Goal: Task Accomplishment & Management: Manage account settings

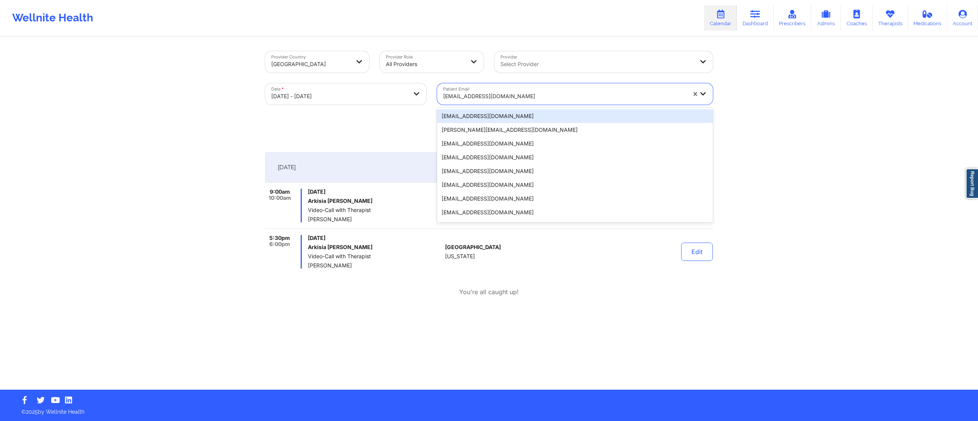
click at [558, 96] on div at bounding box center [564, 96] width 243 height 9
click at [390, 124] on div "Export CSV + Book" at bounding box center [489, 127] width 448 height 18
click at [510, 95] on div at bounding box center [564, 96] width 243 height 9
paste input "[EMAIL_ADDRESS][DOMAIN_NAME]"
type input "[EMAIL_ADDRESS][DOMAIN_NAME]"
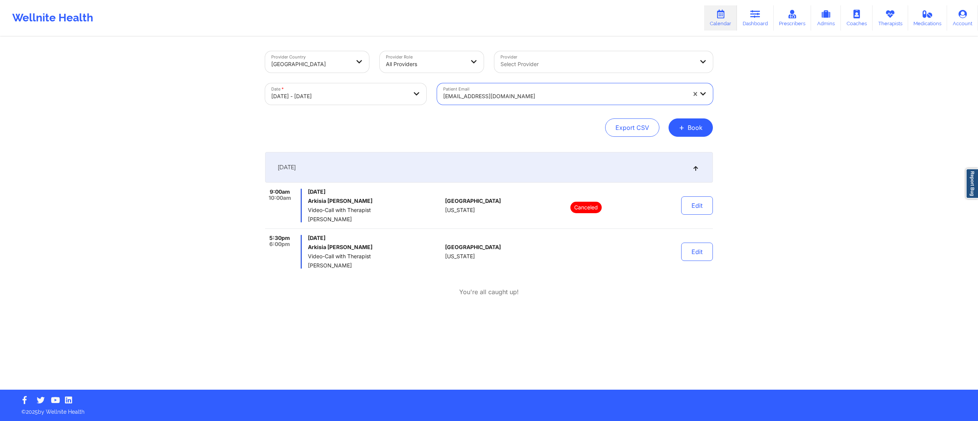
click at [441, 95] on div "lokissed@gmail.com" at bounding box center [562, 93] width 250 height 21
paste input "[EMAIL_ADDRESS][DOMAIN_NAME]"
type input "[EMAIL_ADDRESS][DOMAIN_NAME]"
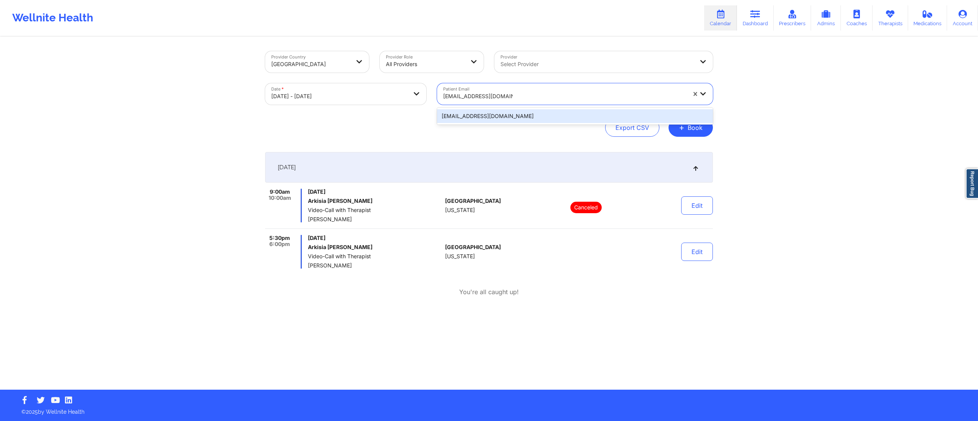
click at [510, 111] on div "[EMAIL_ADDRESS][DOMAIN_NAME]" at bounding box center [575, 116] width 276 height 14
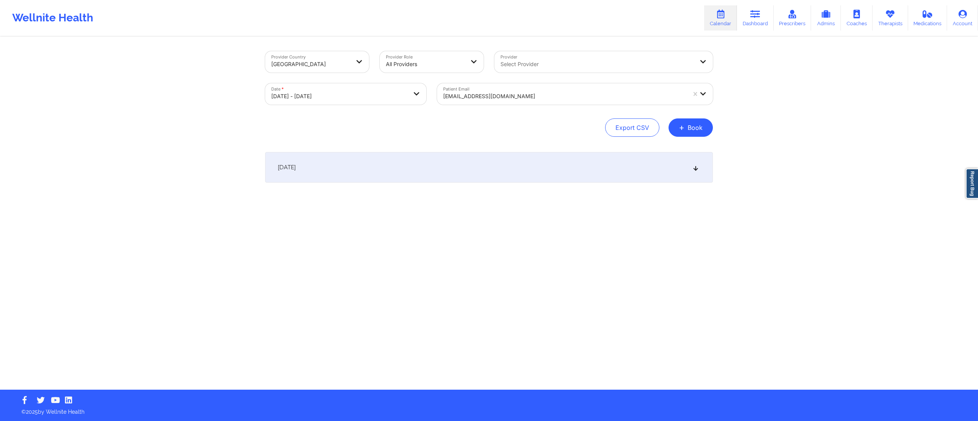
click at [503, 178] on div "October 14, 2025" at bounding box center [489, 167] width 448 height 31
click at [495, 172] on div "October 14, 2025" at bounding box center [489, 167] width 448 height 31
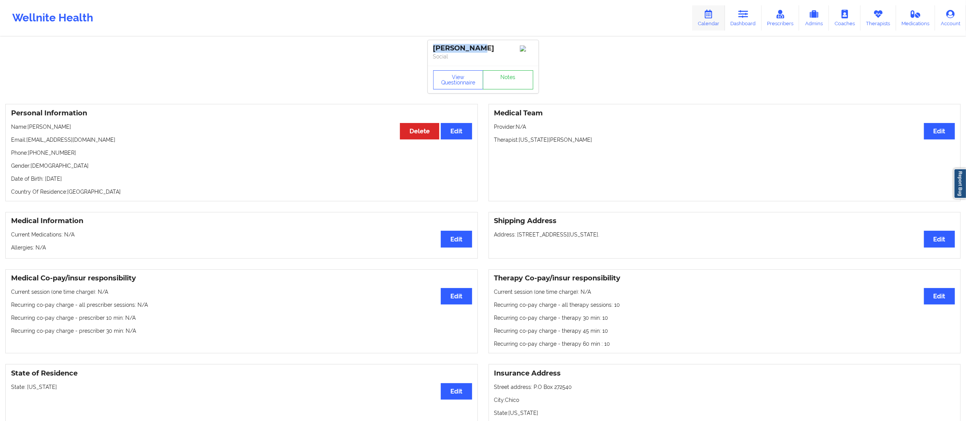
click at [752, 16] on link "Dashboard" at bounding box center [743, 17] width 37 height 25
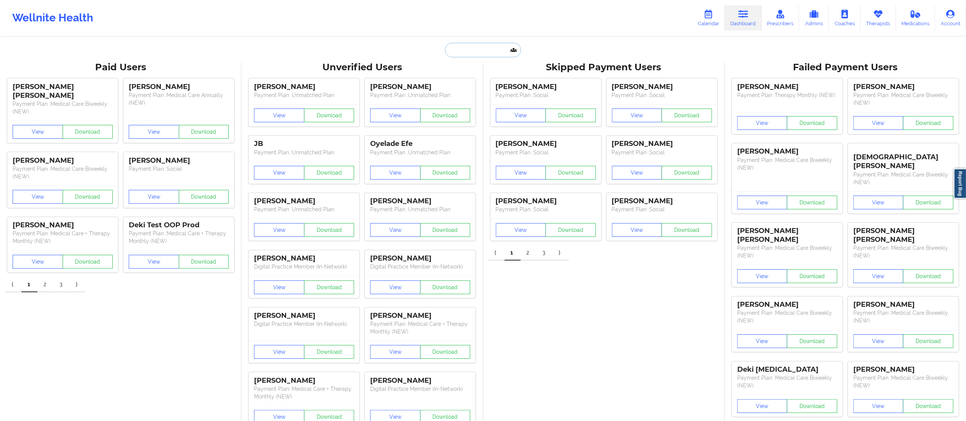
click at [485, 52] on input "text" at bounding box center [483, 50] width 76 height 15
type input "H"
type input "[PERSON_NAME]"
click at [481, 97] on div "Social" at bounding box center [502, 94] width 102 height 6
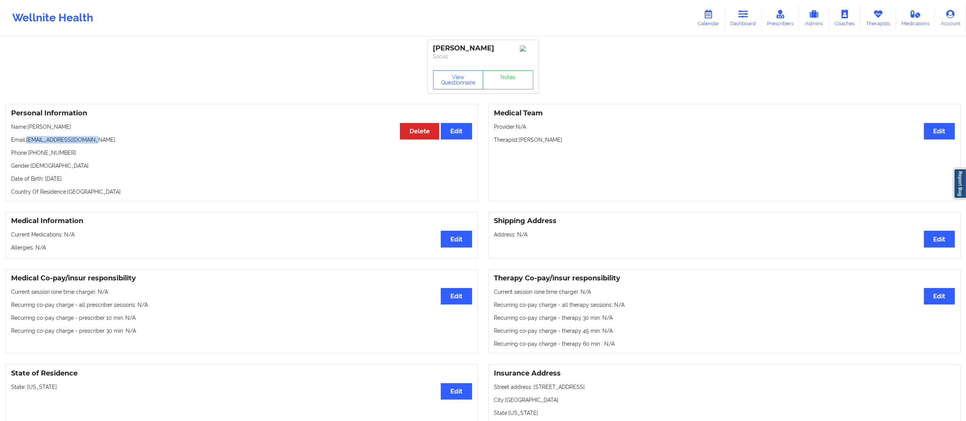
drag, startPoint x: 26, startPoint y: 140, endPoint x: 149, endPoint y: 137, distance: 122.7
click at [149, 137] on div "Personal Information Edit Delete Name: [PERSON_NAME] Email: [EMAIL_ADDRESS][DOM…" at bounding box center [241, 152] width 473 height 97
copy p "[EMAIL_ADDRESS][DOMAIN_NAME]"
click at [763, 21] on link "Prescribers" at bounding box center [781, 17] width 38 height 25
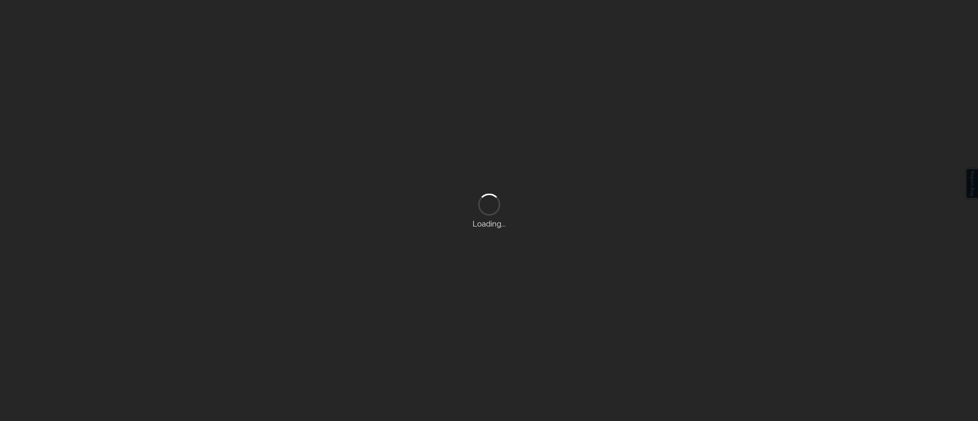
click at [743, 18] on div "Loading..." at bounding box center [489, 210] width 978 height 421
click at [740, 15] on div "Loading..." at bounding box center [489, 210] width 978 height 421
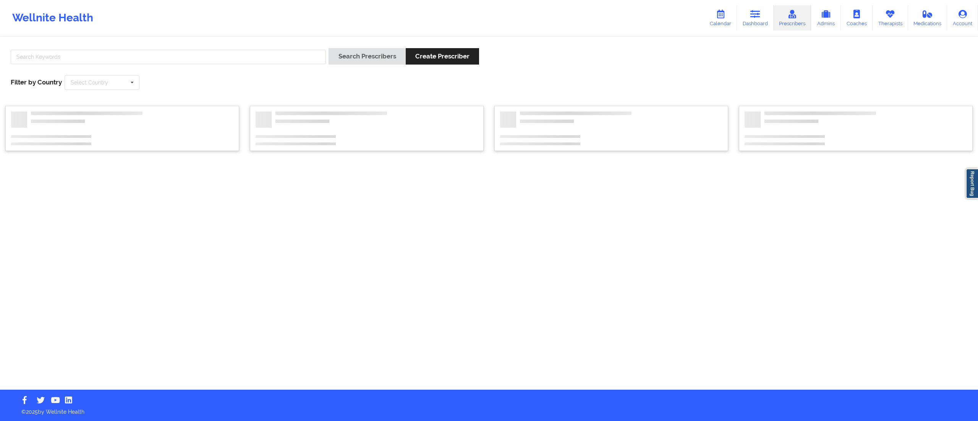
click at [740, 15] on link "Dashboard" at bounding box center [755, 17] width 37 height 25
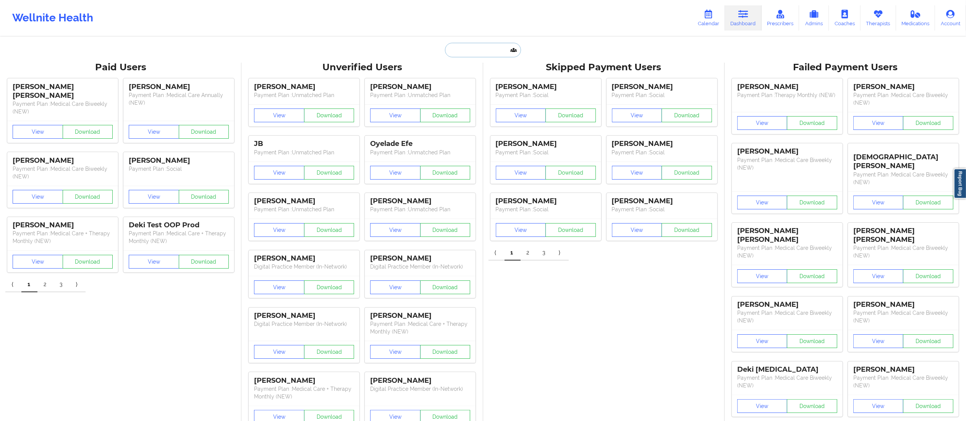
click at [475, 54] on input "text" at bounding box center [483, 50] width 76 height 15
paste input "kalieleach37@gmail.com"
type input "kalieleach37@gmail.com"
click at [459, 86] on div "Kalie Julien-Leach - kalieleach37@gmail.com" at bounding box center [502, 83] width 102 height 14
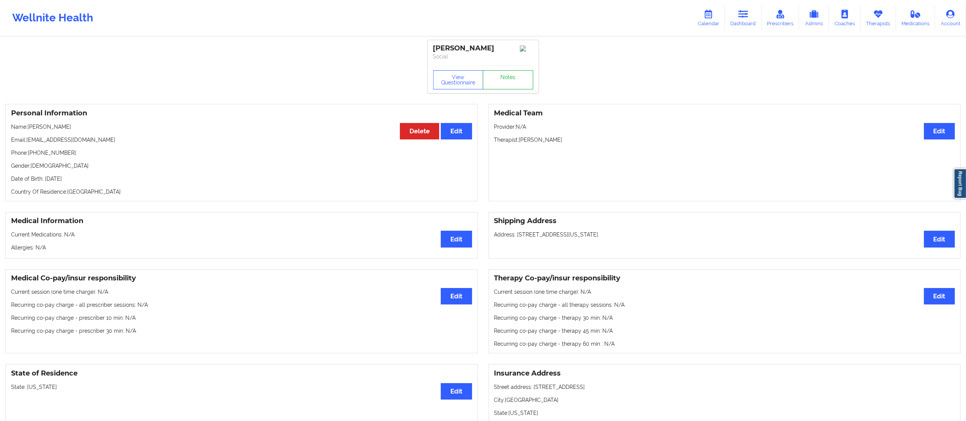
click at [491, 80] on link "Notes" at bounding box center [508, 79] width 50 height 19
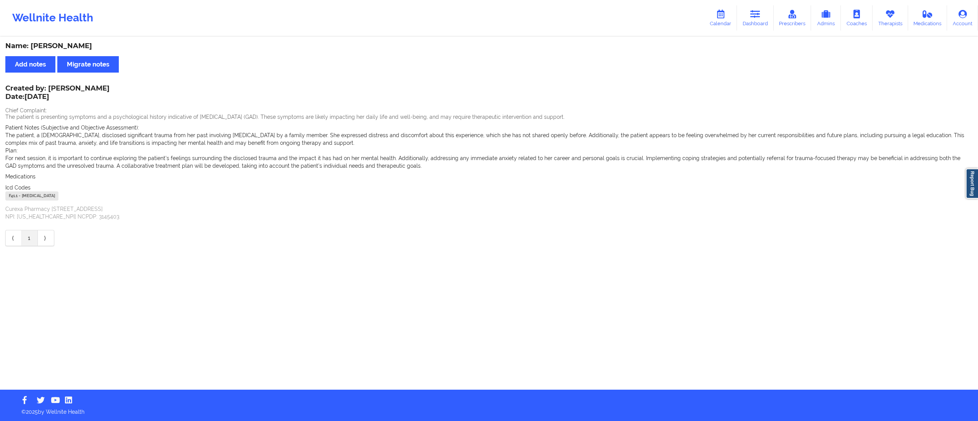
drag, startPoint x: 752, startPoint y: 14, endPoint x: 722, endPoint y: 32, distance: 35.6
click at [752, 14] on icon at bounding box center [755, 14] width 10 height 8
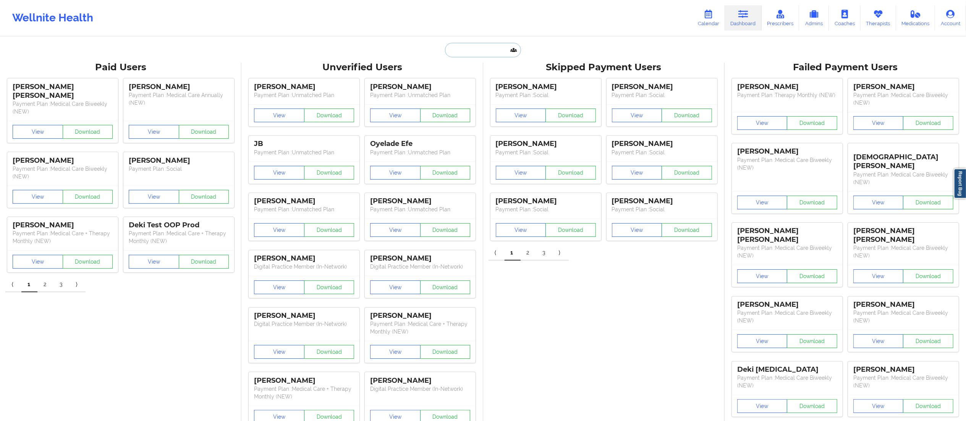
click at [500, 52] on input "text" at bounding box center [483, 50] width 76 height 15
paste input "kiernanparker1@gmail.com"
type input "kiernanparker1@gmail.com"
click at [480, 88] on div "Kiernan Parker - kiernanparker1@gmail.com" at bounding box center [502, 83] width 102 height 14
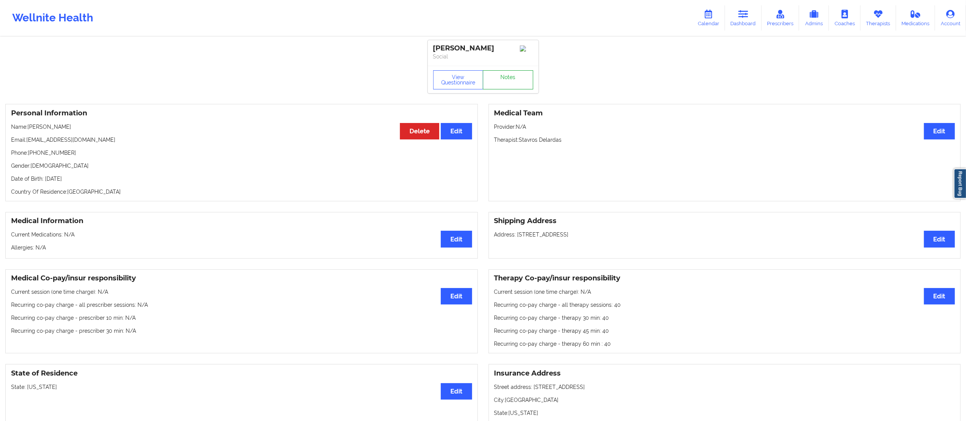
click at [499, 85] on link "Notes" at bounding box center [508, 79] width 50 height 19
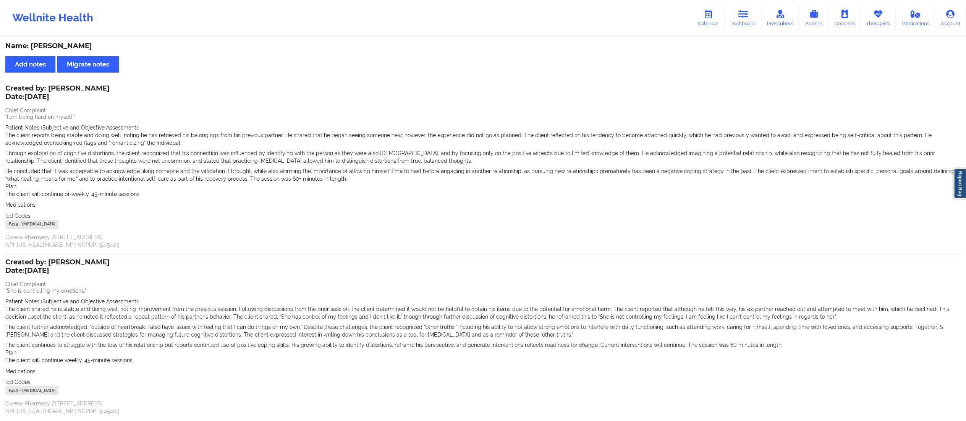
scroll to position [57, 0]
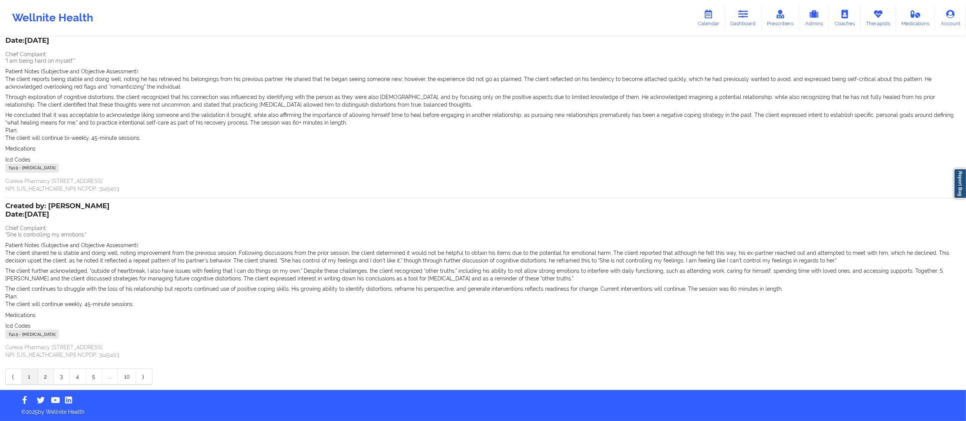
click at [46, 378] on link "2" at bounding box center [46, 376] width 16 height 15
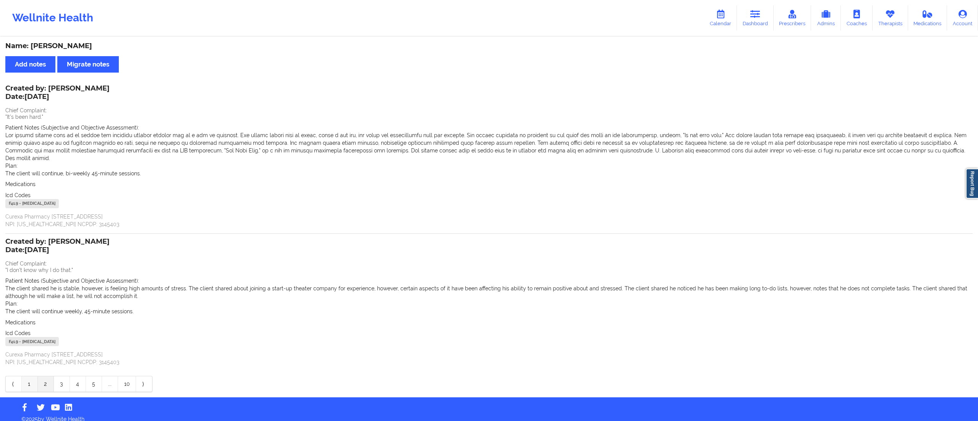
click at [30, 380] on link "1" at bounding box center [30, 383] width 16 height 15
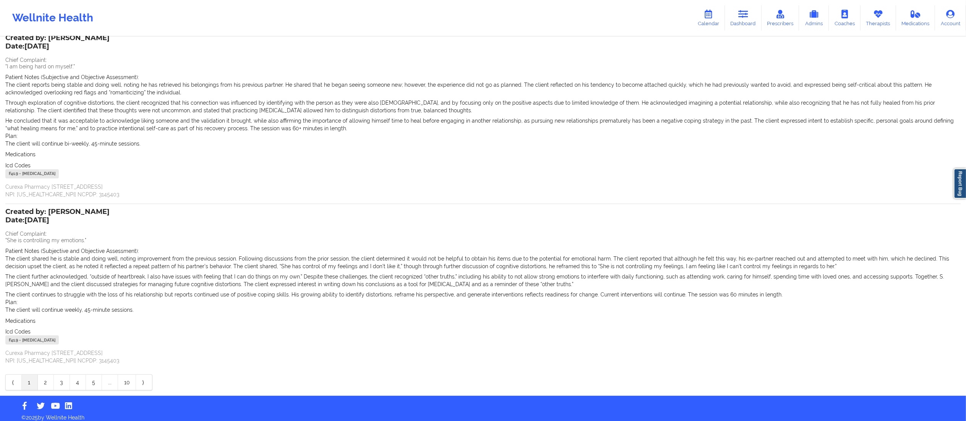
scroll to position [57, 0]
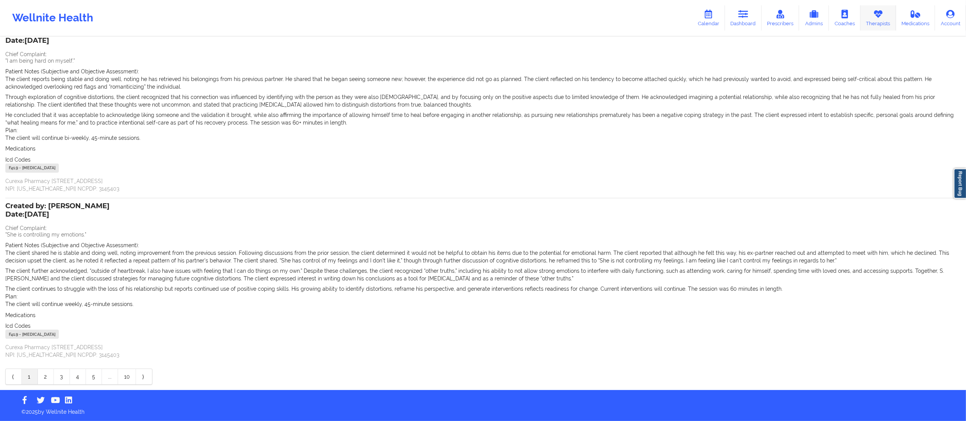
click at [877, 18] on icon at bounding box center [878, 14] width 10 height 8
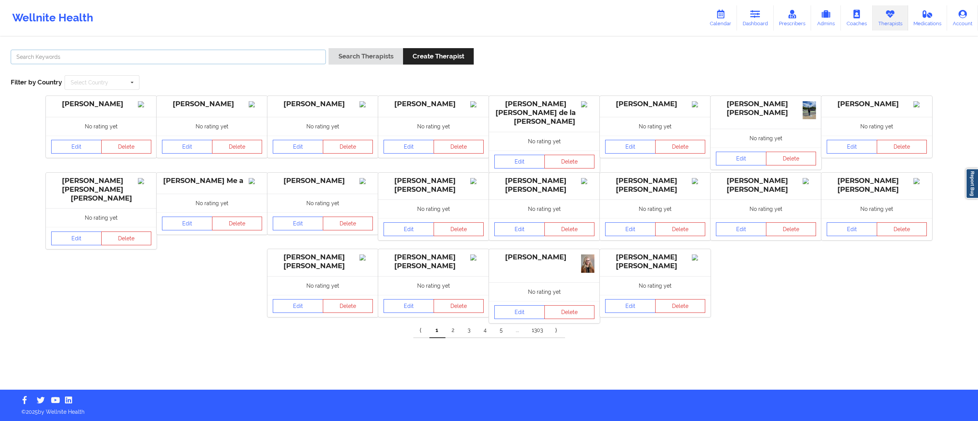
click at [232, 58] on input "text" at bounding box center [168, 57] width 315 height 15
type input "kerrie"
click at [328, 48] on button "Search Therapists" at bounding box center [365, 56] width 74 height 16
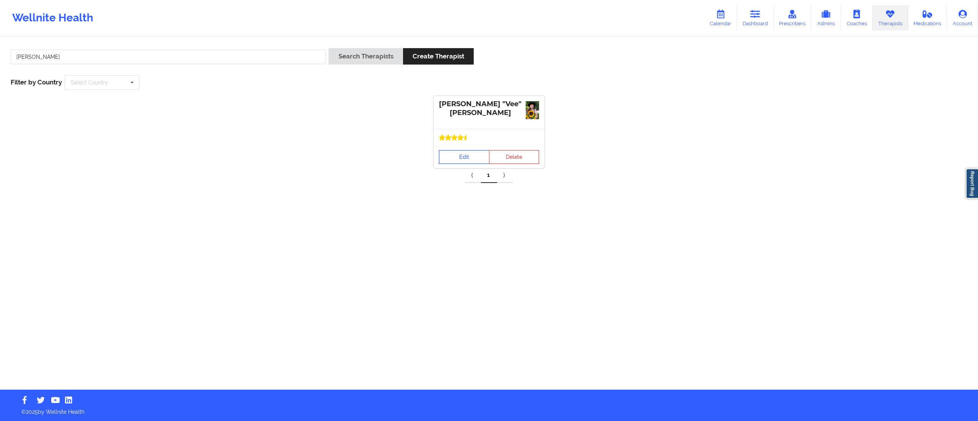
click at [455, 159] on link "Edit" at bounding box center [464, 157] width 50 height 14
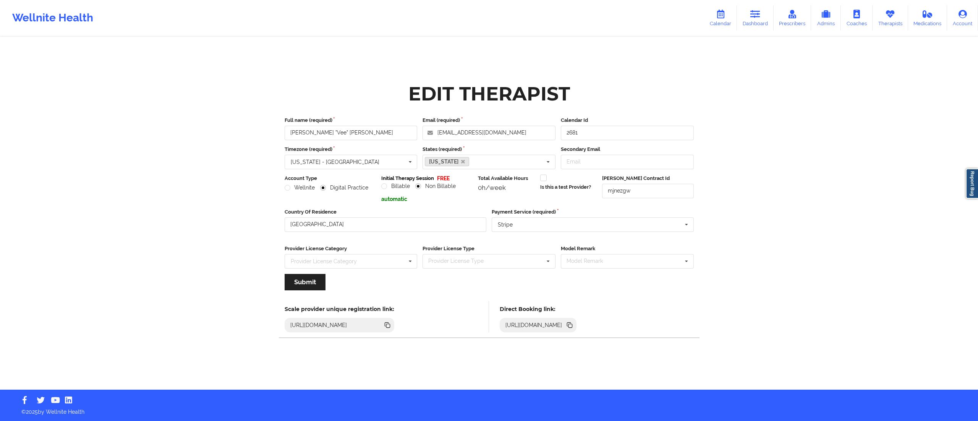
click at [572, 325] on icon at bounding box center [570, 326] width 4 height 4
click at [756, 15] on icon at bounding box center [755, 14] width 10 height 8
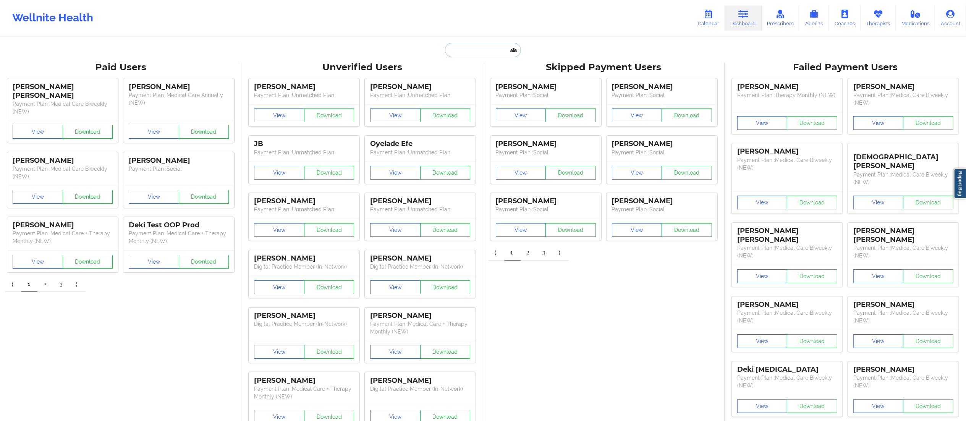
click at [462, 52] on input "text" at bounding box center [483, 50] width 76 height 15
click at [490, 50] on input "text" at bounding box center [483, 50] width 76 height 15
paste input "kiernanparker1@gmail.com"
type input "kiernanparker1@gmail.com"
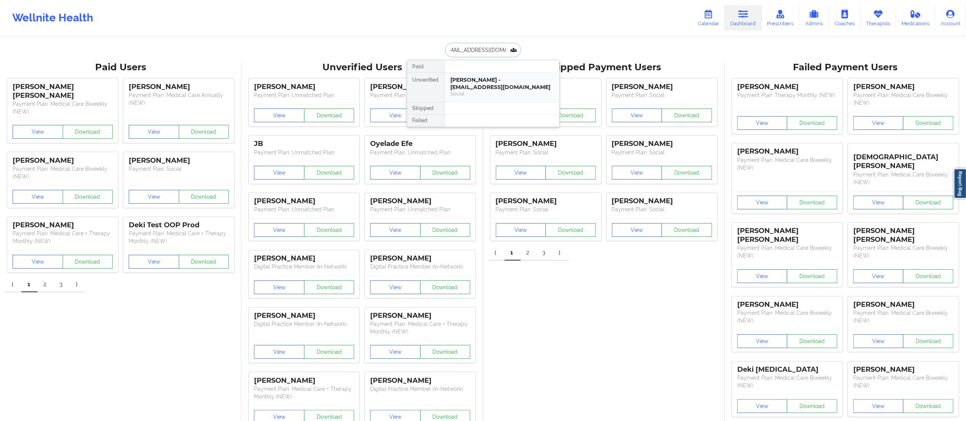
click at [494, 82] on div "Kiernan Parker - kiernanparker1@gmail.com" at bounding box center [502, 83] width 102 height 14
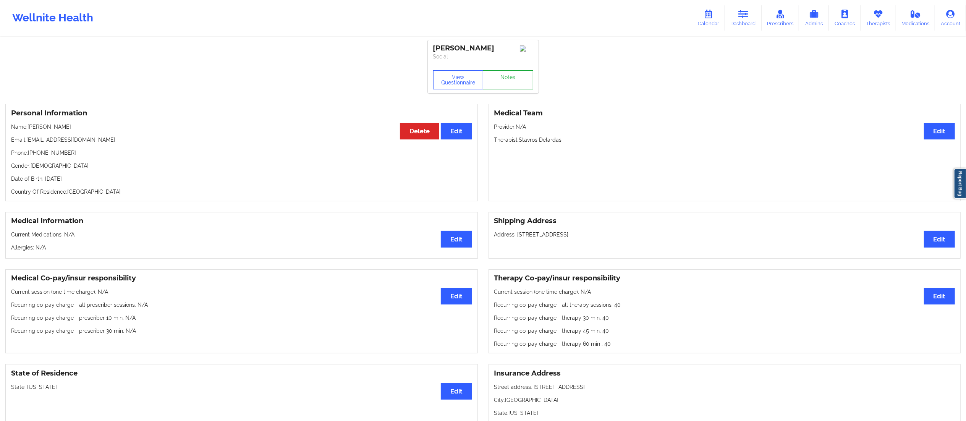
click at [491, 82] on link "Notes" at bounding box center [508, 79] width 50 height 19
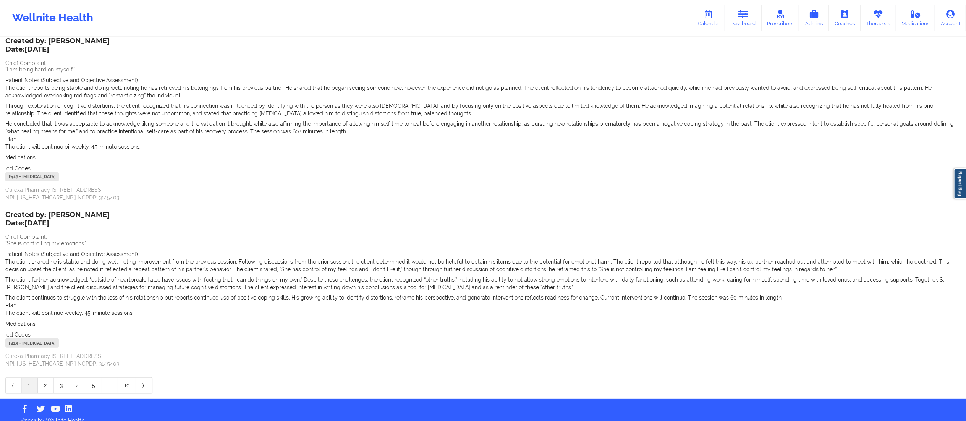
scroll to position [57, 0]
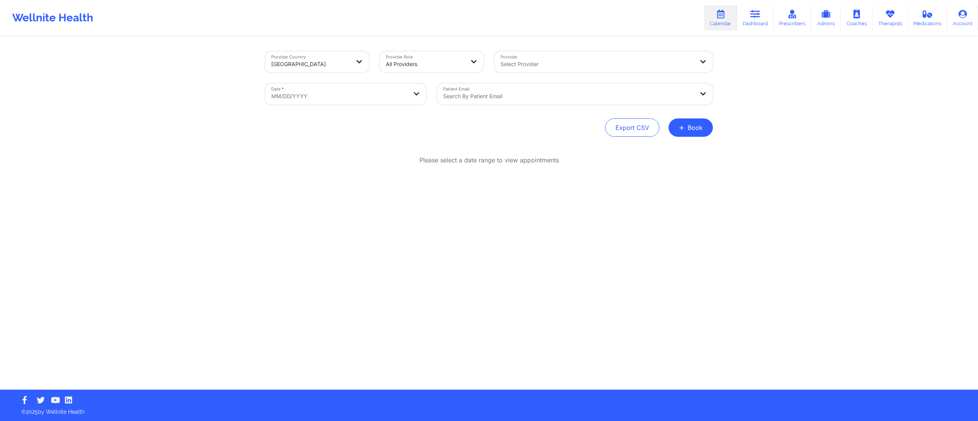
click at [318, 92] on body "Wellnite Health Calendar Dashboard Prescribers Admins Coaches Therapists Medica…" at bounding box center [489, 210] width 978 height 421
select select "2025-8"
select select "2025-9"
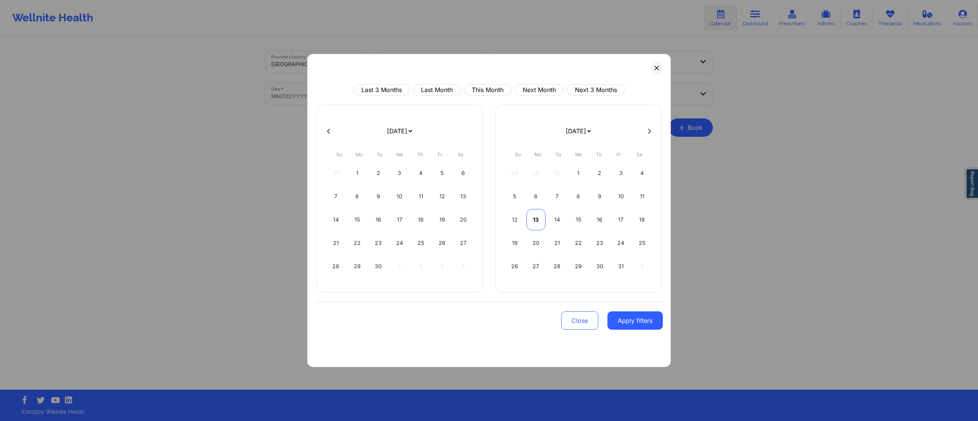
click at [537, 224] on div "13" at bounding box center [535, 219] width 19 height 21
select select "2025-9"
select select "2025-10"
select select "2025-9"
select select "2025-10"
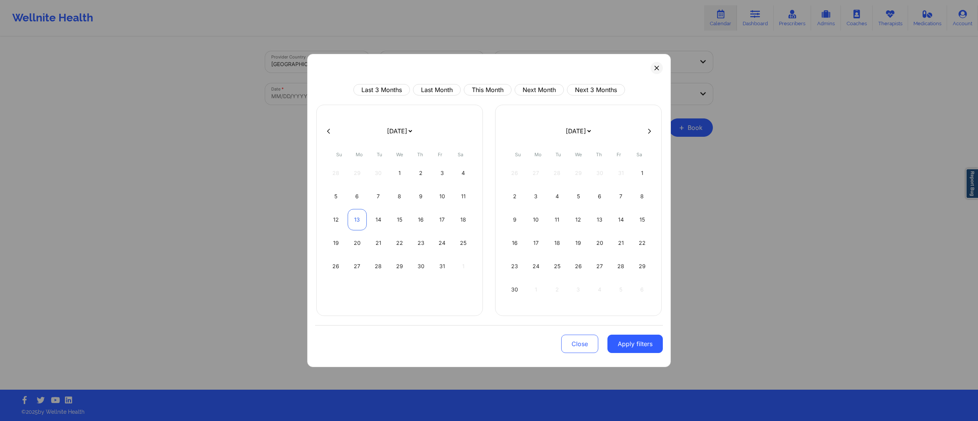
click at [360, 221] on div "13" at bounding box center [357, 219] width 19 height 21
select select "2025-9"
select select "2025-10"
click at [636, 345] on button "Apply filters" at bounding box center [634, 344] width 55 height 18
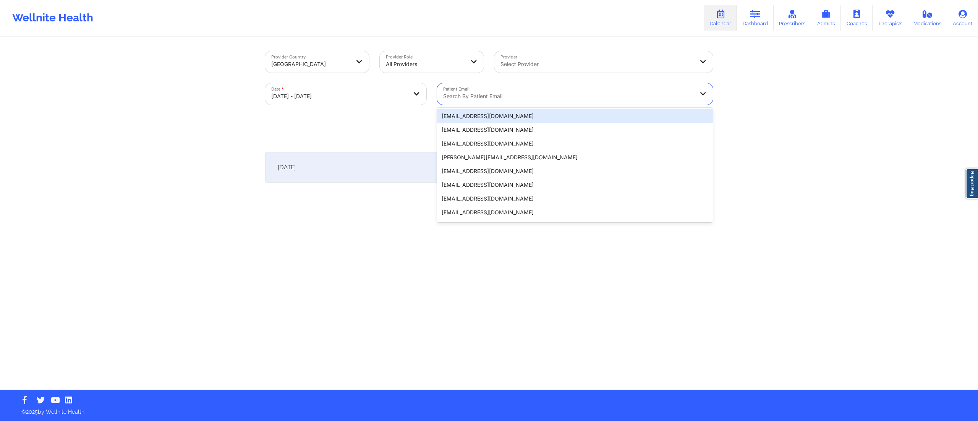
click at [489, 97] on div at bounding box center [568, 96] width 251 height 9
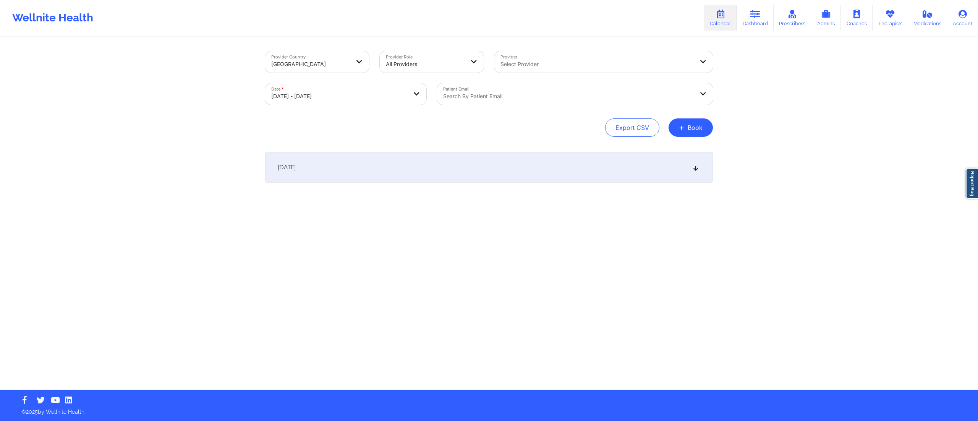
click at [401, 175] on div "October 13, 2025" at bounding box center [489, 167] width 448 height 31
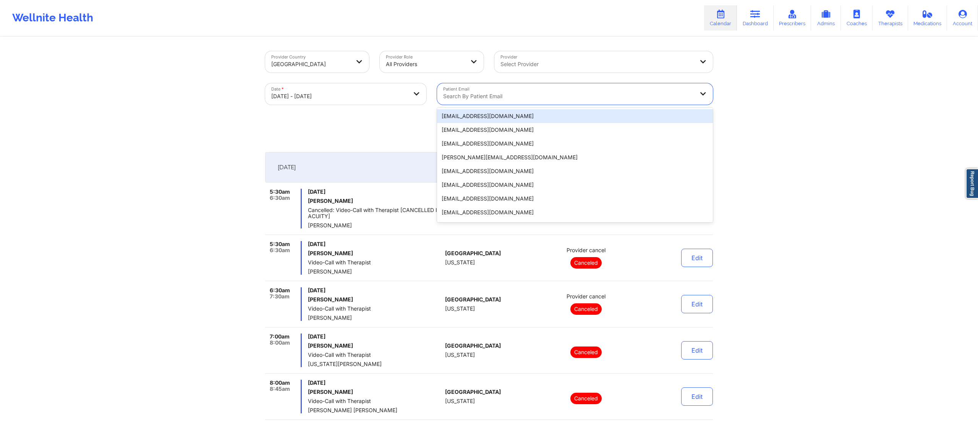
click at [515, 92] on div at bounding box center [568, 96] width 251 height 9
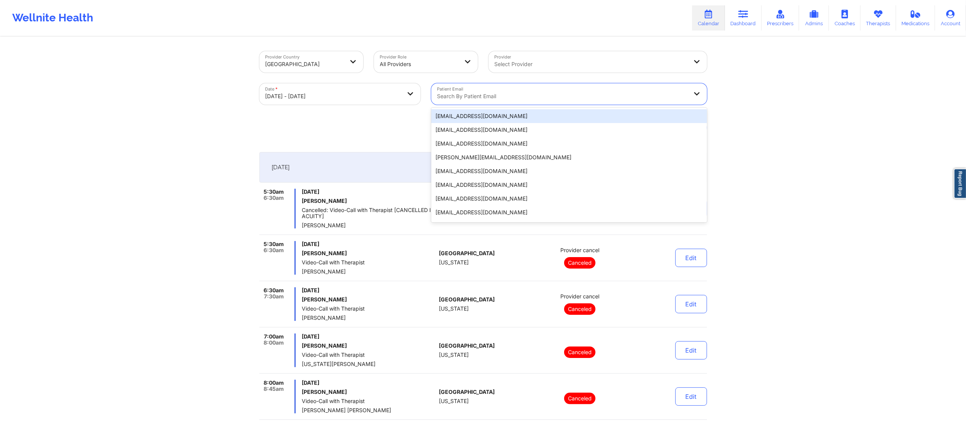
paste input "jessicahenchy@yahoo.com"
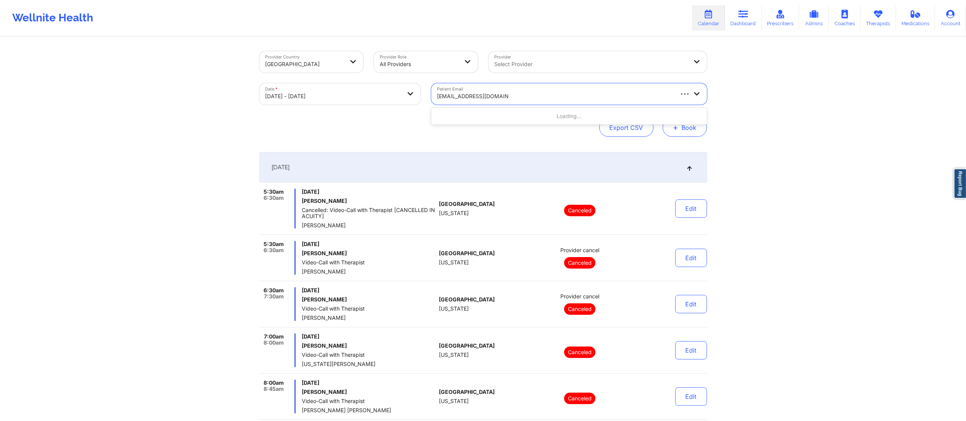
type input "jessicahenchy@yahoo.com"
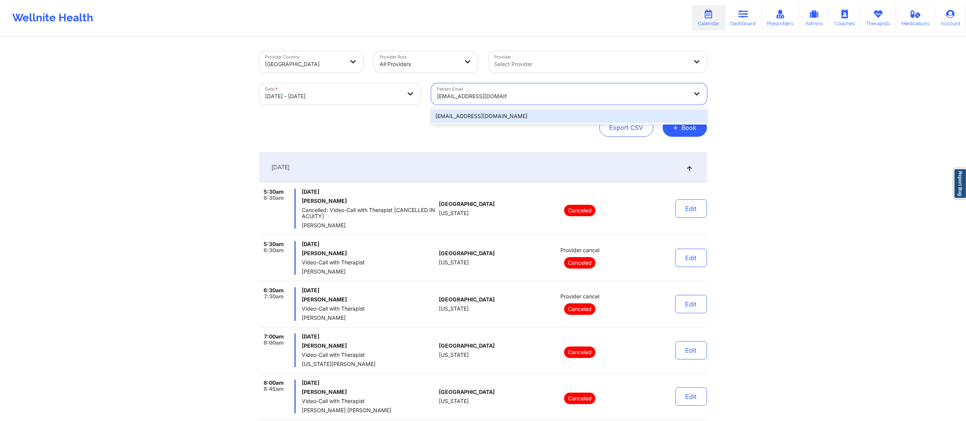
click at [515, 116] on div "jessicahenchy@yahoo.com" at bounding box center [569, 116] width 276 height 14
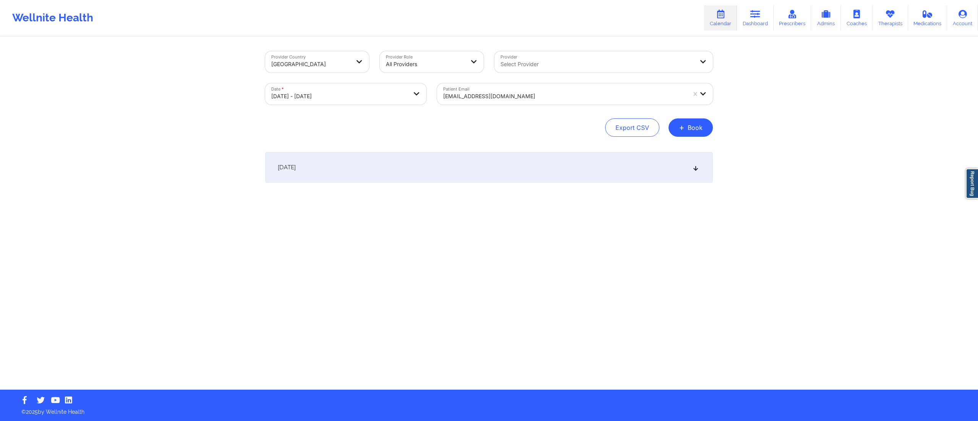
click at [480, 173] on div "October 13, 2025" at bounding box center [489, 167] width 448 height 31
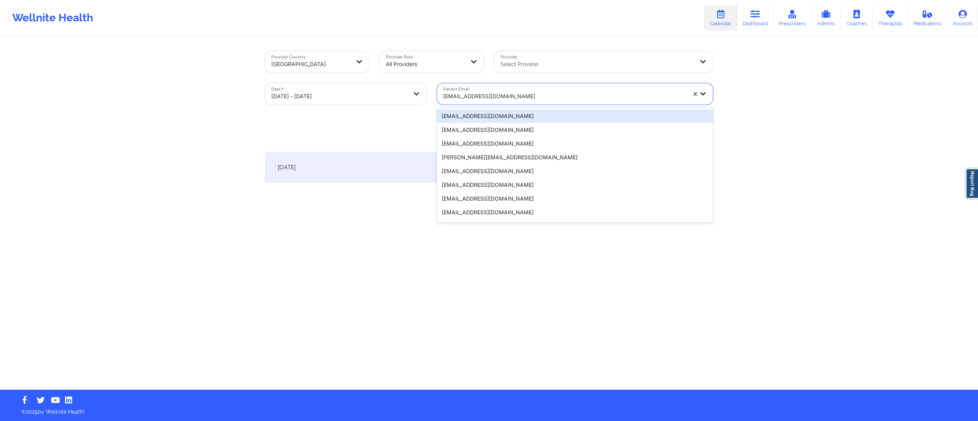
drag, startPoint x: 517, startPoint y: 95, endPoint x: 392, endPoint y: 100, distance: 125.8
click at [379, 100] on div "Provider Country United States Provider Role All Providers Provider Select Prov…" at bounding box center [489, 78] width 458 height 64
paste input "nicolevergara93@gmail.com"
type input "nicolevergara93@gmail.com"
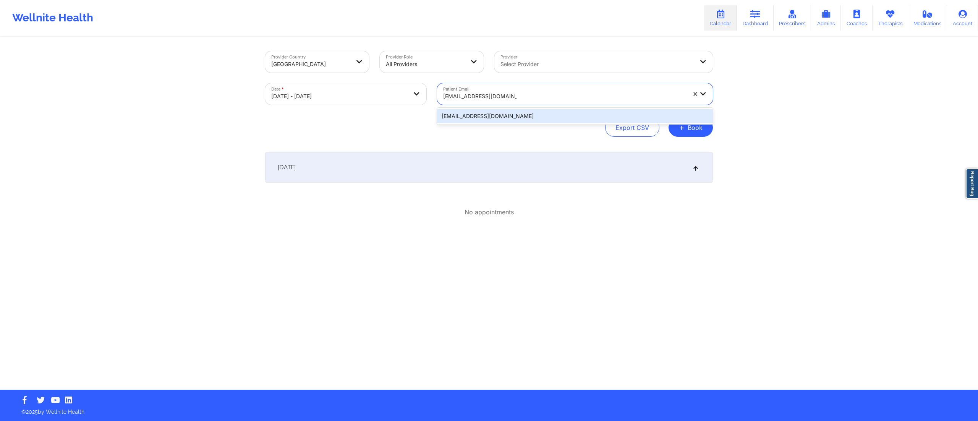
click at [490, 120] on div "nicolevergara93@gmail.com" at bounding box center [575, 116] width 276 height 14
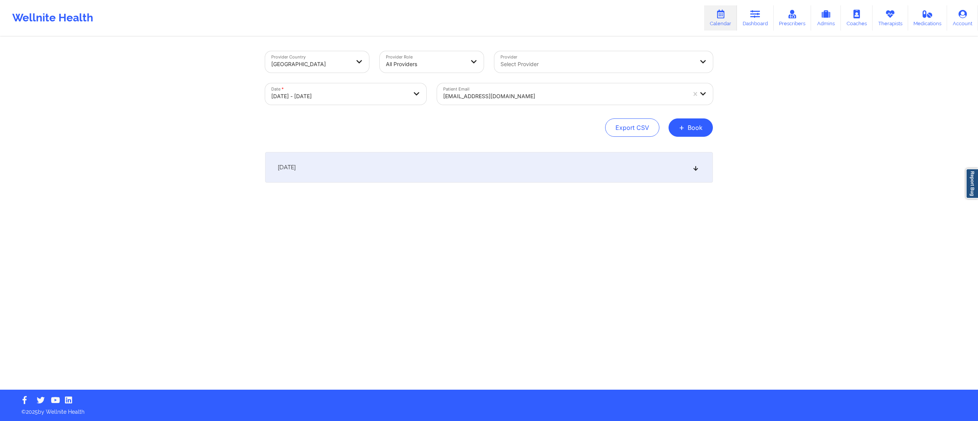
click at [455, 168] on div "October 13, 2025" at bounding box center [489, 167] width 448 height 31
click at [506, 97] on div at bounding box center [564, 96] width 243 height 9
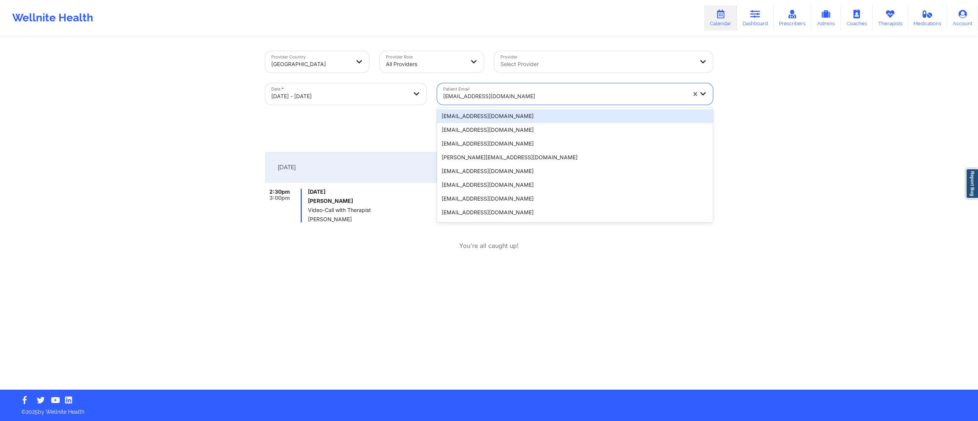
paste input "pepo91@gmail.com"
type input "pepo91@gmail.com"
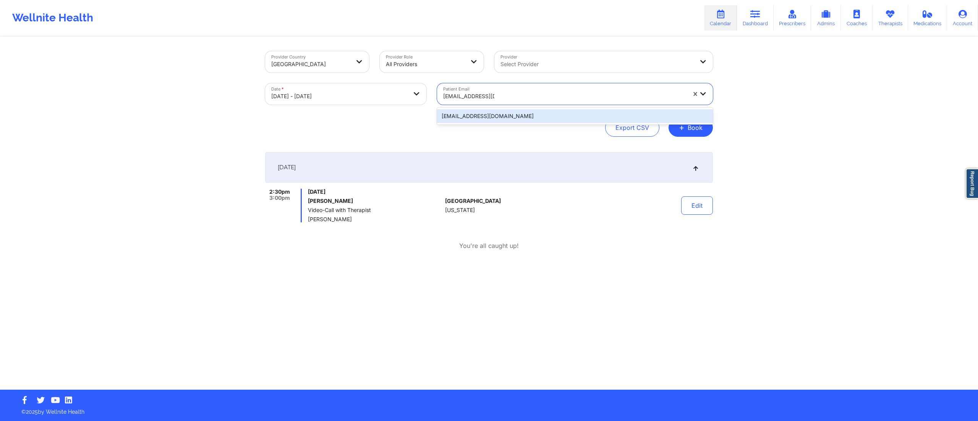
click at [492, 115] on div "pepo91@gmail.com" at bounding box center [575, 116] width 276 height 14
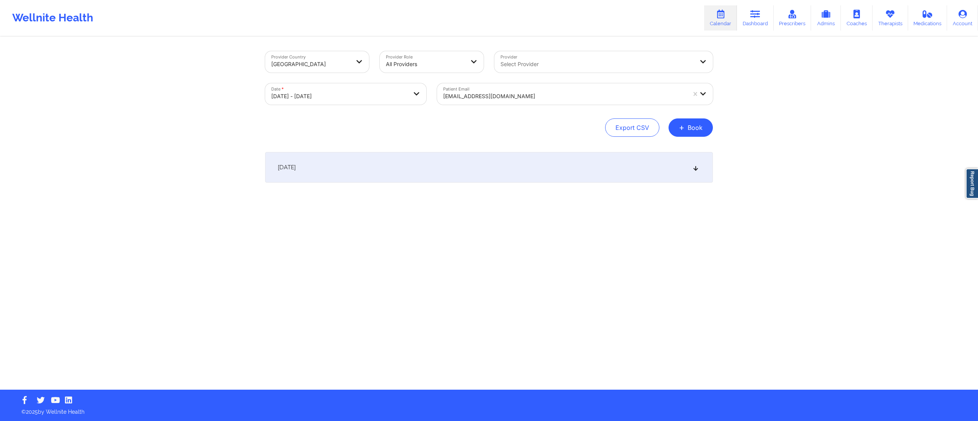
click at [416, 171] on div "October 13, 2025" at bounding box center [489, 167] width 448 height 31
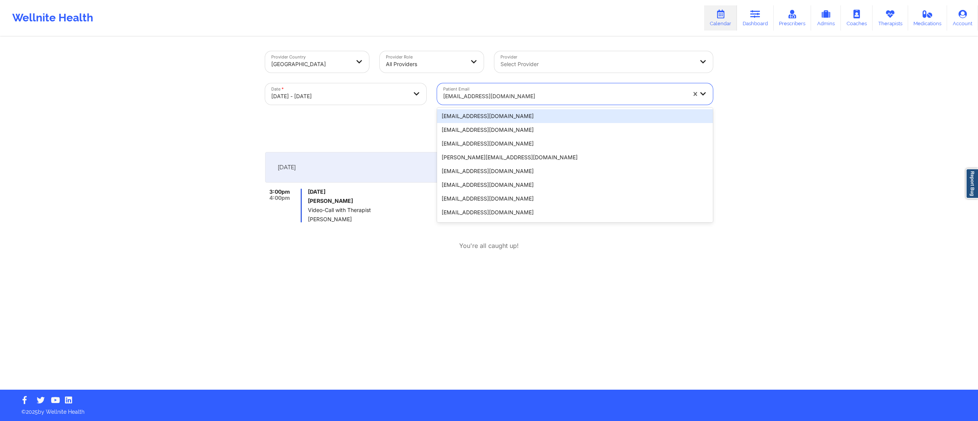
click at [485, 93] on div at bounding box center [564, 96] width 243 height 9
paste input "robinkidder@yahoo.com"
type input "robinkidder@yahoo.com"
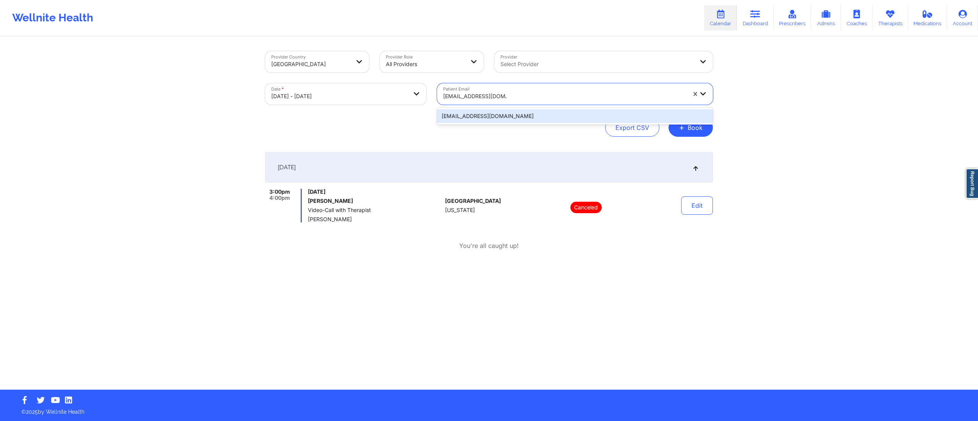
click at [487, 121] on div "robinkidder@yahoo.com" at bounding box center [575, 116] width 276 height 14
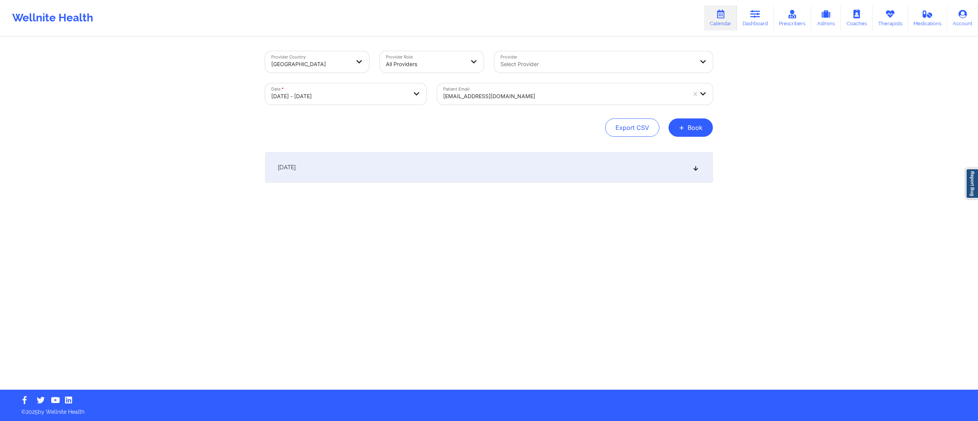
click at [458, 168] on div "October 13, 2025" at bounding box center [489, 167] width 448 height 31
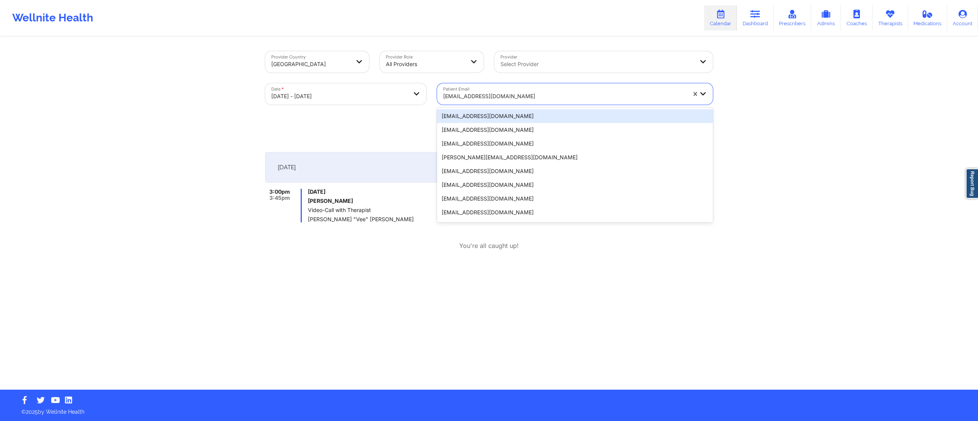
click at [479, 93] on div at bounding box center [564, 96] width 243 height 9
paste input "jbautist1@gmail.com"
type input "jbautist1@gmail.com"
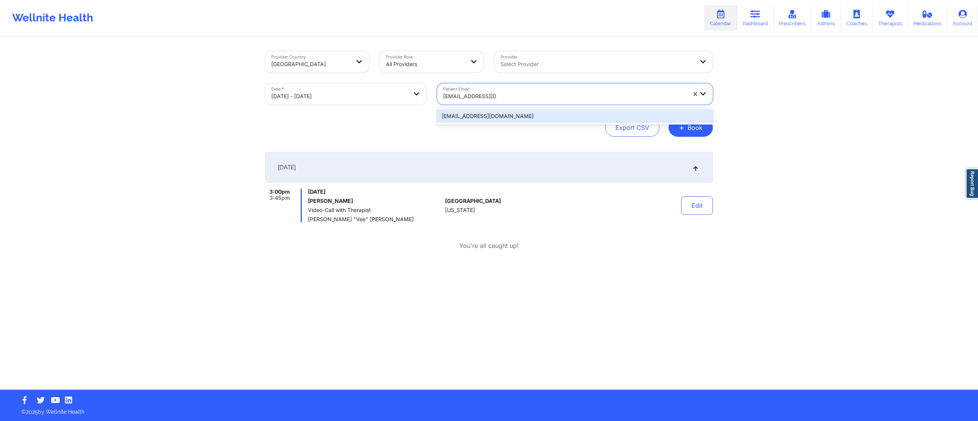
click at [487, 113] on div "jbautist1@gmail.com" at bounding box center [575, 116] width 276 height 14
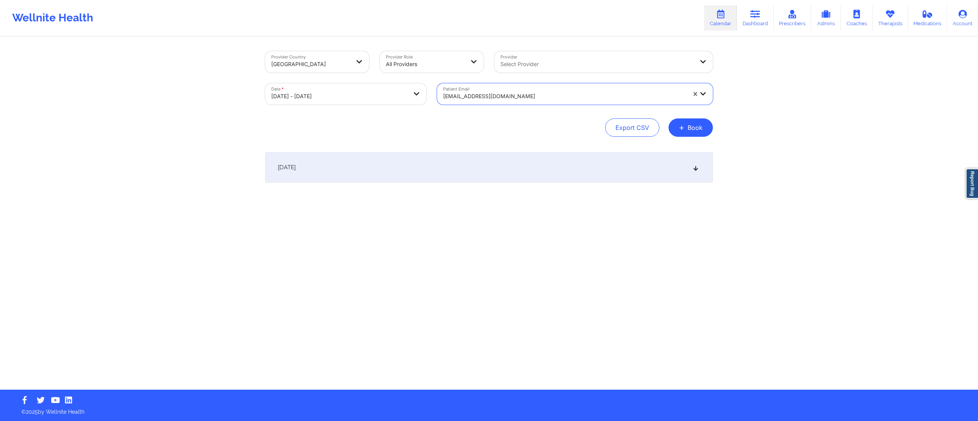
click at [431, 155] on div "October 13, 2025" at bounding box center [489, 167] width 448 height 31
click at [490, 99] on div at bounding box center [564, 96] width 243 height 9
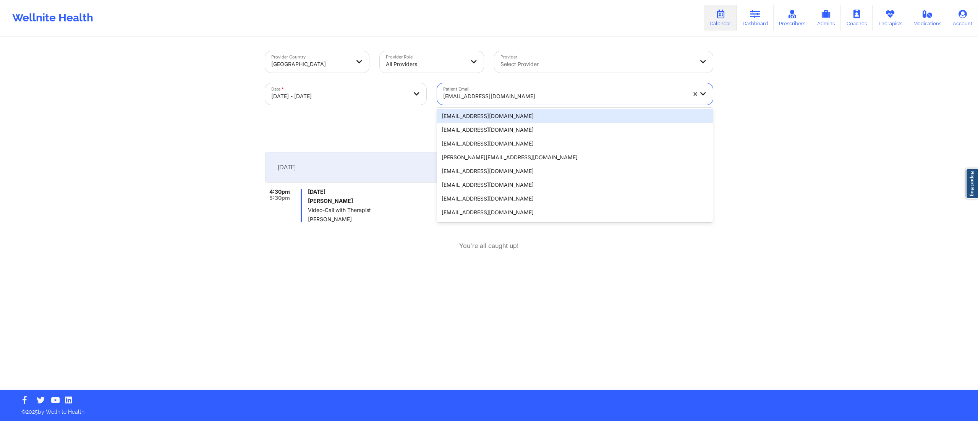
paste input "jbautist1@gmail.com"
type input "jbautist1@gmail.com"
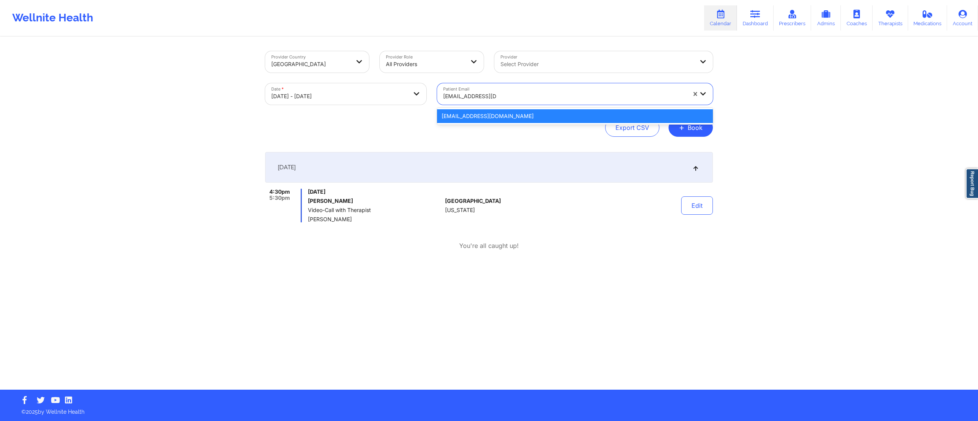
click at [471, 119] on div "jbautist1@gmail.com" at bounding box center [575, 116] width 276 height 14
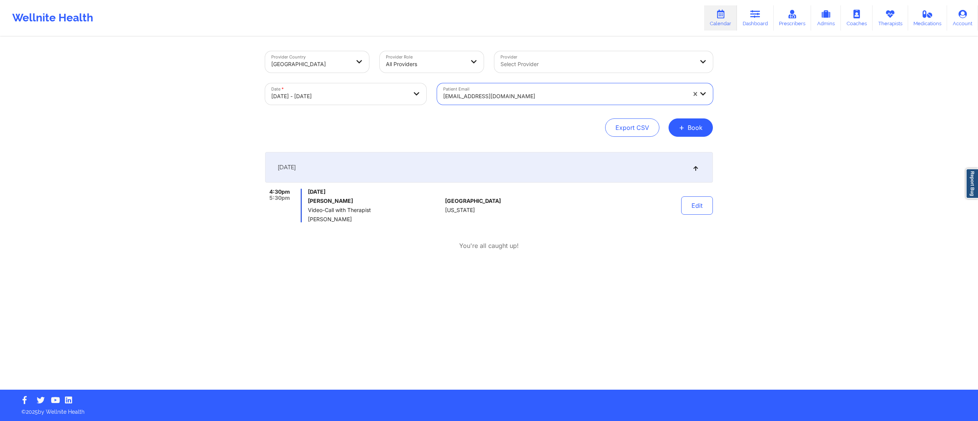
click at [472, 95] on div at bounding box center [564, 96] width 243 height 9
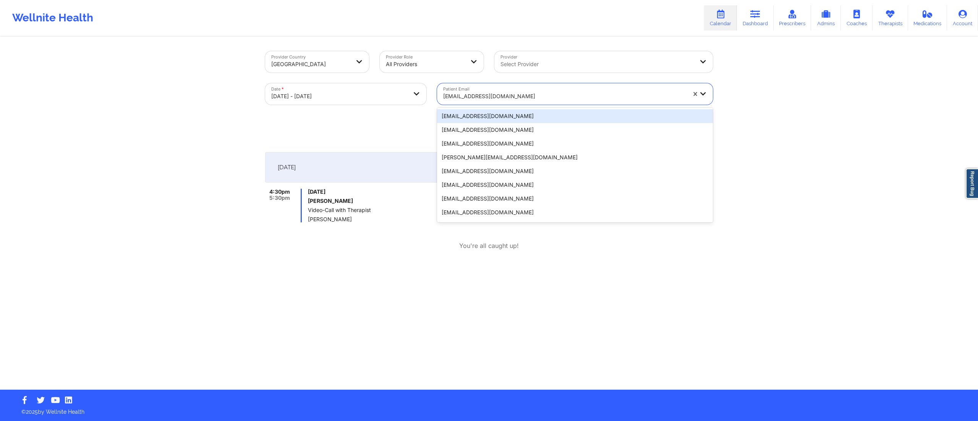
paste input "raveena.kanwar@gmail.com"
type input "raveena.kanwar@gmail.com"
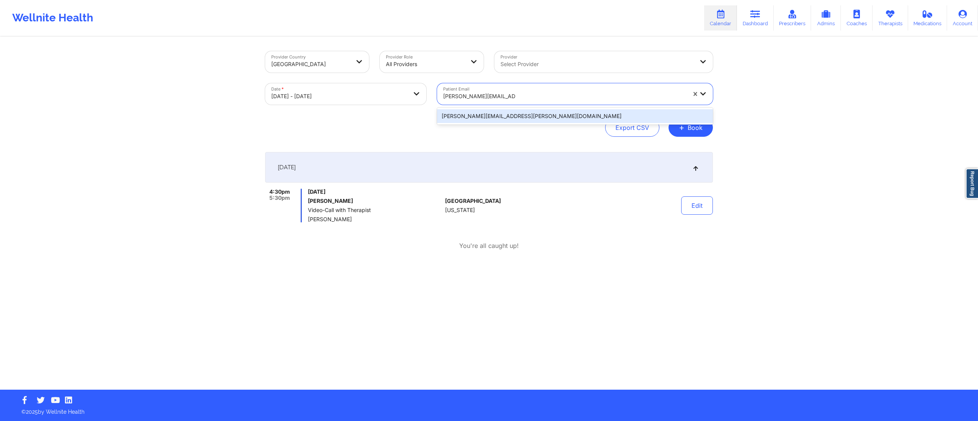
click at [475, 113] on div "raveena.kanwar@gmail.com" at bounding box center [575, 116] width 276 height 14
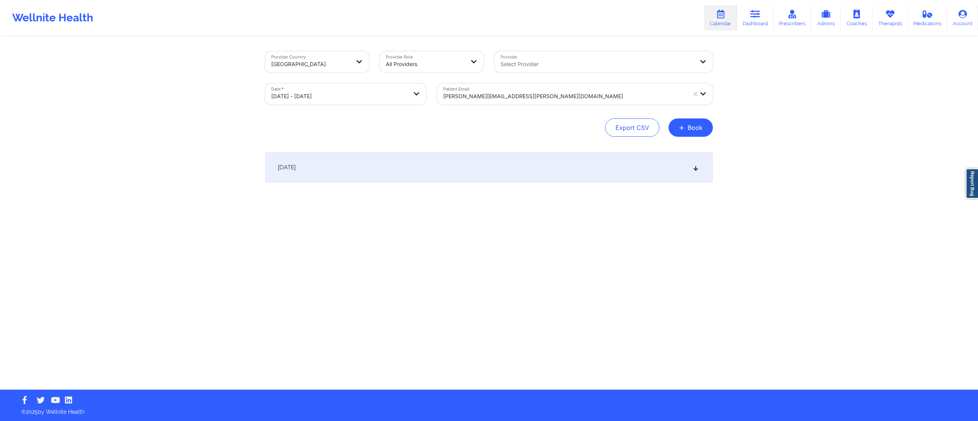
click at [372, 169] on div "October 13, 2025" at bounding box center [489, 167] width 448 height 31
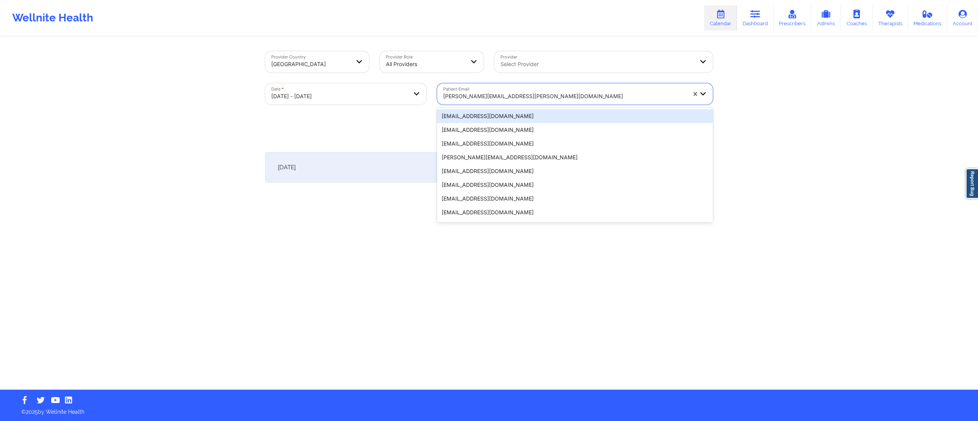
click at [486, 96] on div at bounding box center [564, 96] width 243 height 9
paste input "kdowdell@lsnyc.org"
type input "kdowdell@lsnyc.org"
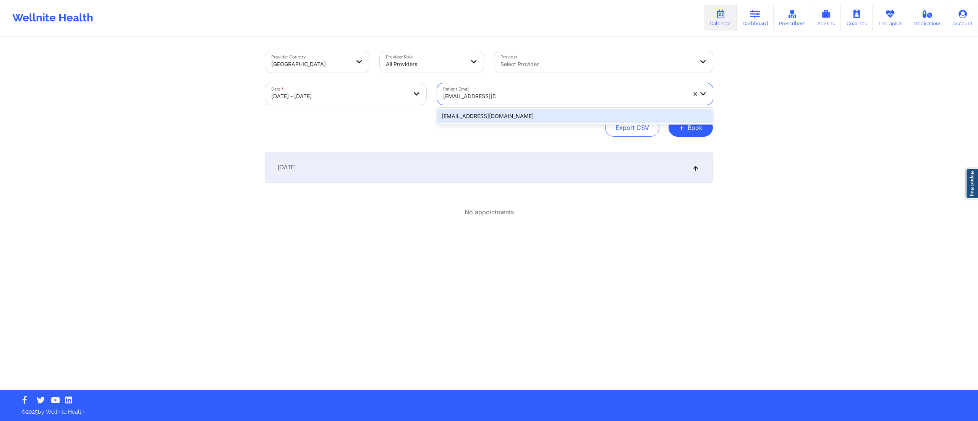
drag, startPoint x: 495, startPoint y: 114, endPoint x: 501, endPoint y: 119, distance: 7.9
click at [498, 116] on div "kdowdell@lsnyc.org" at bounding box center [575, 116] width 276 height 14
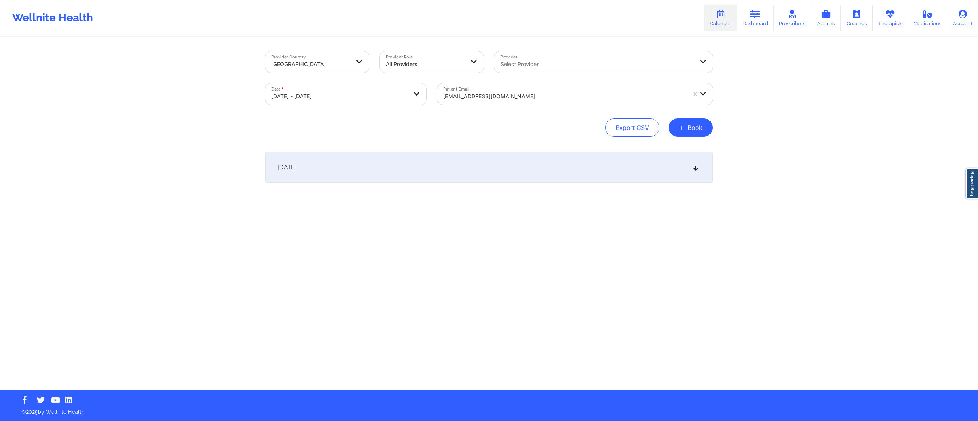
click at [463, 167] on div "October 13, 2025" at bounding box center [489, 167] width 448 height 31
click at [502, 97] on div at bounding box center [564, 96] width 243 height 9
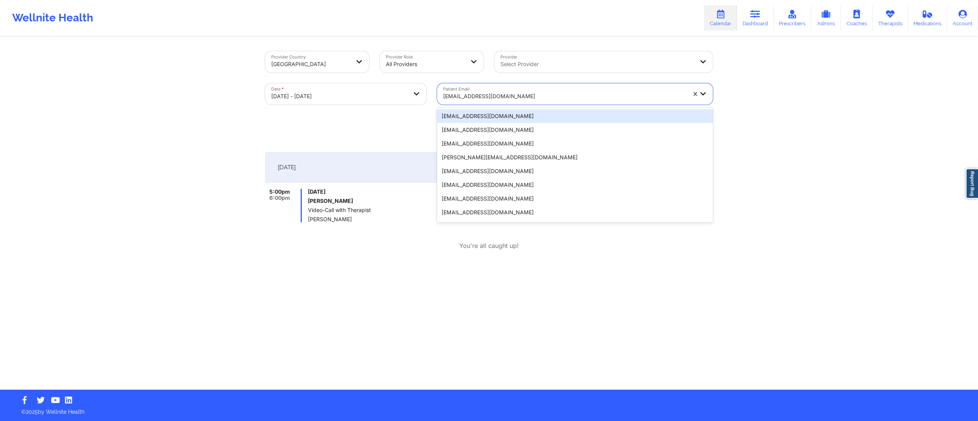
paste input "astarv2@gmail.com"
type input "astarv2@gmail.com"
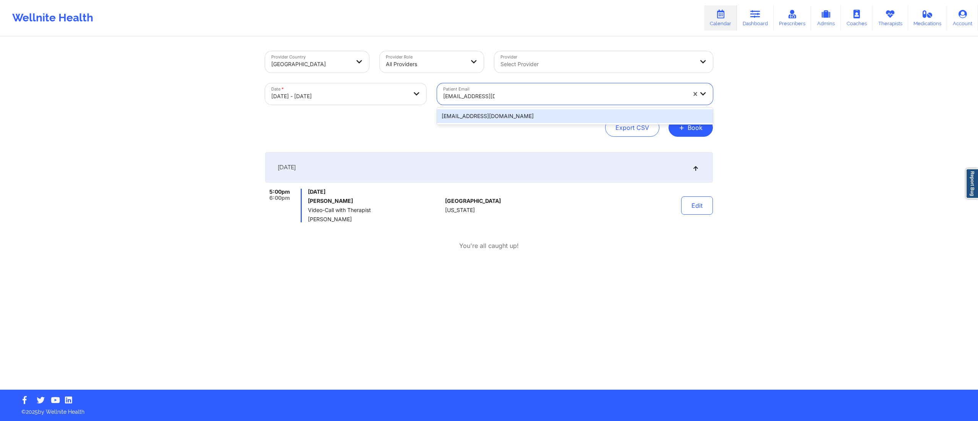
click at [492, 117] on div "astarv2@gmail.com" at bounding box center [575, 116] width 276 height 14
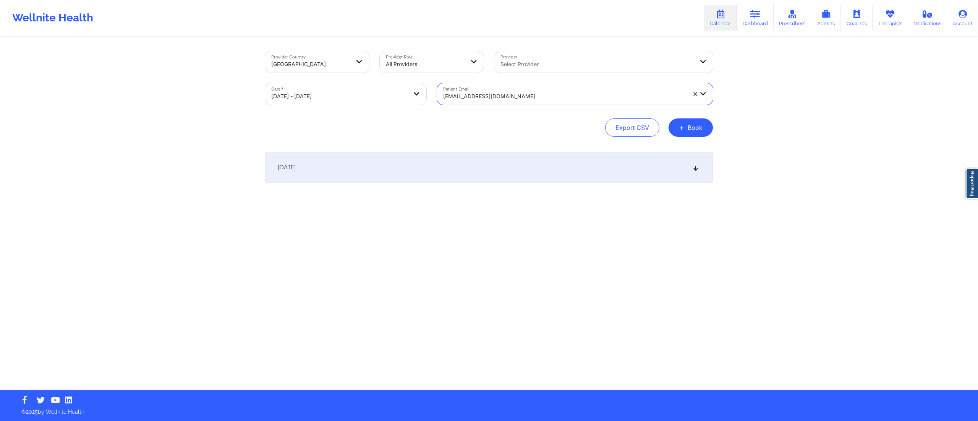
click at [433, 172] on div "[DATE]" at bounding box center [489, 167] width 448 height 31
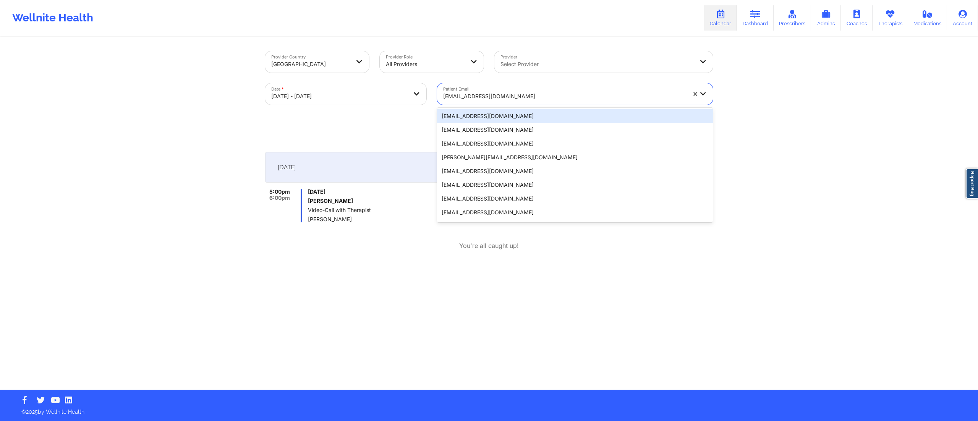
click at [477, 97] on div at bounding box center [564, 96] width 243 height 9
paste input "c.borman1231@gmail.com"
type input "c.borman1231@gmail.com"
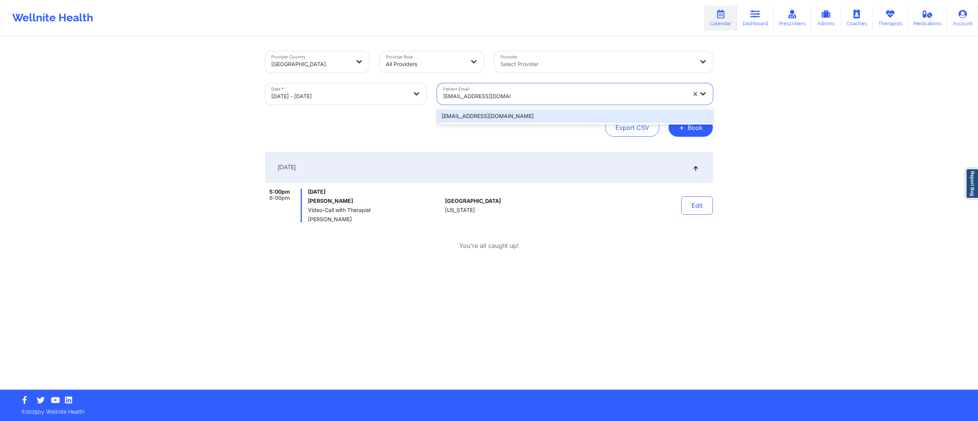
click at [469, 114] on div "c.borman1231@gmail.com" at bounding box center [575, 116] width 276 height 14
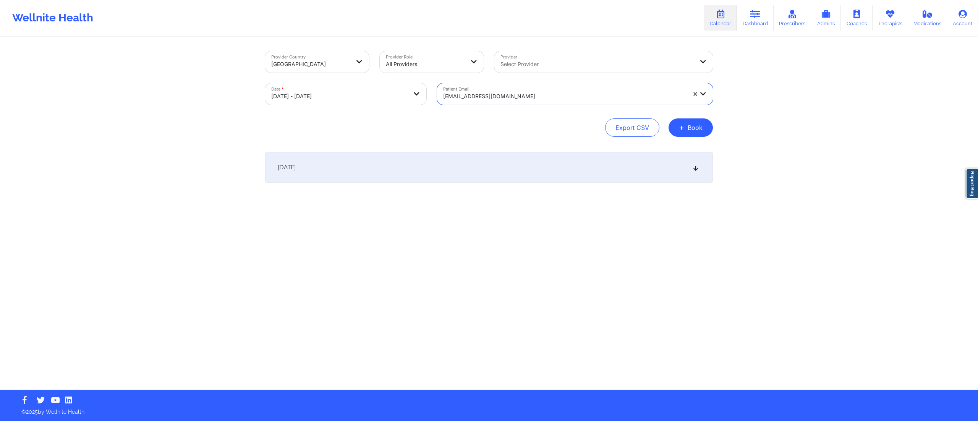
click at [374, 175] on div "October 13, 2025" at bounding box center [489, 167] width 448 height 31
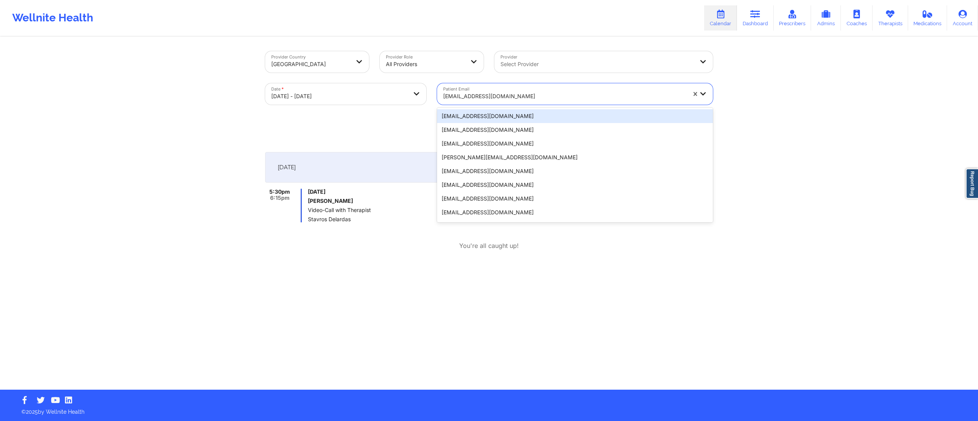
click at [502, 94] on div at bounding box center [564, 96] width 243 height 9
paste input "evardaro@outlook.com"
type input "evardaro@outlook.com"
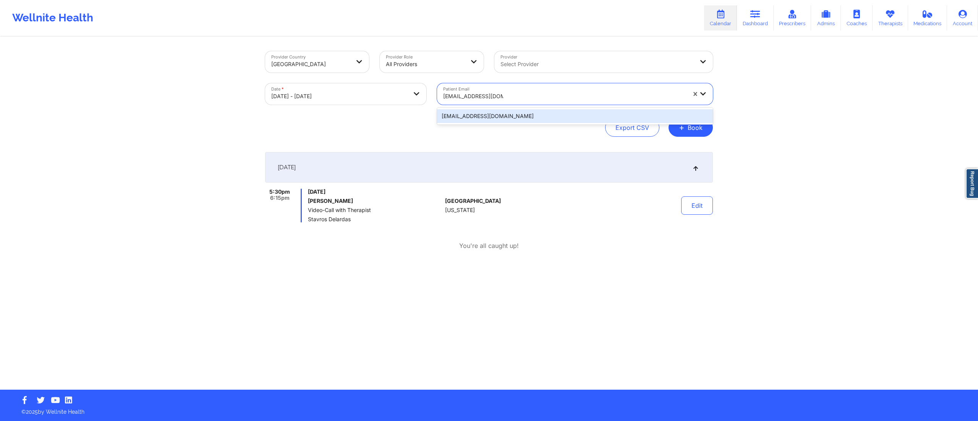
click at [491, 116] on div "evardaro@outlook.com" at bounding box center [575, 116] width 276 height 14
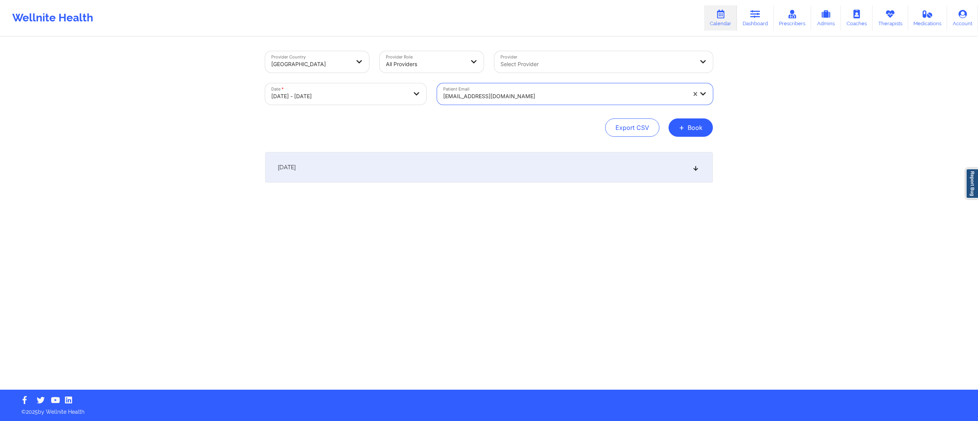
click at [462, 164] on div "October 13, 2025" at bounding box center [489, 167] width 448 height 31
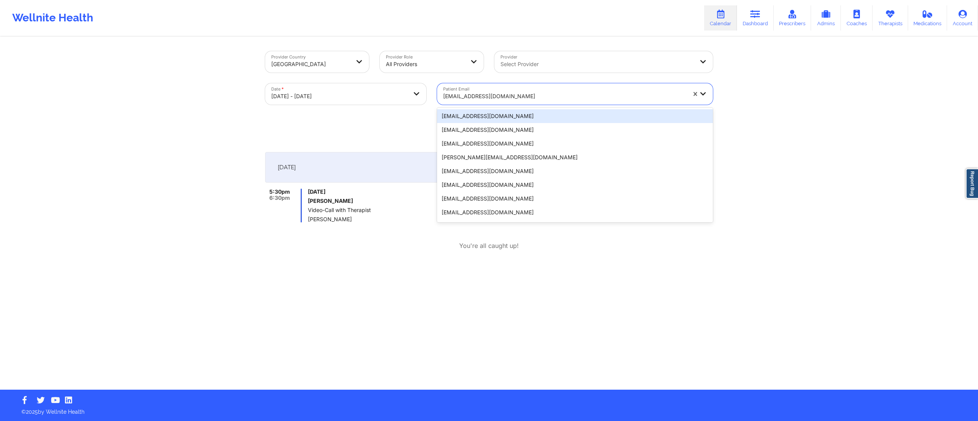
click at [464, 94] on div at bounding box center [564, 96] width 243 height 9
paste input "nkd21400@gmail.com"
type input "nkd21400@gmail.com"
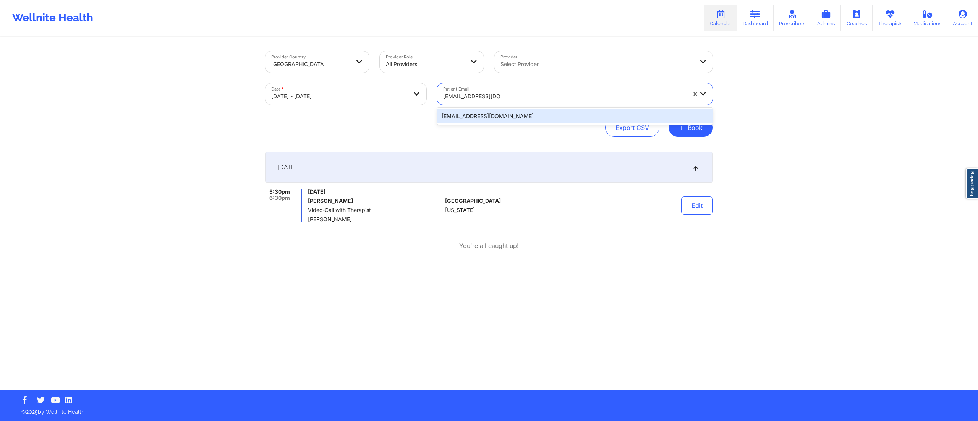
click at [472, 118] on div "nkd21400@gmail.com" at bounding box center [575, 116] width 276 height 14
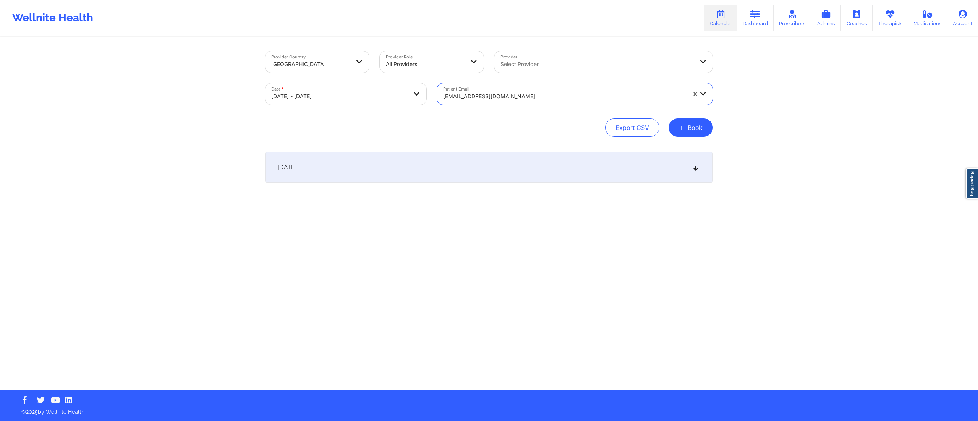
click at [438, 166] on div "October 13, 2025" at bounding box center [489, 167] width 448 height 31
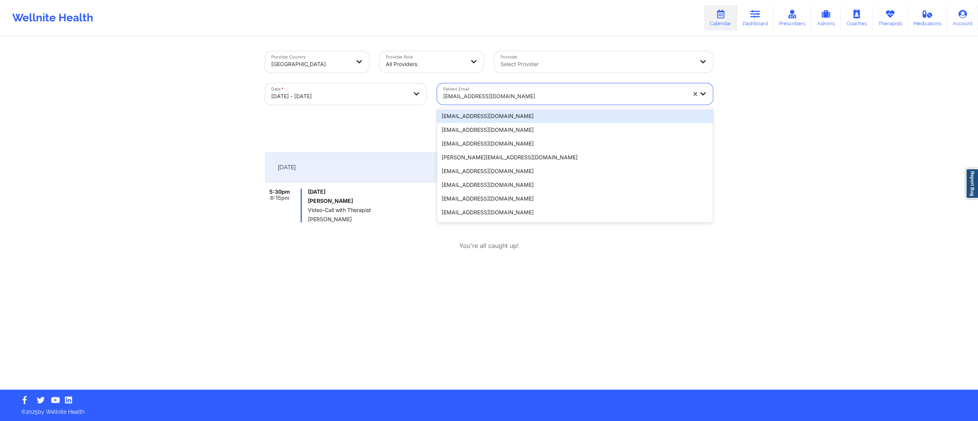
click at [493, 98] on div at bounding box center [564, 96] width 243 height 9
paste input "rodriguezrachel78@gmail.com"
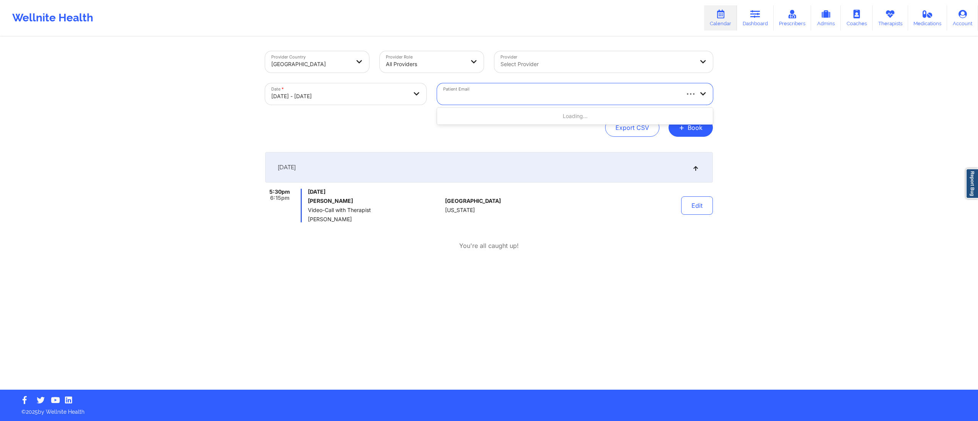
type input "rodriguezrachel78@gmail.com"
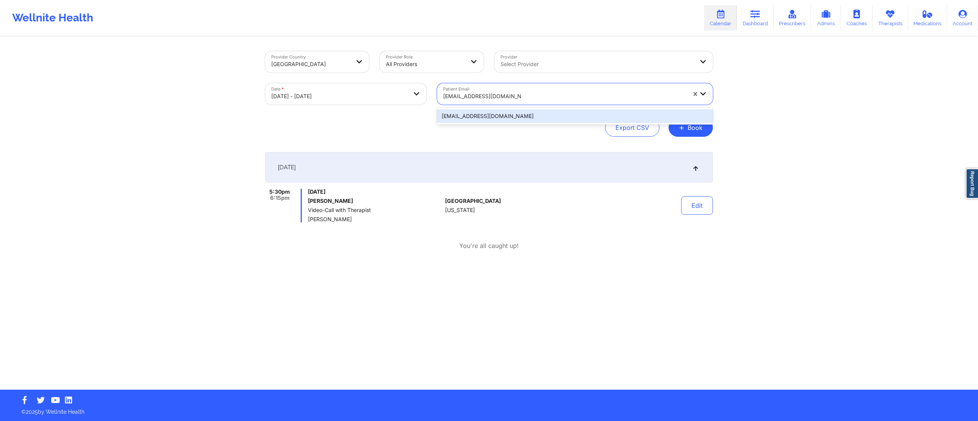
click at [495, 114] on div "rodriguezrachel78@gmail.com" at bounding box center [575, 116] width 276 height 14
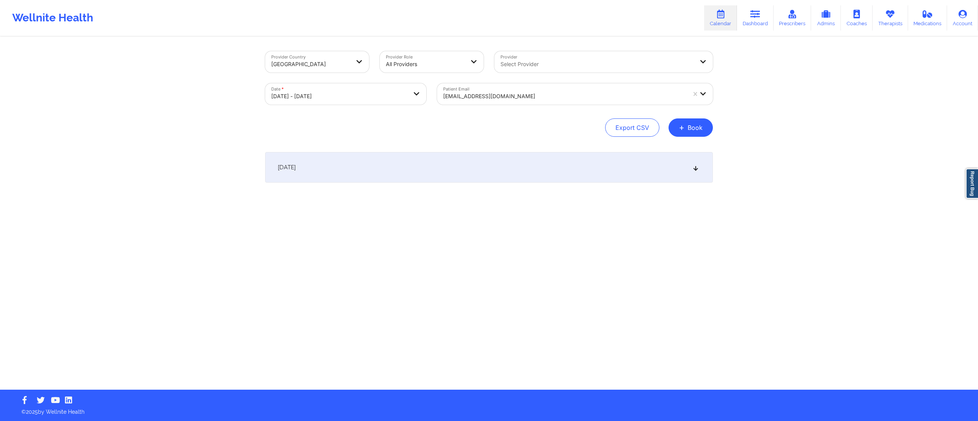
click at [395, 172] on div "October 13, 2025" at bounding box center [489, 167] width 448 height 31
click at [511, 92] on div at bounding box center [564, 96] width 243 height 9
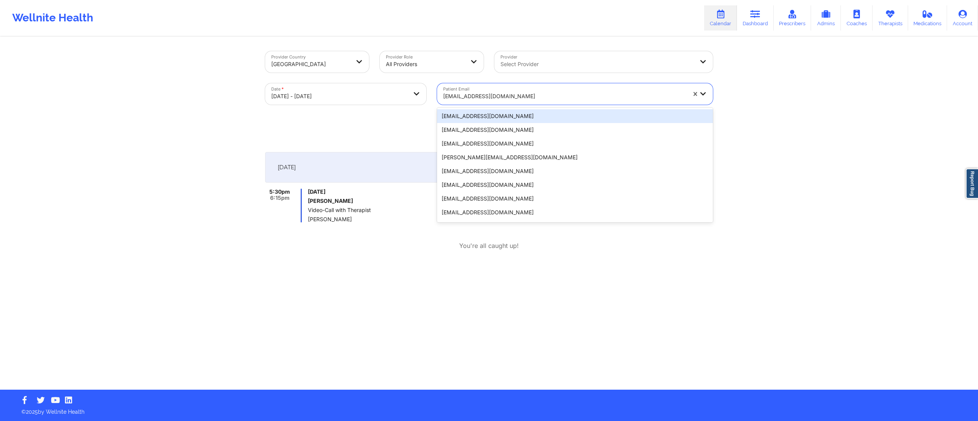
paste input "crohorner@gmail.com"
type input "crohorner@gmail.com"
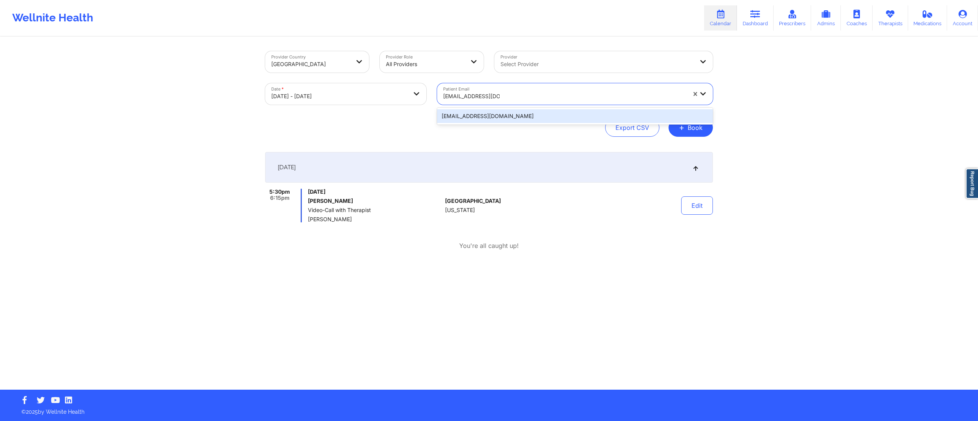
click at [488, 114] on div "crohorner@gmail.com" at bounding box center [575, 116] width 276 height 14
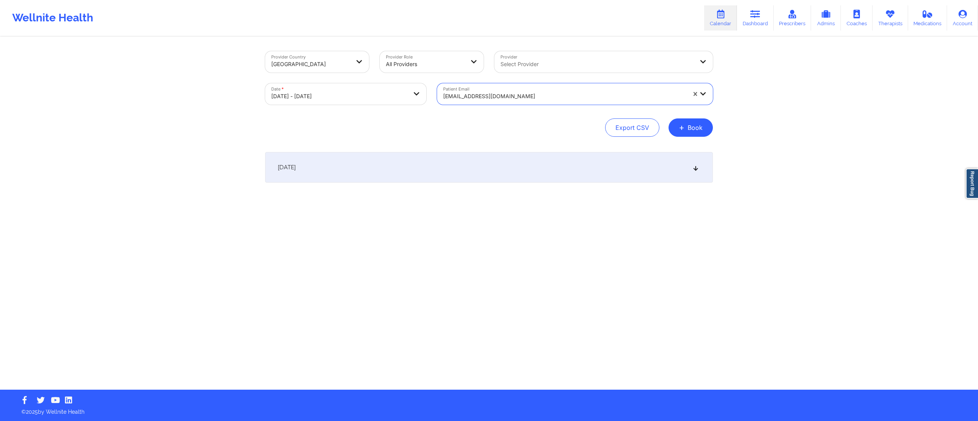
click at [445, 176] on div "October 13, 2025" at bounding box center [489, 167] width 448 height 31
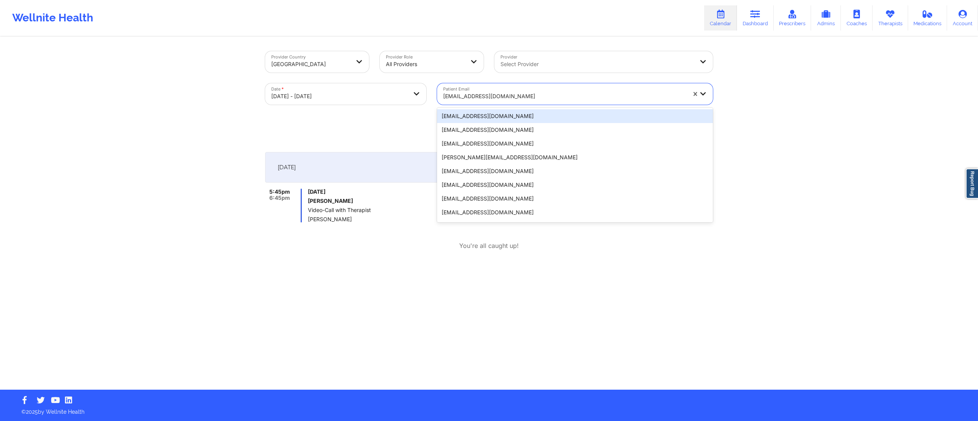
click at [480, 94] on div at bounding box center [564, 96] width 243 height 9
paste input "elizaortiz76@hotmail.com"
type input "elizaortiz76@hotmail.com"
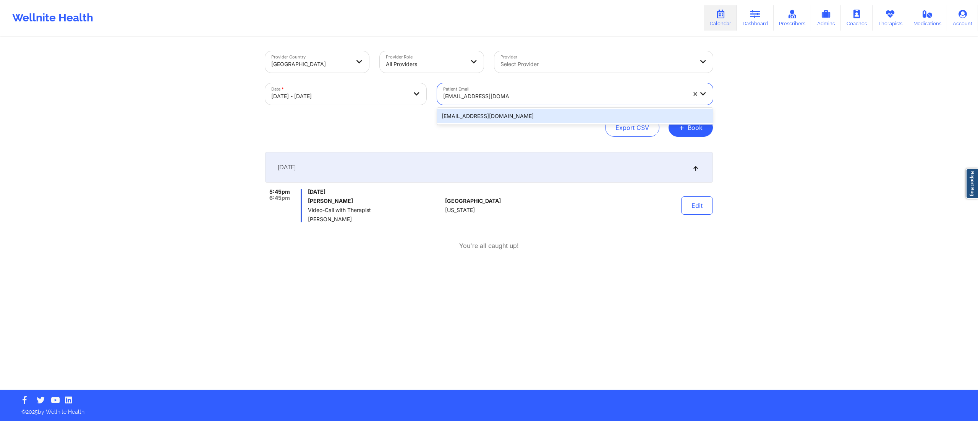
click at [488, 115] on div "elizaortiz76@hotmail.com" at bounding box center [575, 116] width 276 height 14
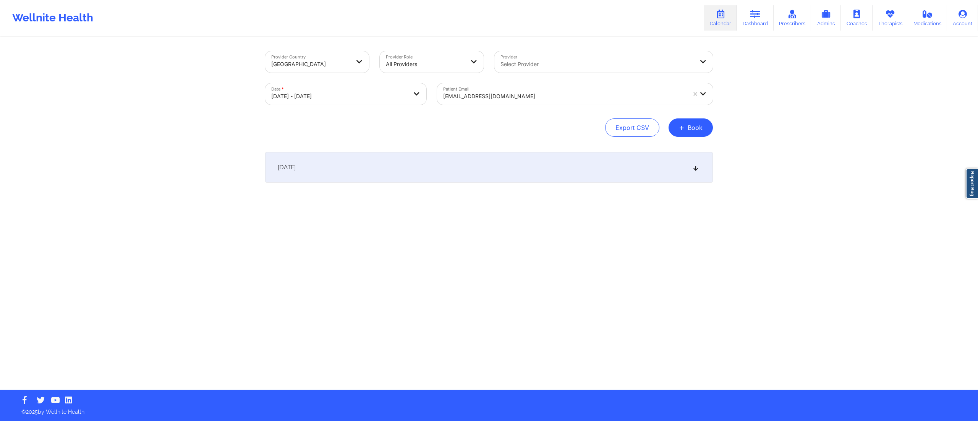
click at [432, 172] on div "October 13, 2025" at bounding box center [489, 167] width 448 height 31
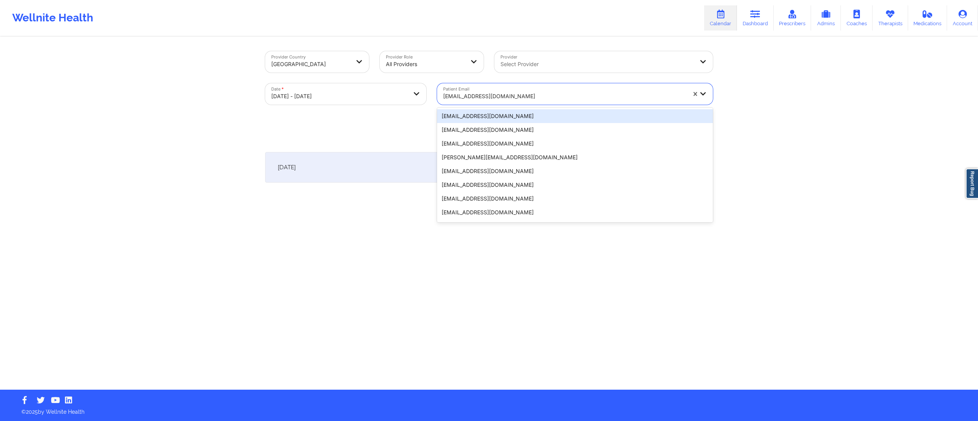
click at [482, 92] on div at bounding box center [564, 96] width 243 height 9
paste input "mike_norkin@yahoo.com"
type input "mike_norkin@yahoo.com"
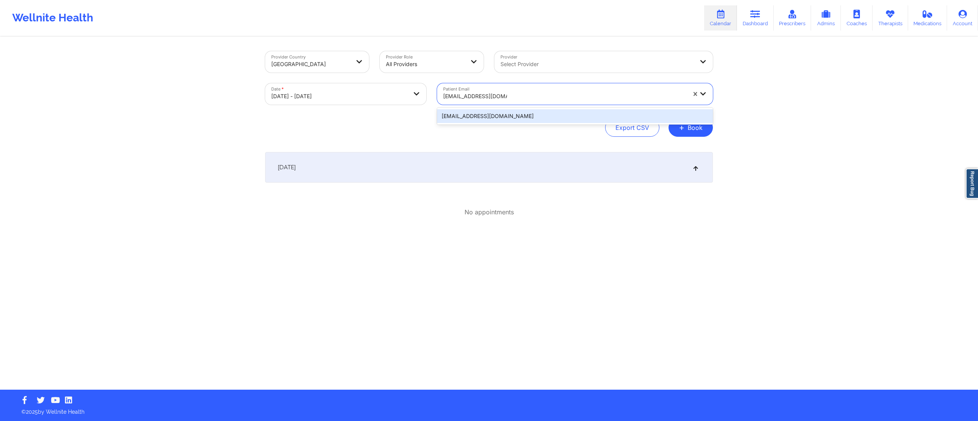
click at [474, 119] on div "mike_norkin@yahoo.com" at bounding box center [575, 116] width 276 height 14
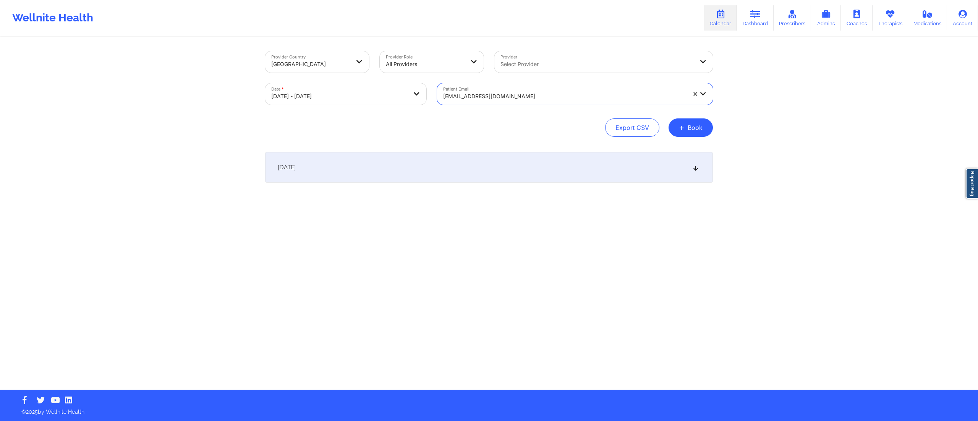
click at [416, 166] on div "October 13, 2025" at bounding box center [489, 167] width 448 height 31
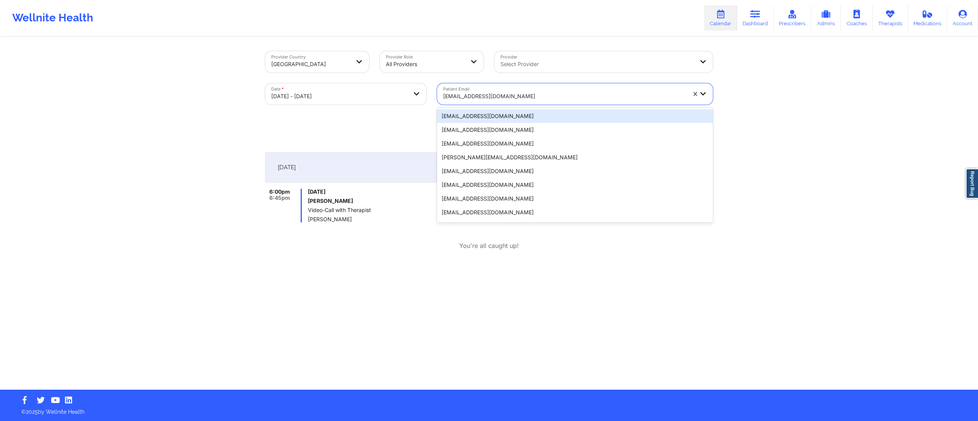
click at [485, 94] on div at bounding box center [564, 96] width 243 height 9
paste input "alyssabelle28@gmail.com"
type input "alyssabelle28@gmail.com"
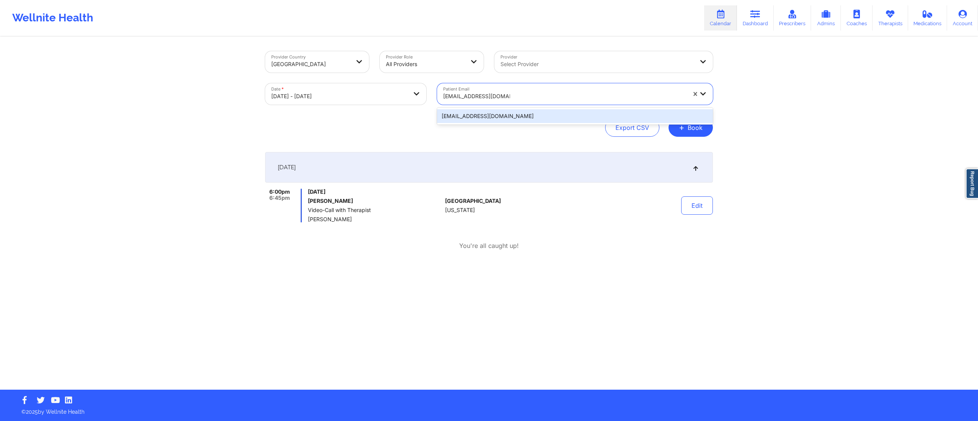
click at [491, 117] on div "alyssabelle28@gmail.com" at bounding box center [575, 116] width 276 height 14
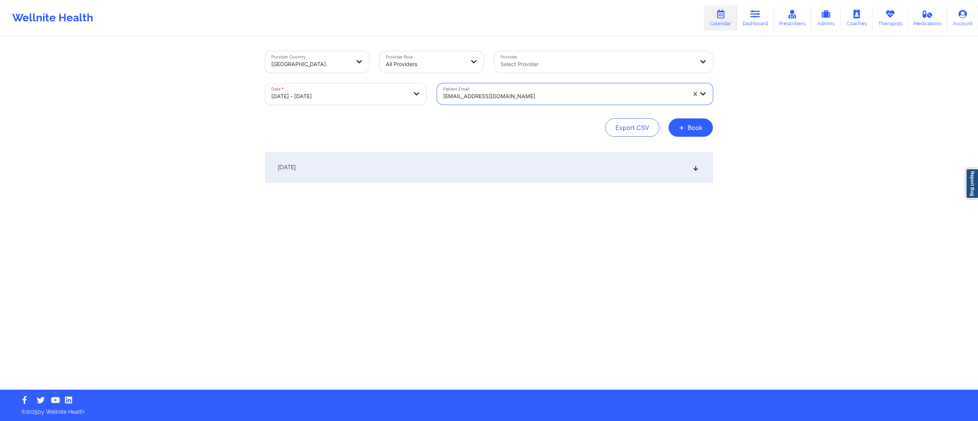
click at [400, 160] on div "October 13, 2025" at bounding box center [489, 167] width 448 height 31
click at [486, 92] on div at bounding box center [564, 96] width 243 height 9
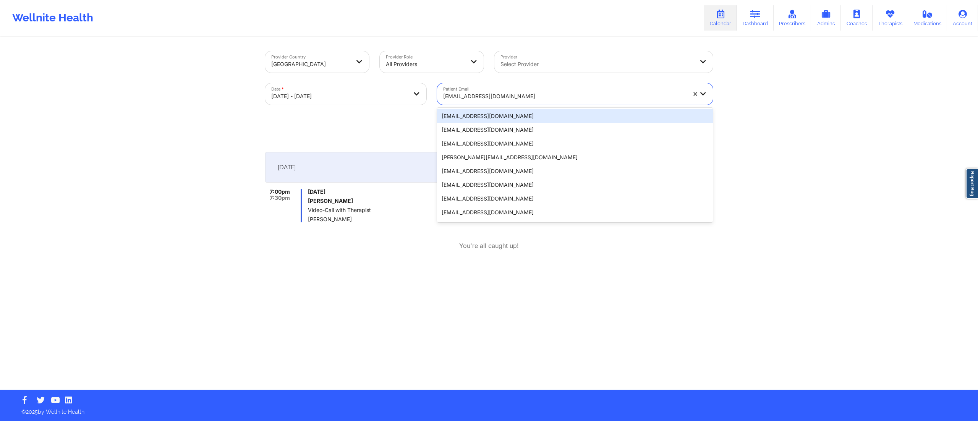
paste input "dameian.knight@gmail.com"
type input "dameian.knight@gmail.com"
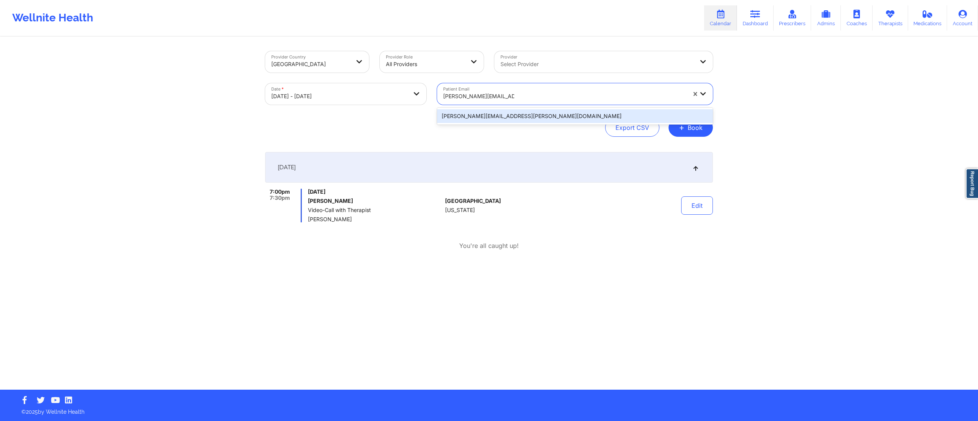
click at [474, 115] on div "dameian.knight@gmail.com" at bounding box center [575, 116] width 276 height 14
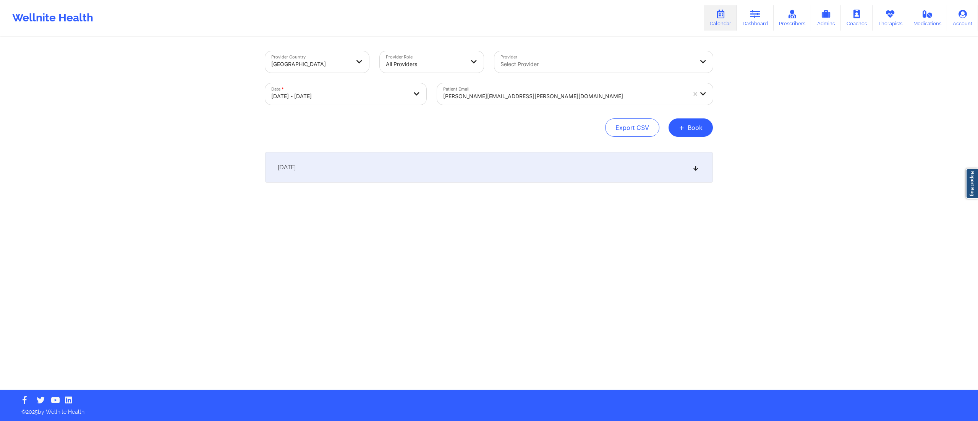
click at [366, 159] on div "October 13, 2025" at bounding box center [489, 167] width 448 height 31
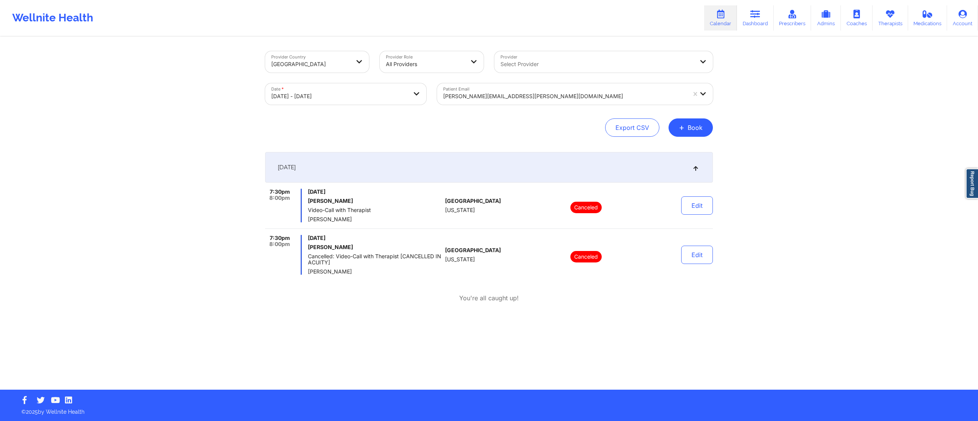
click at [489, 95] on div at bounding box center [564, 96] width 243 height 9
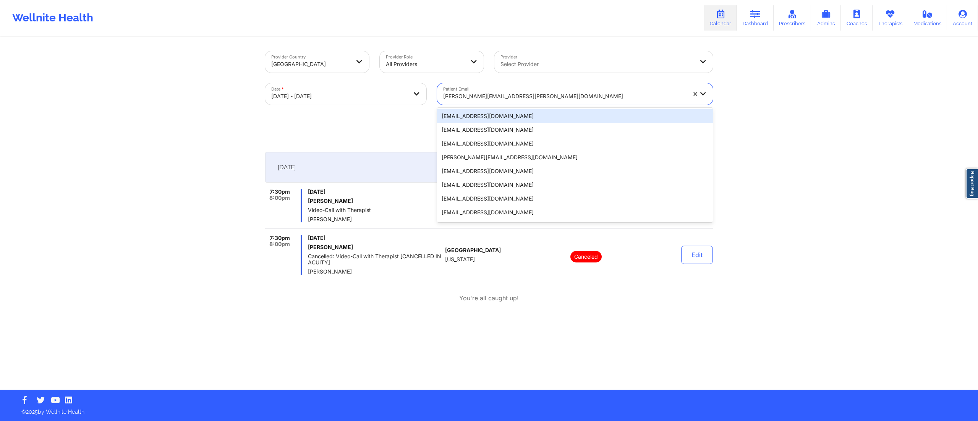
paste input "jessstolz@gmail.com"
type input "jessstolz@gmail.com"
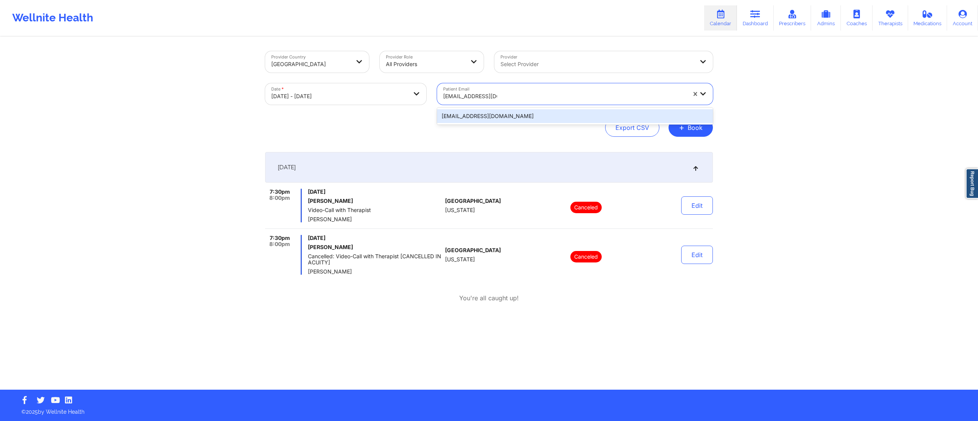
click at [494, 116] on div "jessstolz@gmail.com" at bounding box center [575, 116] width 276 height 14
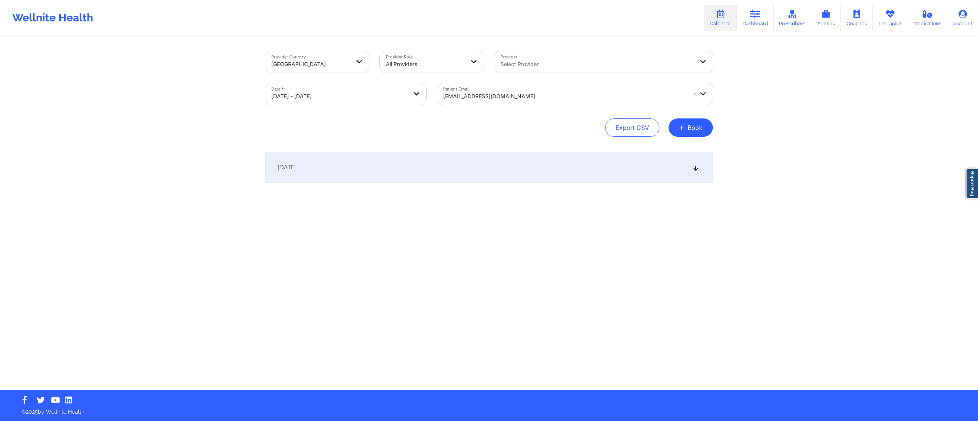
click at [439, 172] on div "October 13, 2025" at bounding box center [489, 167] width 448 height 31
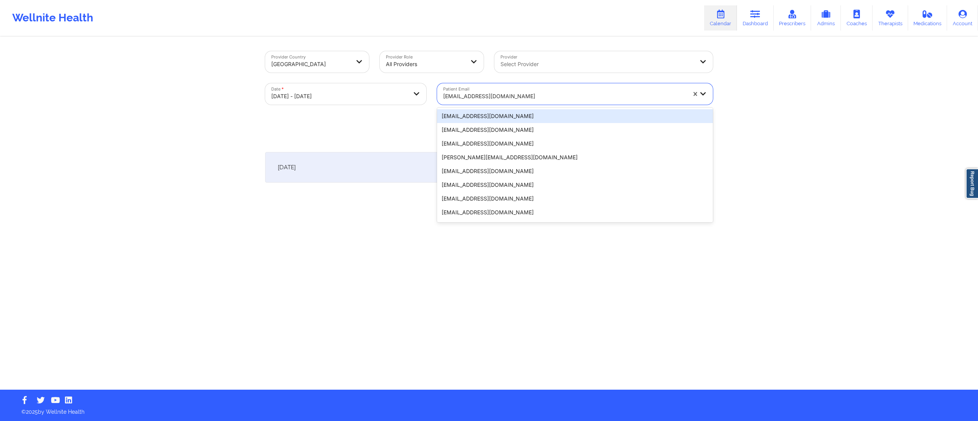
click at [480, 97] on div at bounding box center [564, 96] width 243 height 9
paste input "kalieleach37@gmail.com"
type input "kalieleach37@gmail.com"
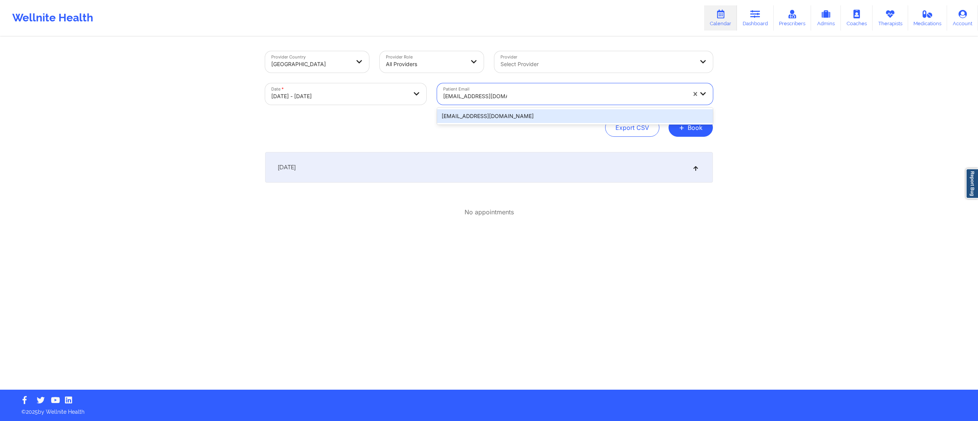
click at [469, 116] on div "kalieleach37@gmail.com" at bounding box center [575, 116] width 276 height 14
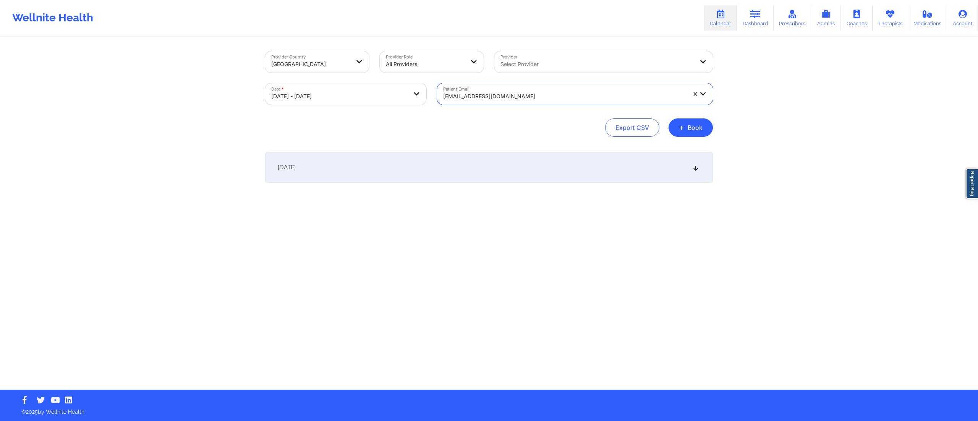
click at [424, 155] on div "October 13, 2025" at bounding box center [489, 167] width 448 height 31
click at [484, 92] on div at bounding box center [564, 96] width 243 height 9
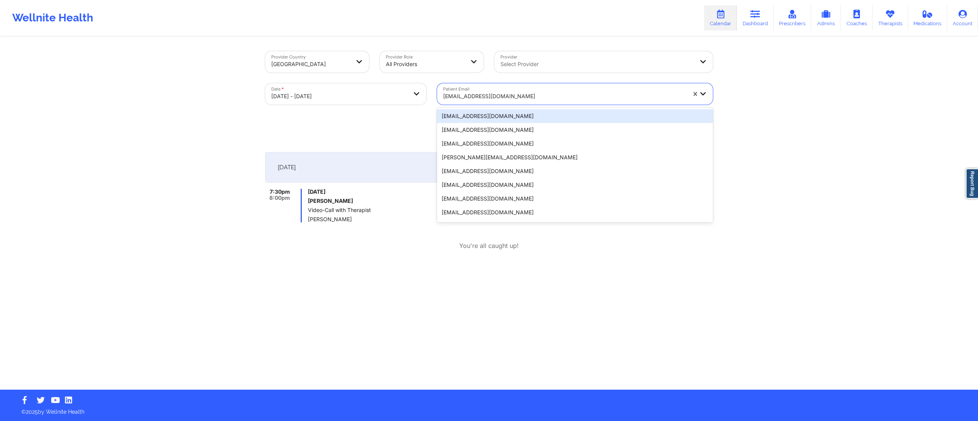
paste input "laracm99@gmail.com"
type input "laracm99@gmail.com"
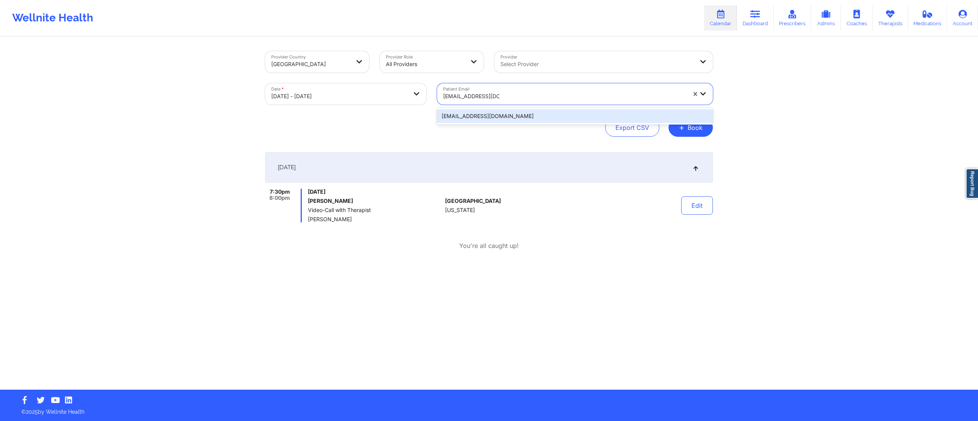
click at [471, 112] on div "laracm99@gmail.com" at bounding box center [575, 116] width 276 height 14
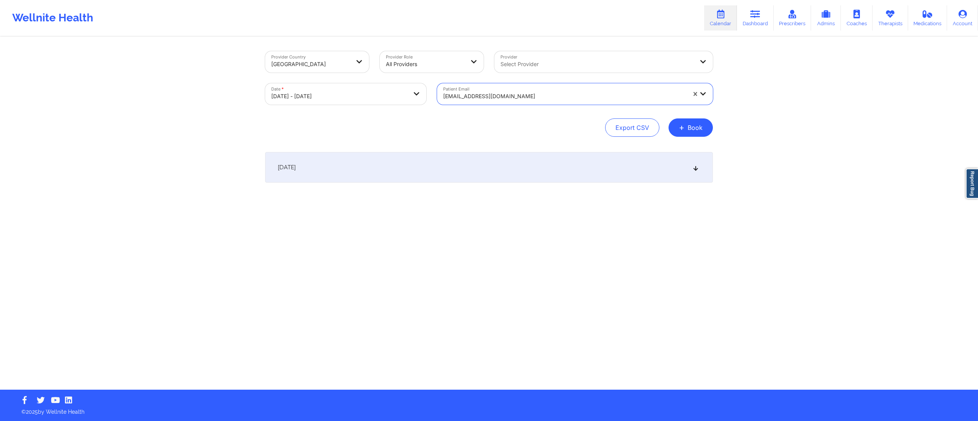
click at [451, 168] on div "October 13, 2025" at bounding box center [489, 167] width 448 height 31
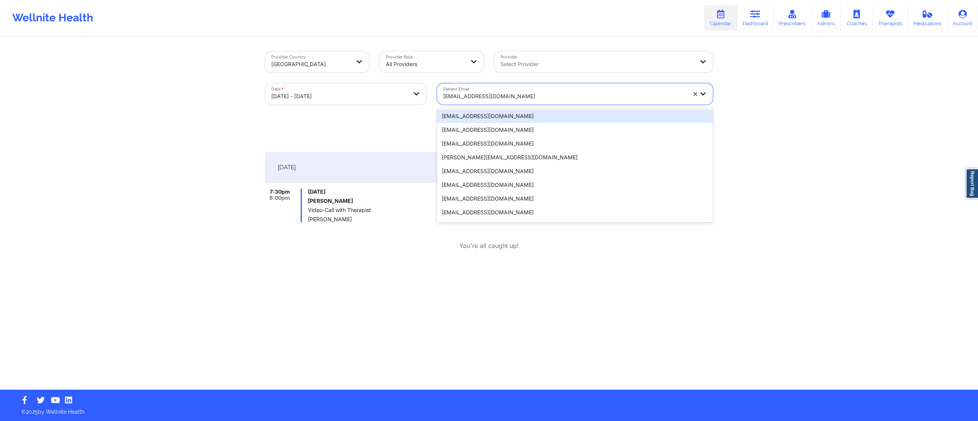
click at [497, 93] on div at bounding box center [564, 96] width 243 height 9
paste input "codyclyde5@gmail.com"
type input "codyclyde5@gmail.com"
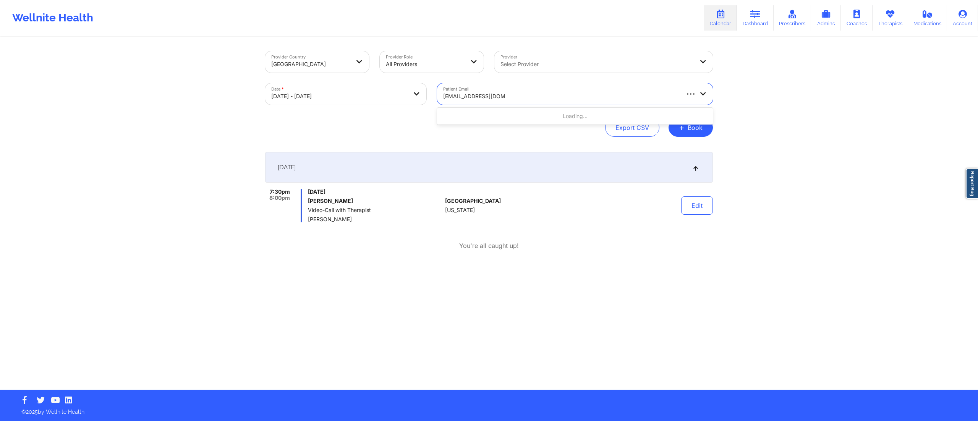
click at [482, 115] on div "Loading..." at bounding box center [575, 116] width 276 height 14
click at [481, 115] on div "codyclyde5@gmail.com" at bounding box center [575, 116] width 276 height 14
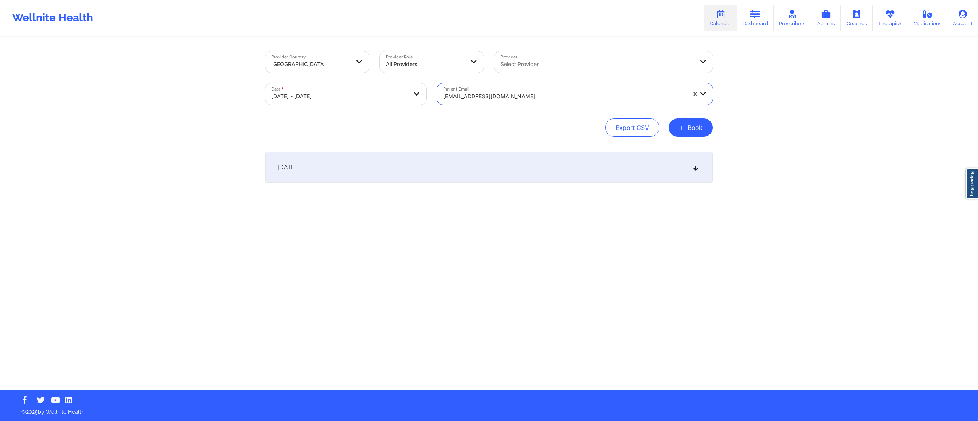
click at [484, 178] on div "October 13, 2025" at bounding box center [489, 167] width 448 height 31
click at [473, 94] on div at bounding box center [564, 96] width 243 height 9
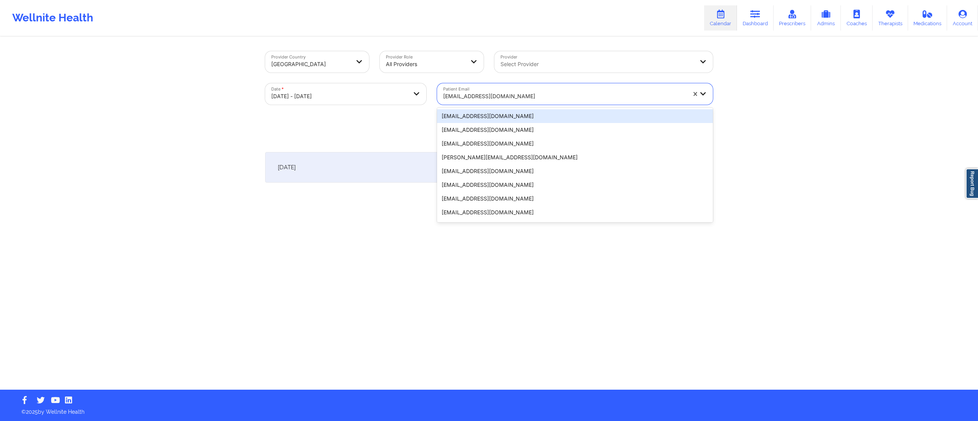
paste input "kiernanparker1@gmail.com"
type input "kiernanparker1@gmail.com"
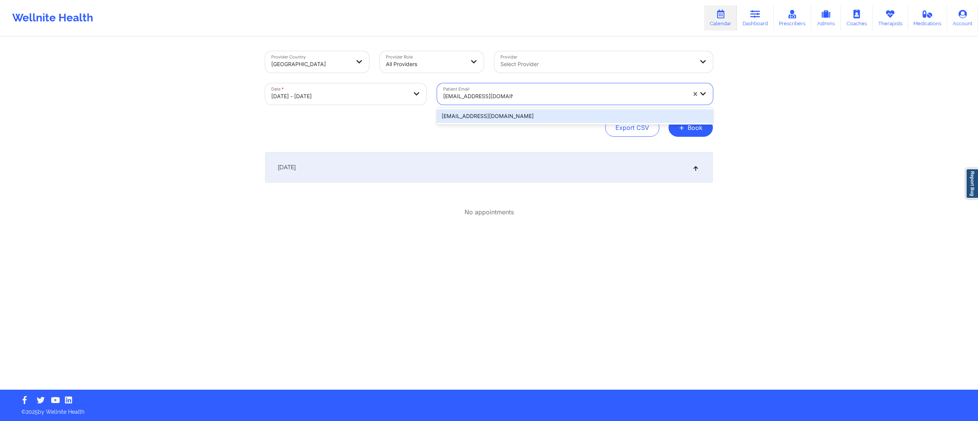
click at [476, 116] on div "kiernanparker1@gmail.com" at bounding box center [575, 116] width 276 height 14
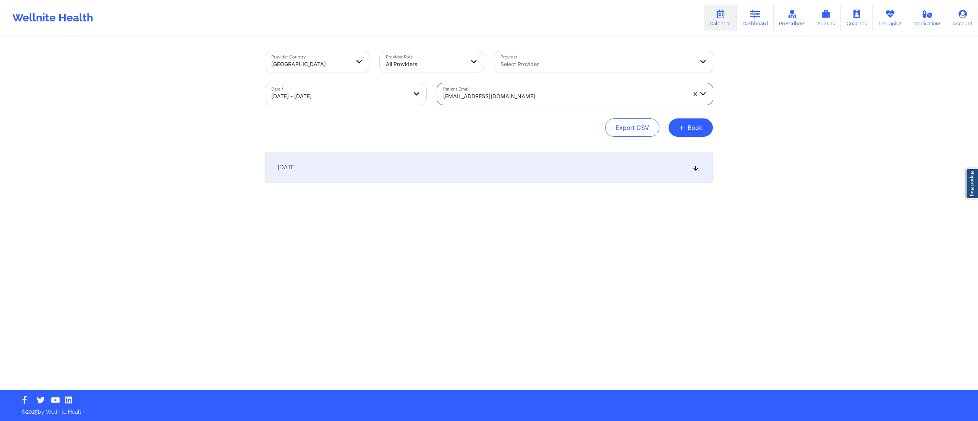
click at [448, 173] on div "October 13, 2025" at bounding box center [489, 167] width 448 height 31
click at [343, 100] on body "Wellnite Health Calendar Dashboard Prescribers Admins Coaches Therapists Medica…" at bounding box center [489, 210] width 978 height 421
select select "2025-9"
select select "2025-10"
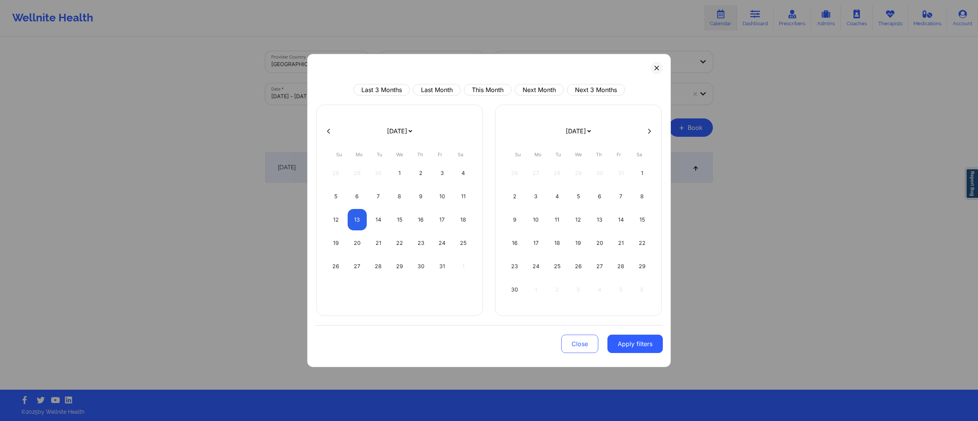
click at [329, 131] on icon at bounding box center [328, 131] width 3 height 6
select select "2025-8"
select select "2025-9"
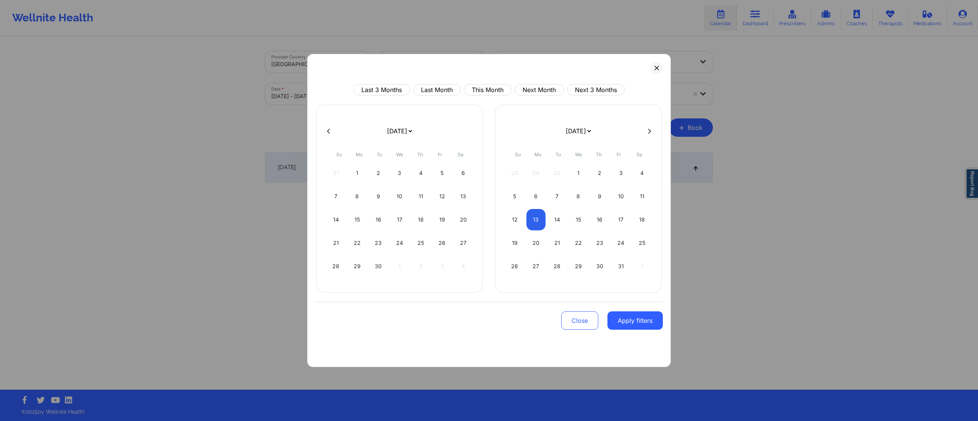
click at [329, 131] on icon at bounding box center [328, 131] width 3 height 6
select select "2025-7"
select select "2025-8"
click at [361, 197] on div "4" at bounding box center [357, 196] width 19 height 21
select select "2025-7"
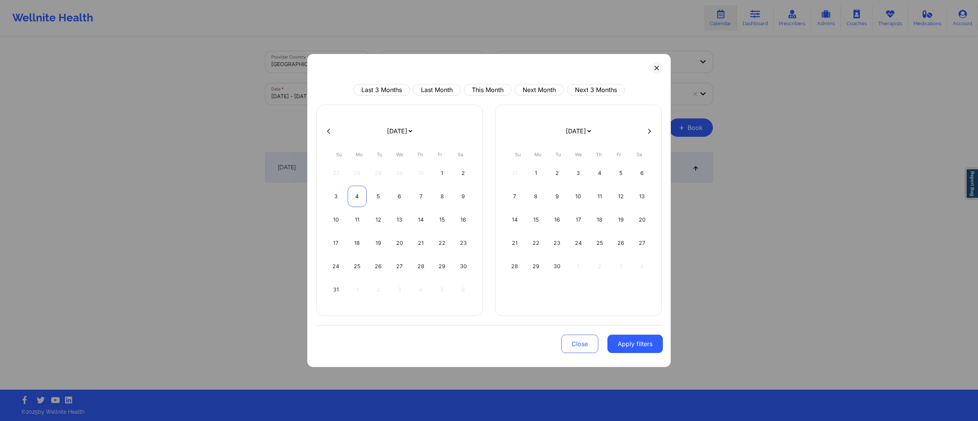
select select "2025-8"
click at [361, 197] on div "4" at bounding box center [357, 196] width 19 height 21
select select "2025-7"
select select "2025-8"
click at [630, 340] on button "Apply filters" at bounding box center [634, 344] width 55 height 18
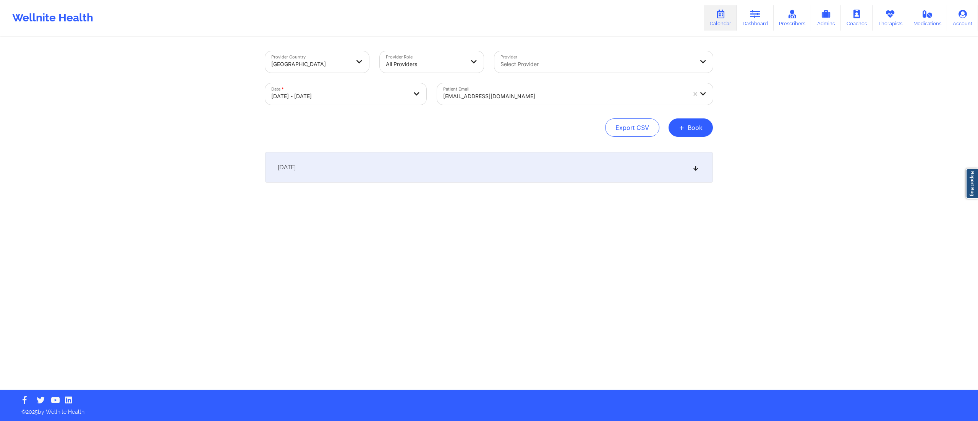
click at [581, 174] on div "August 4, 2025" at bounding box center [489, 167] width 448 height 31
click at [343, 102] on body "Wellnite Health Calendar Dashboard Prescribers Admins Coaches Therapists Medica…" at bounding box center [489, 210] width 978 height 421
select select "2025-7"
select select "2025-8"
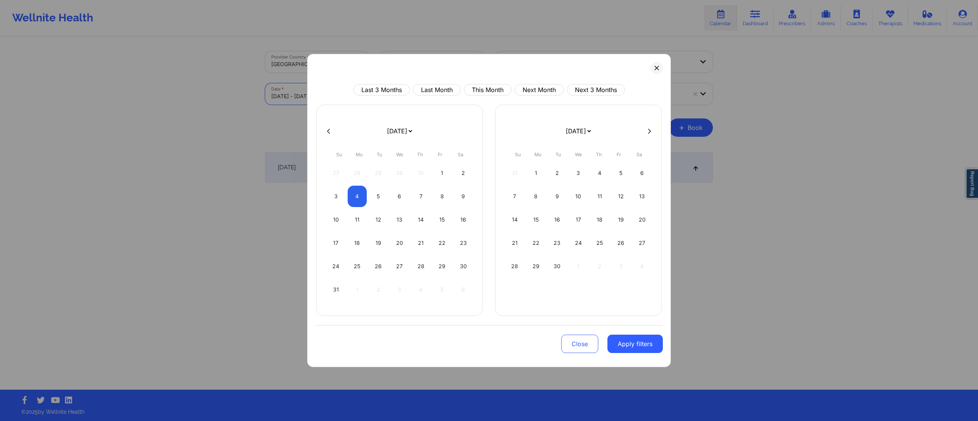
click at [651, 133] on button at bounding box center [650, 131] width 8 height 6
select select "2025-8"
select select "2025-9"
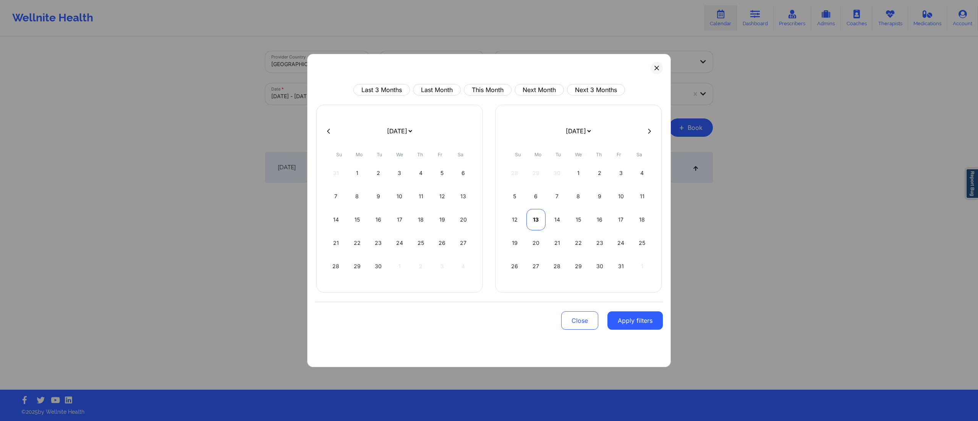
click at [535, 222] on div "13" at bounding box center [535, 219] width 19 height 21
select select "2025-9"
select select "2025-10"
select select "2025-9"
select select "2025-10"
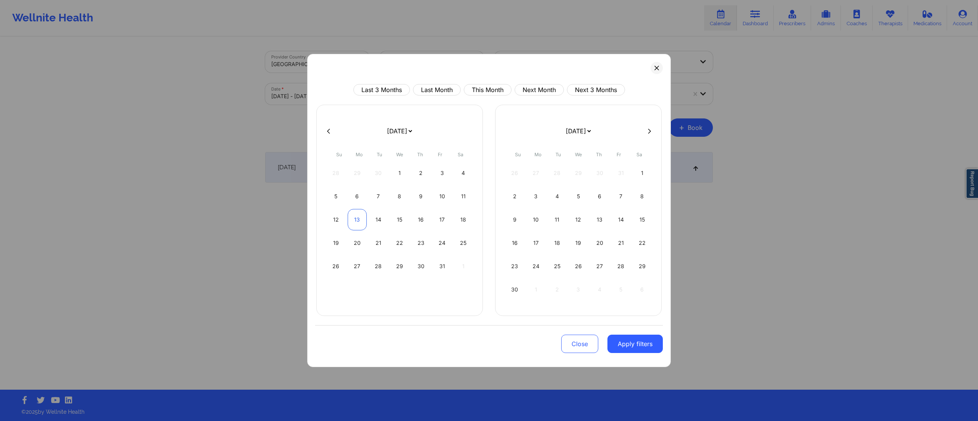
drag, startPoint x: 351, startPoint y: 222, endPoint x: 363, endPoint y: 228, distance: 14.0
click at [351, 222] on div "13" at bounding box center [357, 219] width 19 height 21
select select "2025-9"
select select "2025-10"
click at [627, 343] on button "Apply filters" at bounding box center [634, 344] width 55 height 18
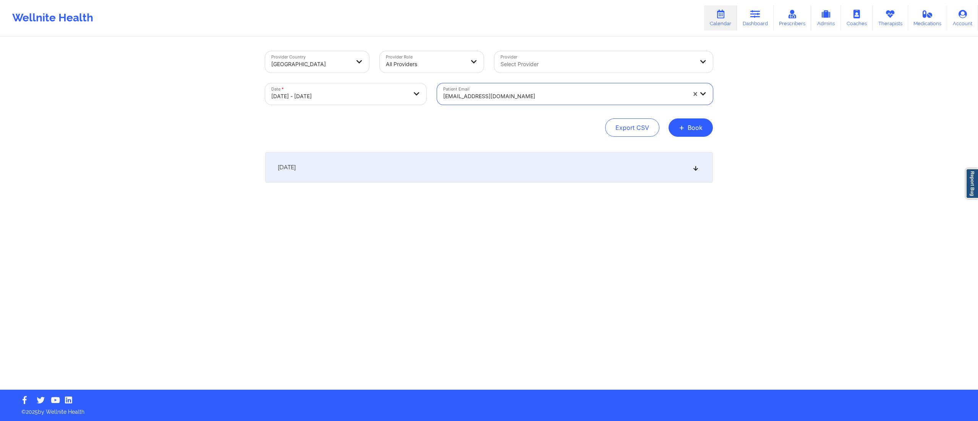
click at [453, 160] on div "October 13, 2025" at bounding box center [489, 167] width 448 height 31
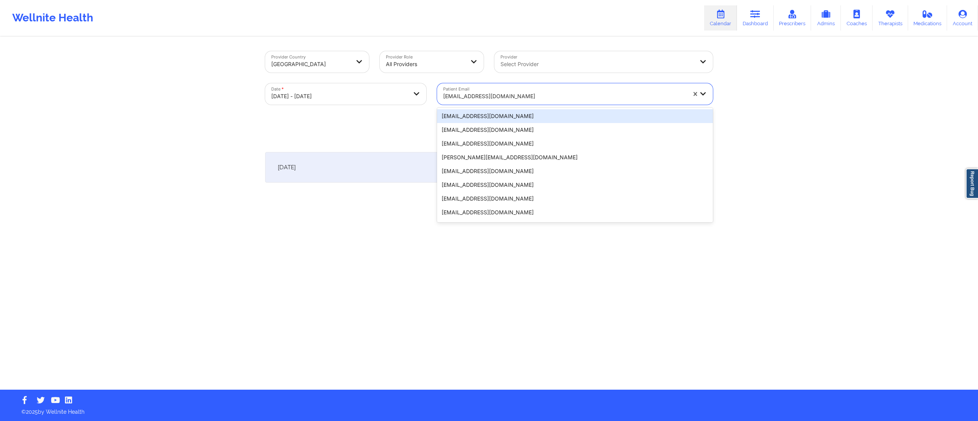
click at [493, 99] on div at bounding box center [564, 96] width 243 height 9
paste input "siegelcaroline89@gmail.com"
type input "siegelcaroline89@gmail.com"
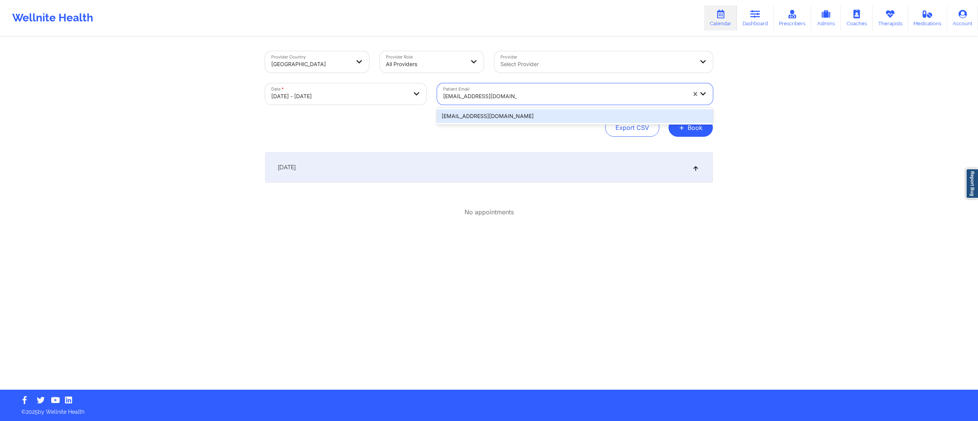
click at [484, 114] on div "siegelcaroline89@gmail.com" at bounding box center [575, 116] width 276 height 14
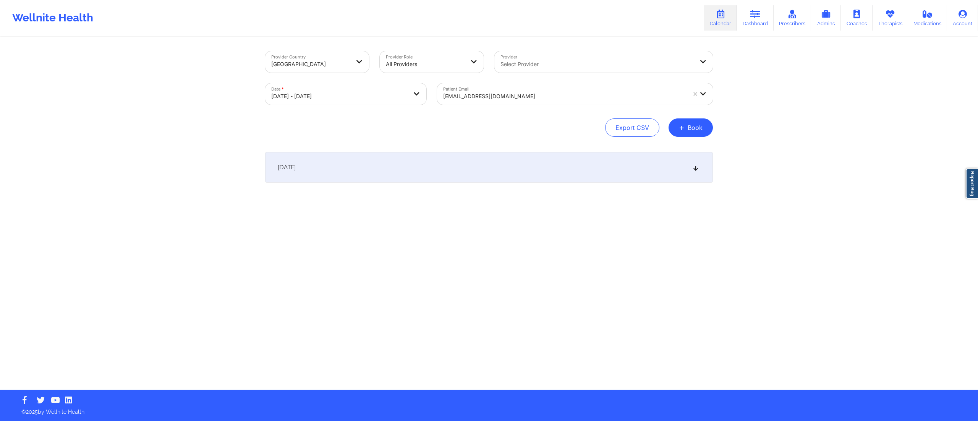
click at [413, 173] on div "October 13, 2025" at bounding box center [489, 167] width 448 height 31
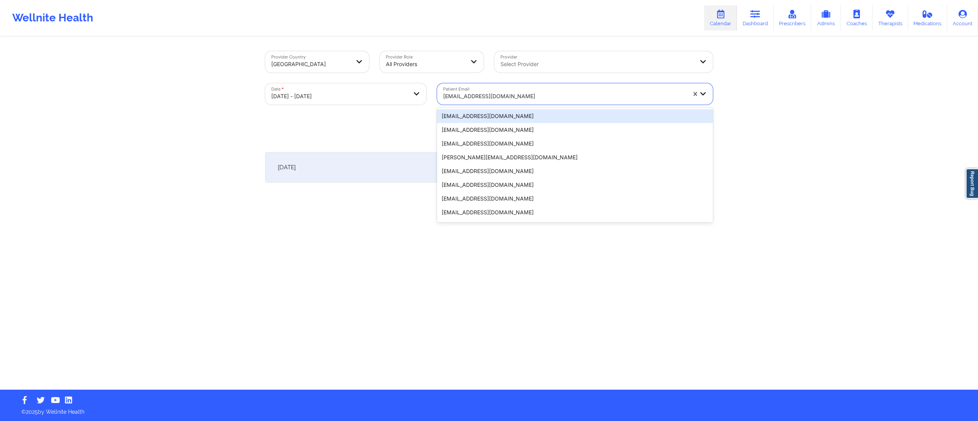
click at [503, 94] on div at bounding box center [564, 96] width 243 height 9
paste input "scventour@hotmail.com"
type input "scventour@hotmail.com"
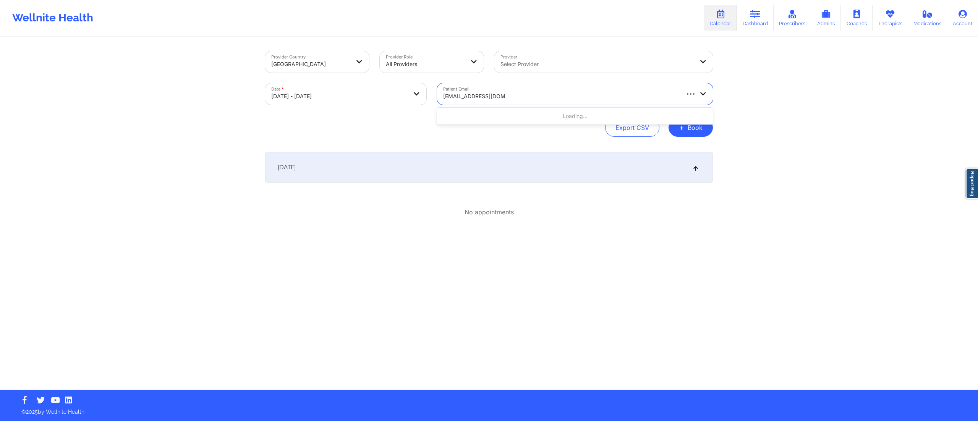
click at [494, 112] on div "Loading..." at bounding box center [575, 116] width 276 height 14
click at [488, 118] on div "scventour@hotmail.com" at bounding box center [575, 116] width 276 height 14
click at [416, 172] on div "October 13, 2025" at bounding box center [489, 167] width 448 height 31
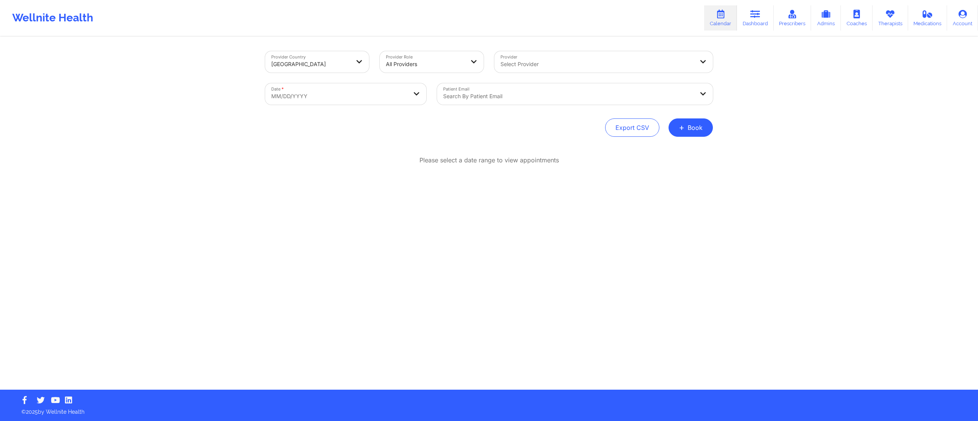
click at [374, 98] on body "Wellnite Health Calendar Dashboard Prescribers Admins Coaches Therapists Medica…" at bounding box center [489, 210] width 978 height 421
select select "2025-8"
select select "2025-9"
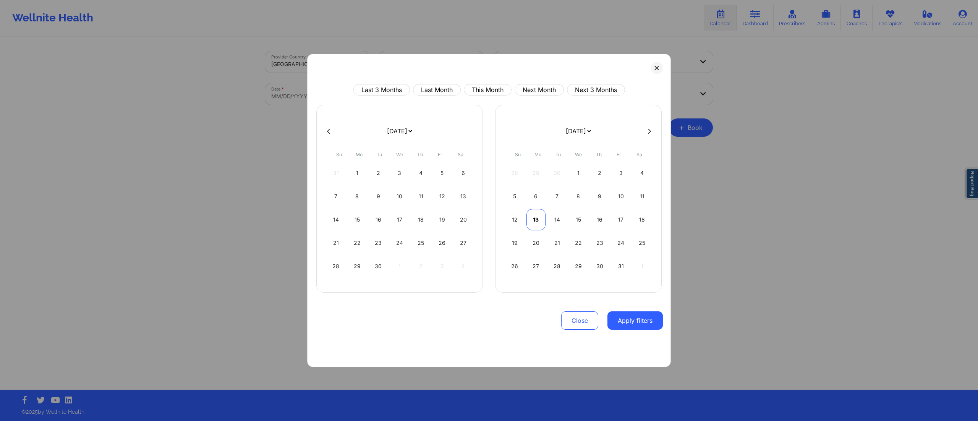
click at [530, 218] on div "13" at bounding box center [535, 219] width 19 height 21
select select "2025-9"
select select "2025-10"
select select "2025-9"
select select "2025-10"
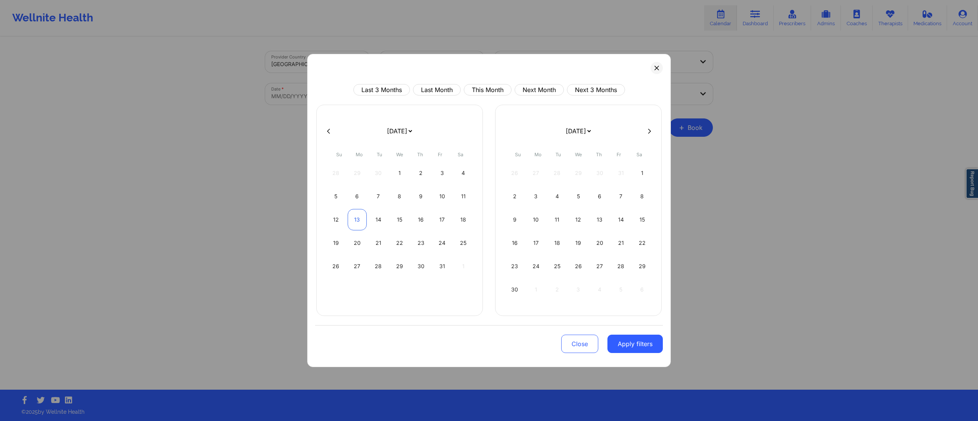
click at [357, 221] on div "13" at bounding box center [357, 219] width 19 height 21
select select "2025-9"
select select "2025-10"
click at [620, 342] on button "Apply filters" at bounding box center [634, 344] width 55 height 18
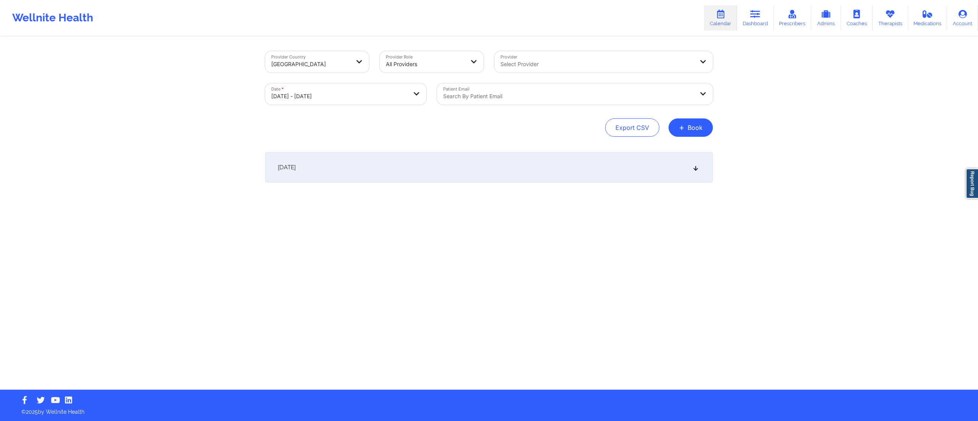
click at [535, 97] on div at bounding box center [568, 96] width 251 height 9
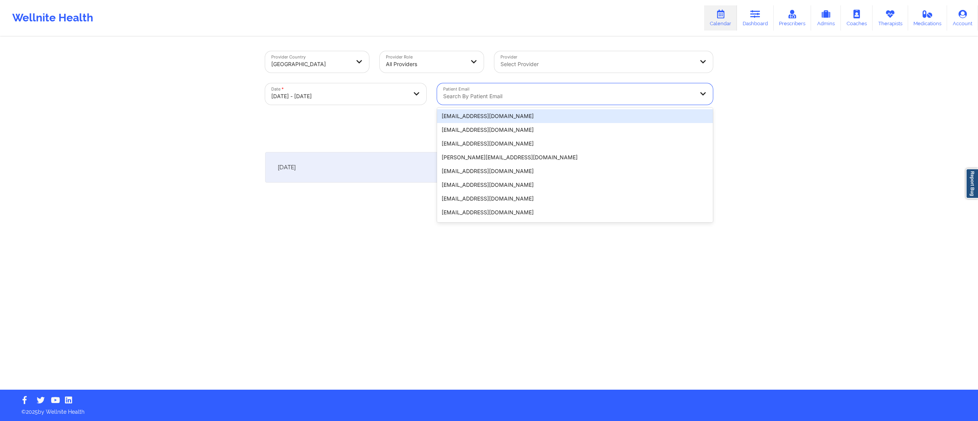
paste input "r.chandler1217@gmail.com"
type input "r.chandler1217@gmail.com"
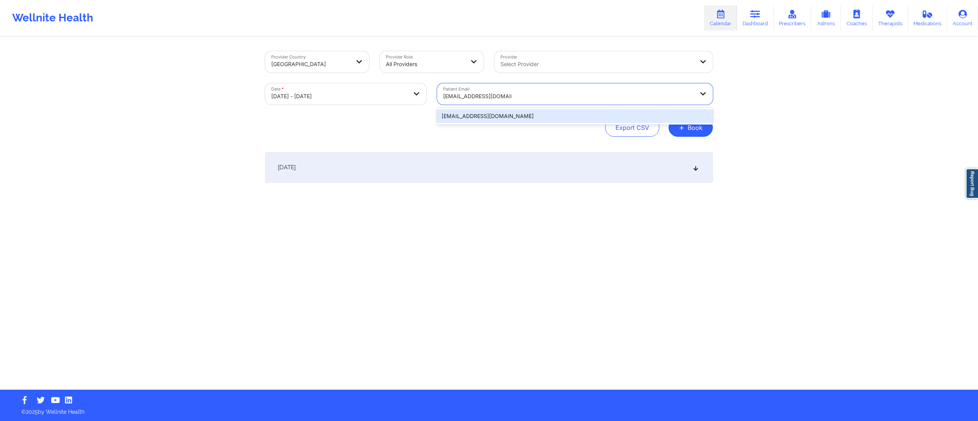
click at [477, 116] on div "r.chandler1217@gmail.com" at bounding box center [575, 116] width 276 height 14
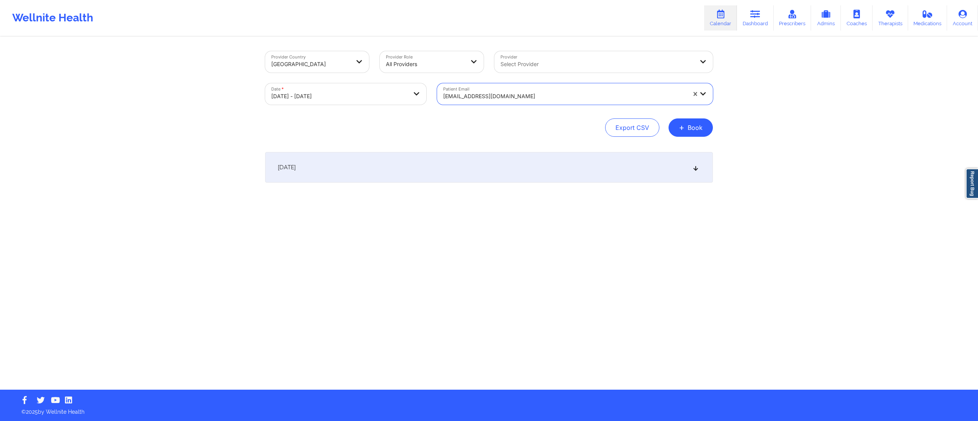
click at [449, 173] on div "October 13, 2025" at bounding box center [489, 167] width 448 height 31
click at [483, 99] on div at bounding box center [564, 96] width 243 height 9
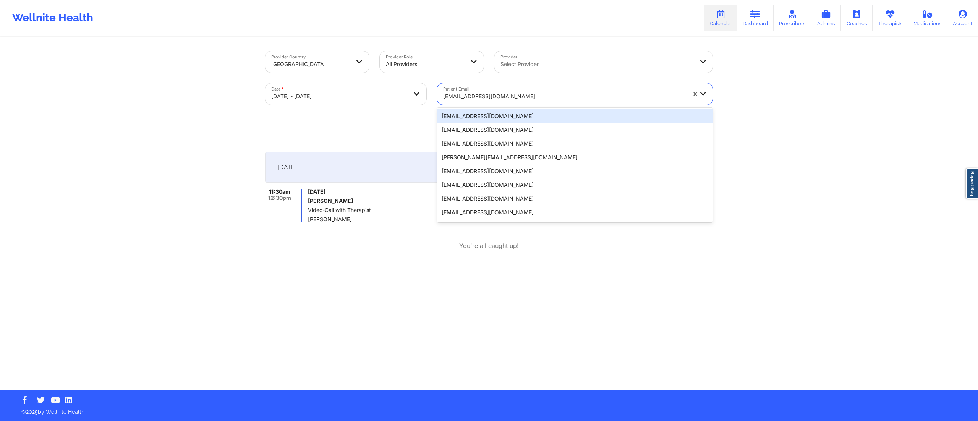
paste input "taniaq604@gmail.com"
type input "taniaq604@gmail.com"
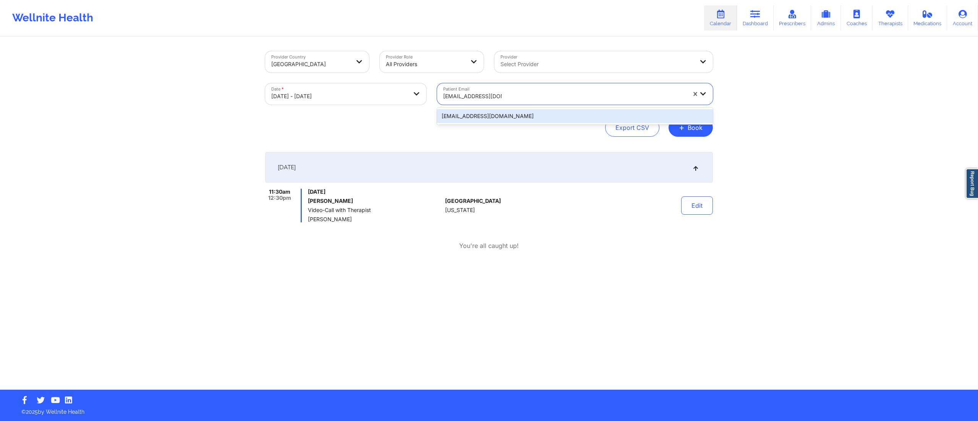
click at [485, 114] on div "taniaq604@gmail.com" at bounding box center [575, 116] width 276 height 14
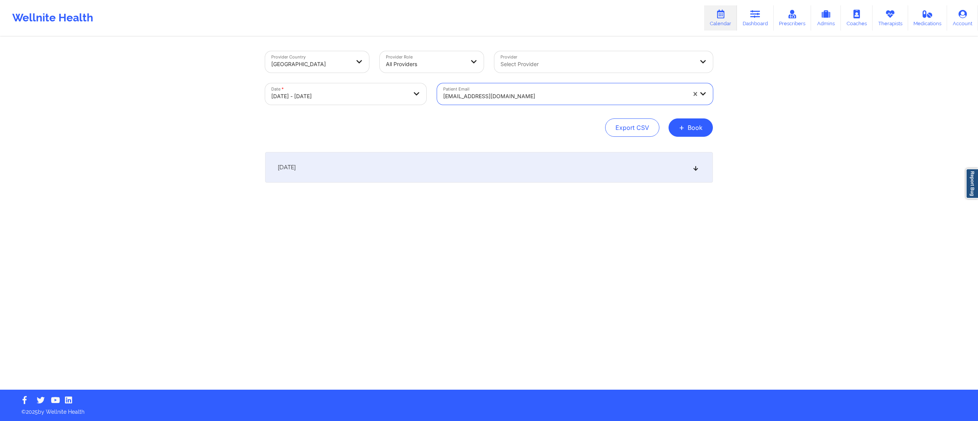
click at [482, 167] on div "October 13, 2025" at bounding box center [489, 167] width 448 height 31
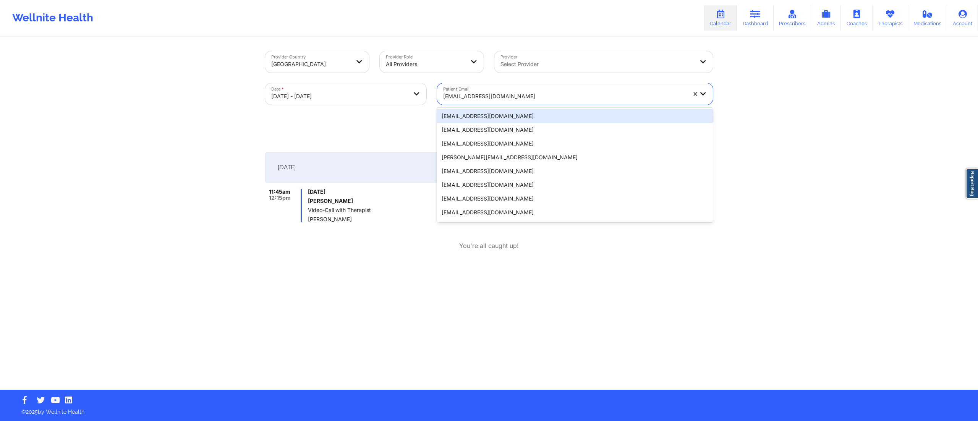
click at [503, 95] on div at bounding box center [564, 96] width 243 height 9
paste input "alexinnapa@gmail.com"
type input "alexinnapa@gmail.com"
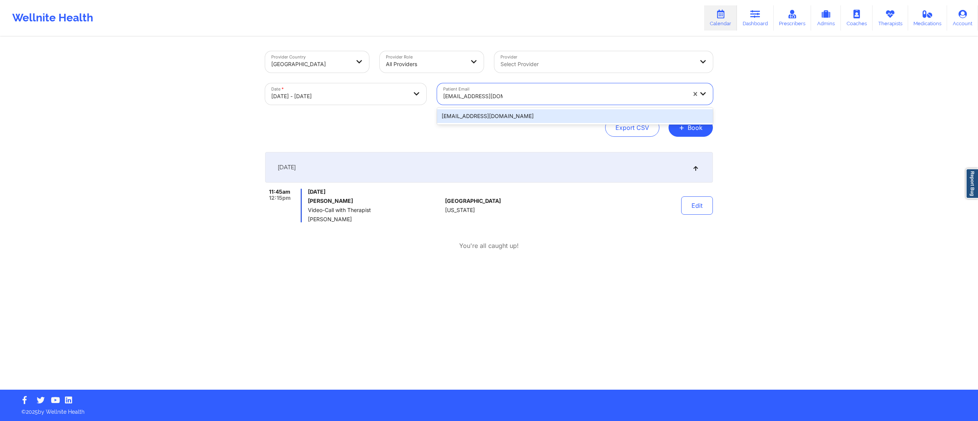
click at [489, 117] on div "alexinnapa@gmail.com" at bounding box center [575, 116] width 276 height 14
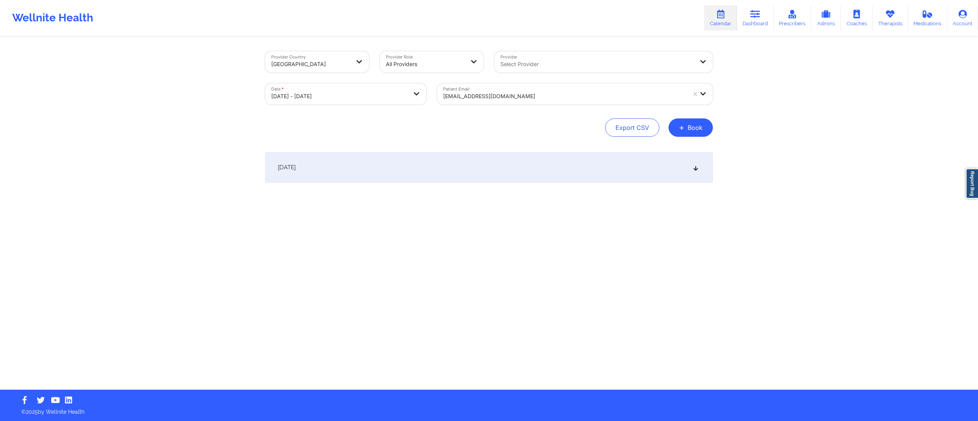
click at [385, 174] on div "October 13, 2025" at bounding box center [489, 167] width 448 height 31
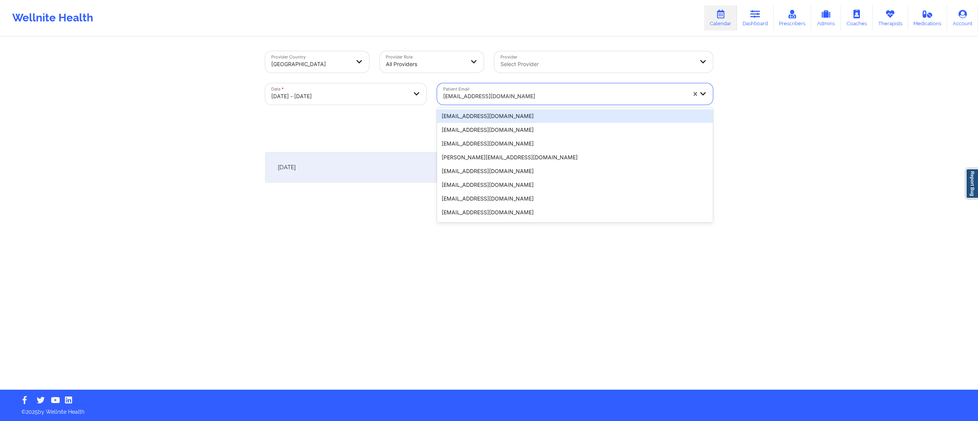
click at [501, 96] on div at bounding box center [564, 96] width 243 height 9
paste input "matthew.m.osborn@gmail.com"
type input "matthew.m.osborn@gmail.com"
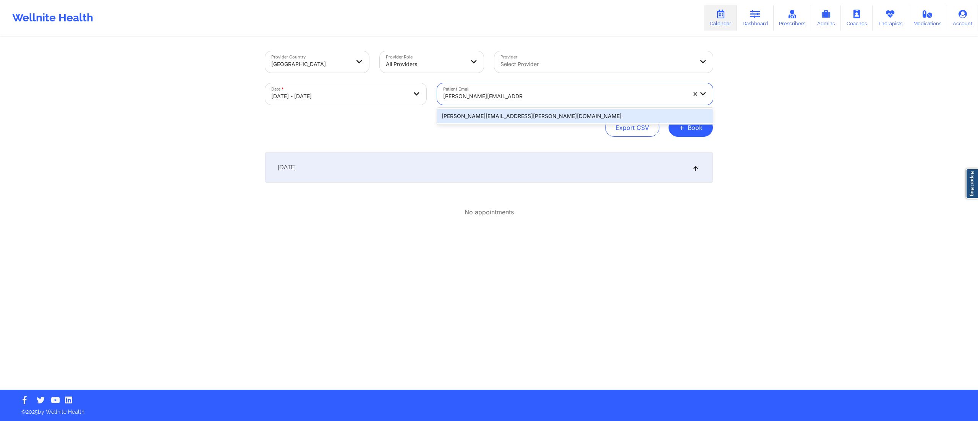
click at [481, 112] on div "matthew.m.osborn@gmail.com" at bounding box center [575, 116] width 276 height 14
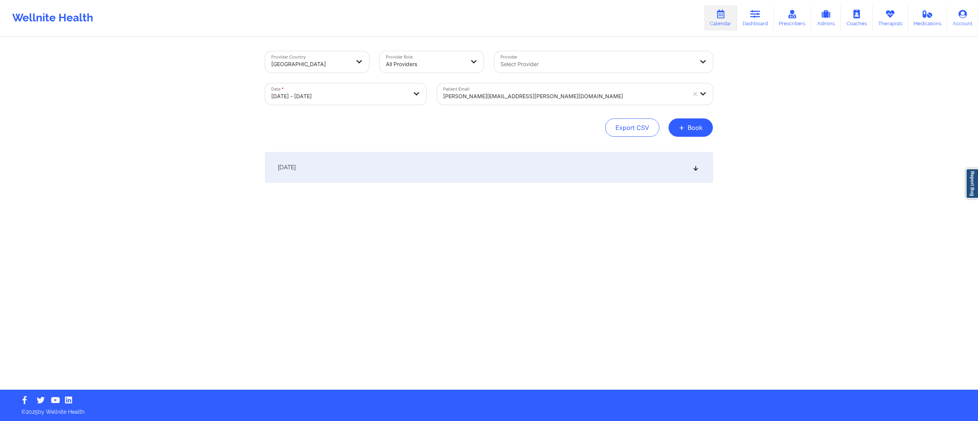
click at [432, 159] on div "October 13, 2025" at bounding box center [489, 167] width 448 height 31
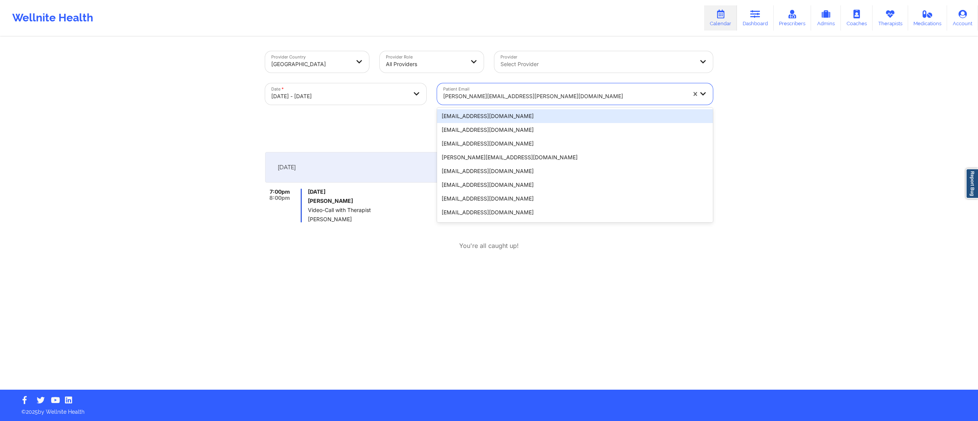
click at [483, 90] on div "matthew.m.osborn@gmail.com" at bounding box center [564, 96] width 243 height 17
paste input "brandiburgess@ymail.com"
type input "brandiburgess@ymail.com"
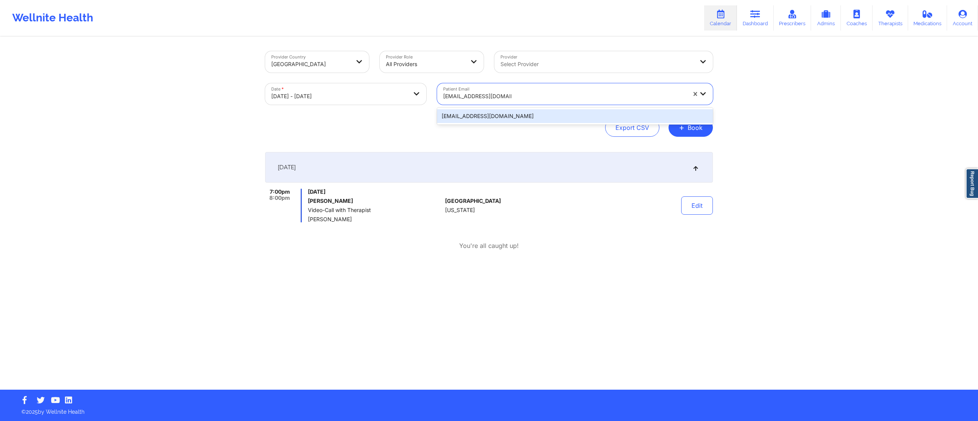
click at [489, 116] on div "brandiburgess@ymail.com" at bounding box center [575, 116] width 276 height 14
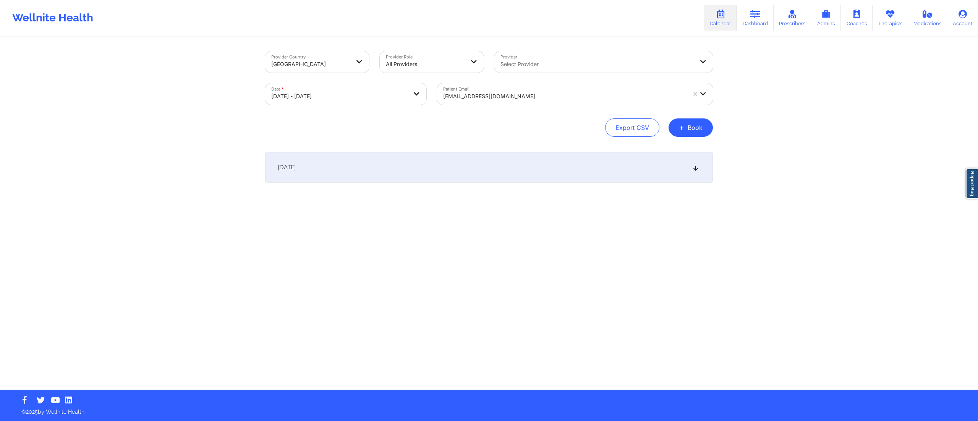
click at [410, 170] on div "October 13, 2025" at bounding box center [489, 167] width 448 height 31
click at [505, 95] on div at bounding box center [564, 96] width 243 height 9
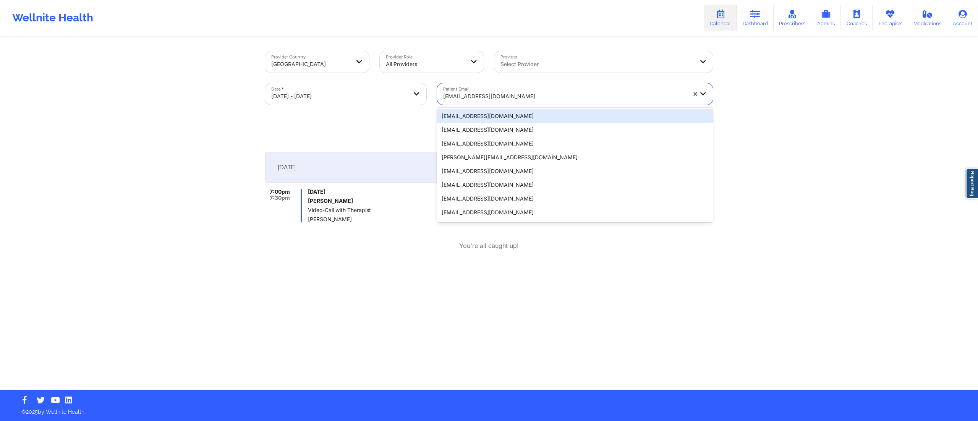
paste input "wilemenia54@live.com"
type input "wilemenia54@live.com"
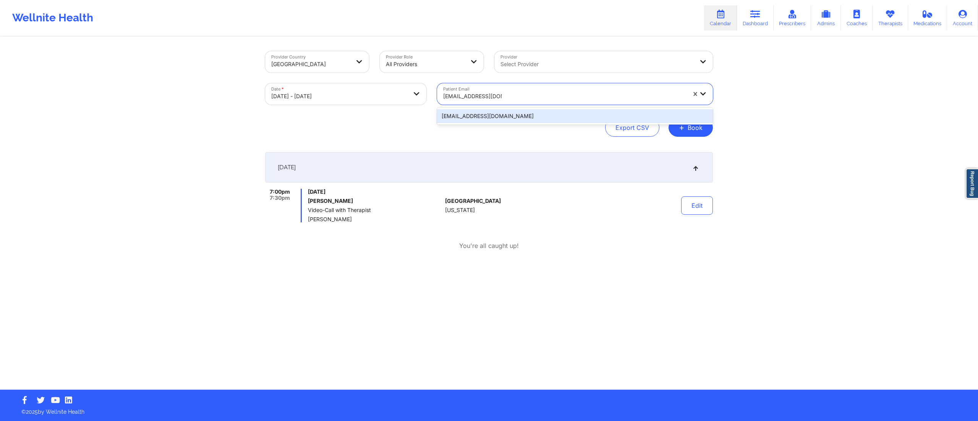
drag, startPoint x: 481, startPoint y: 123, endPoint x: 482, endPoint y: 114, distance: 9.6
click at [482, 114] on div "wilemenia54@live.com" at bounding box center [575, 116] width 276 height 14
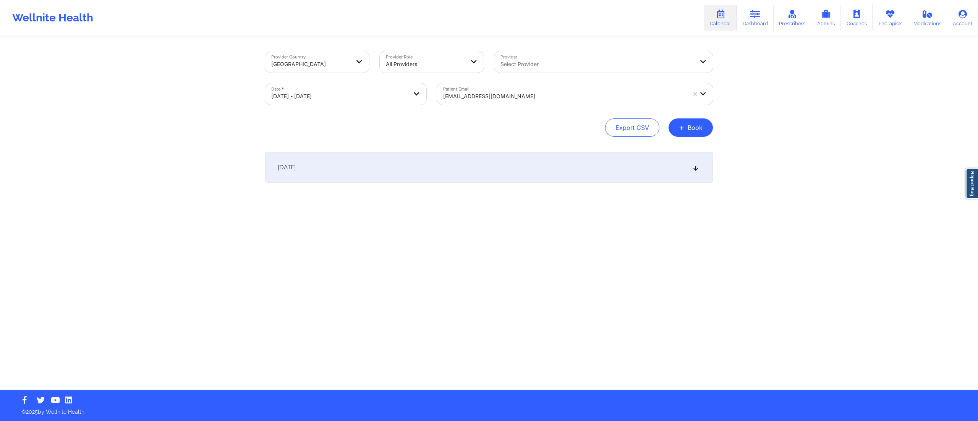
click at [451, 168] on div "October 13, 2025" at bounding box center [489, 167] width 448 height 31
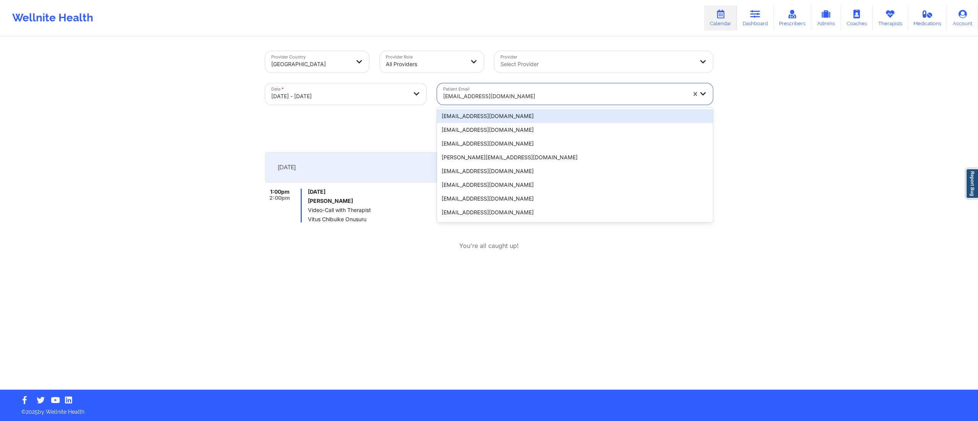
click at [487, 99] on div at bounding box center [564, 96] width 243 height 9
paste input "nmgiordano95@gmail.com"
type input "nmgiordano95@gmail.com"
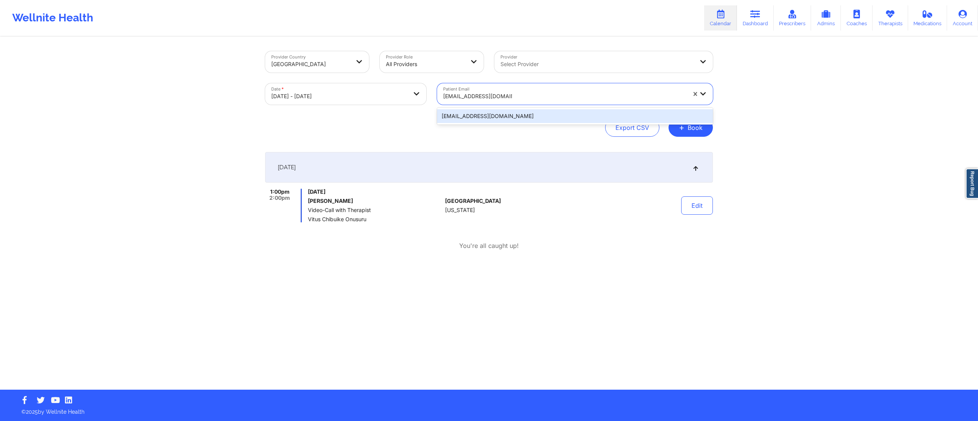
click at [483, 118] on div "nmgiordano95@gmail.com" at bounding box center [575, 116] width 276 height 14
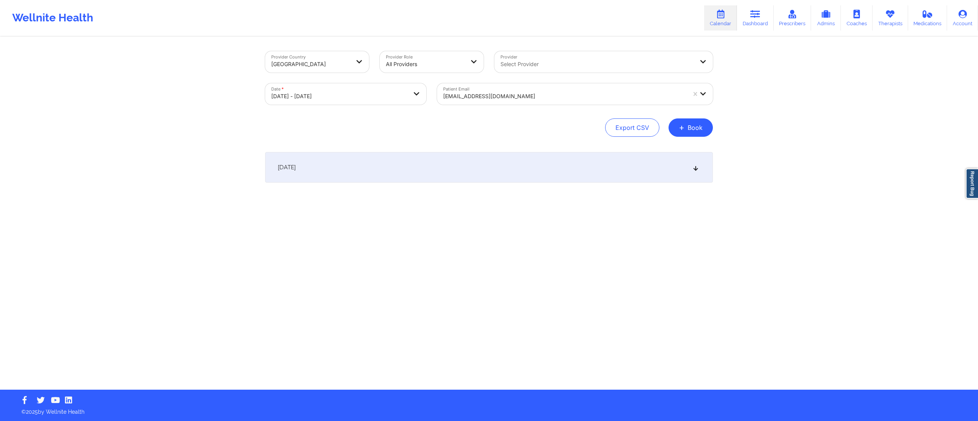
click at [395, 167] on div "October 13, 2025" at bounding box center [489, 167] width 448 height 31
click at [413, 160] on div "October 13, 2025" at bounding box center [489, 167] width 448 height 31
click at [413, 165] on div "October 13, 2025" at bounding box center [489, 167] width 448 height 31
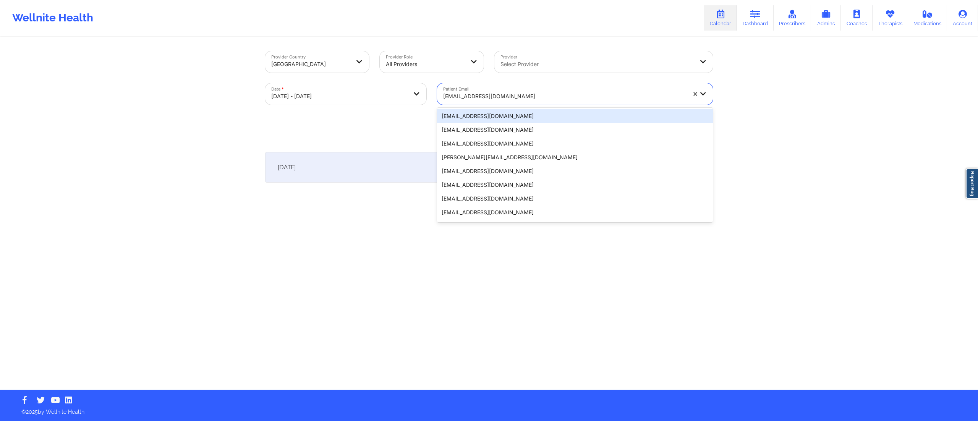
click at [516, 99] on div at bounding box center [564, 96] width 243 height 9
paste input "wilemenia54@live.com"
type input "wilemenia54@live.com"
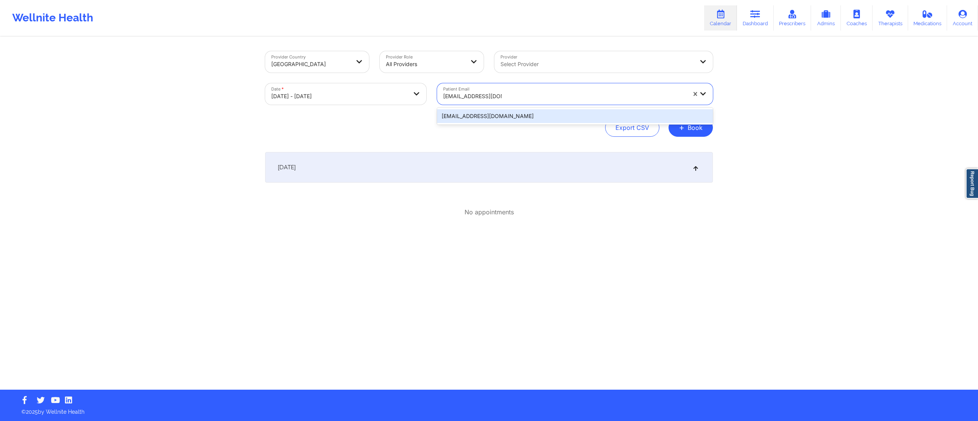
click at [489, 116] on div "wilemenia54@live.com" at bounding box center [575, 116] width 276 height 14
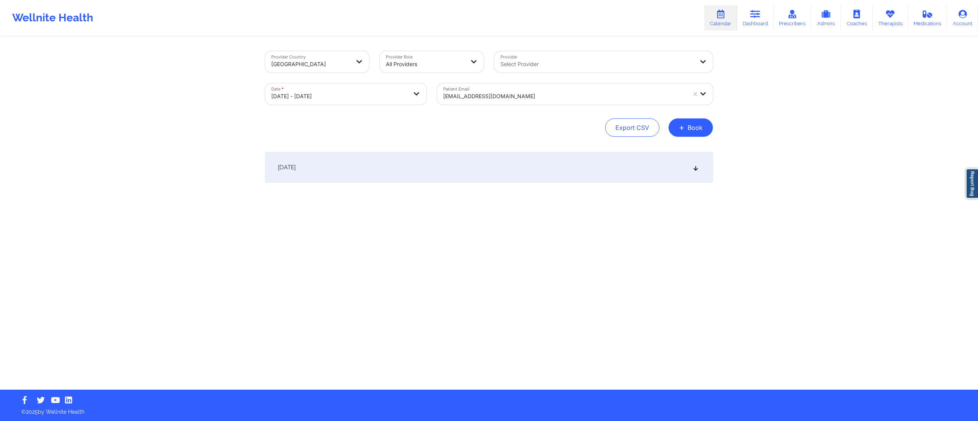
click at [446, 173] on div "October 13, 2025" at bounding box center [489, 167] width 448 height 31
click at [693, 206] on button "Edit" at bounding box center [697, 205] width 32 height 18
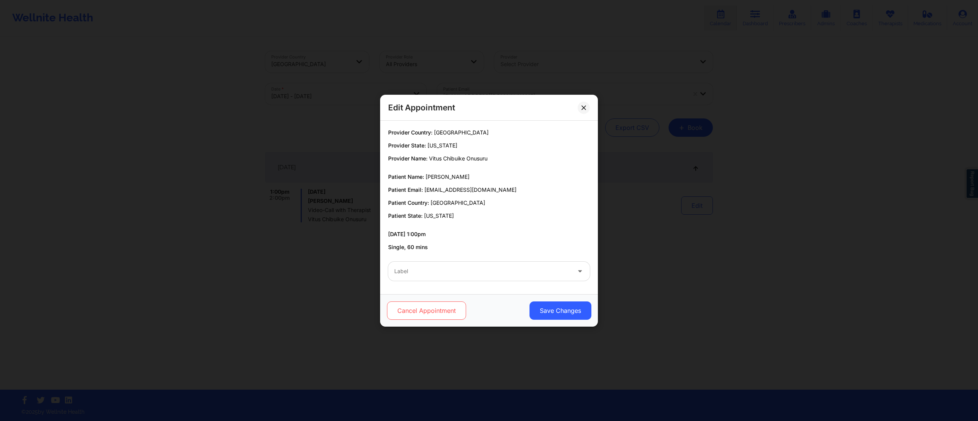
click at [425, 316] on button "Cancel Appointment" at bounding box center [426, 310] width 79 height 18
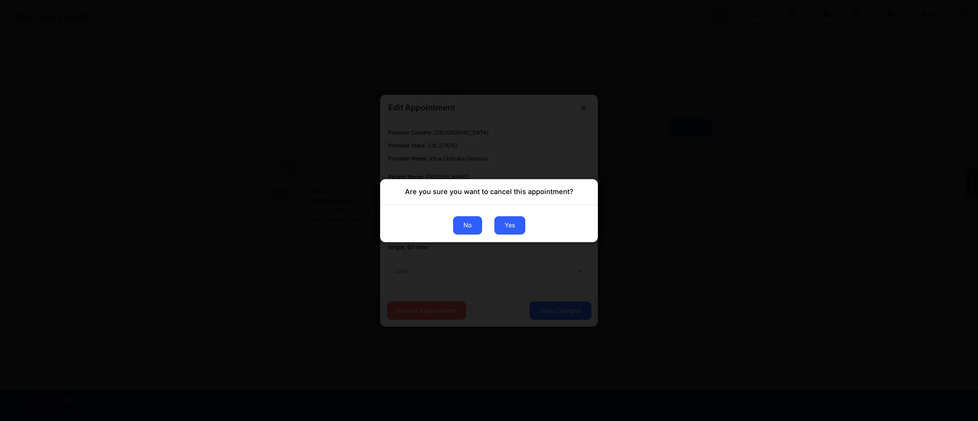
click at [468, 231] on button "No" at bounding box center [467, 225] width 29 height 18
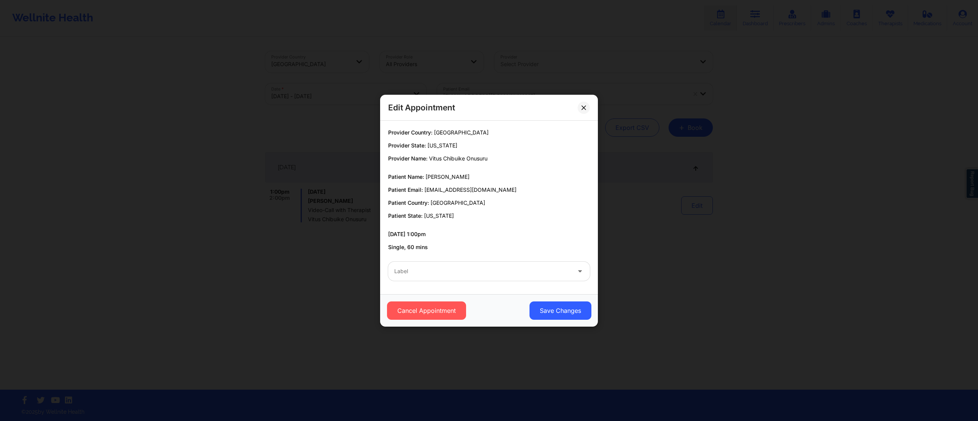
click at [788, 258] on div "Edit Appointment Provider Country: United States Provider State: South Carolina…" at bounding box center [489, 210] width 978 height 421
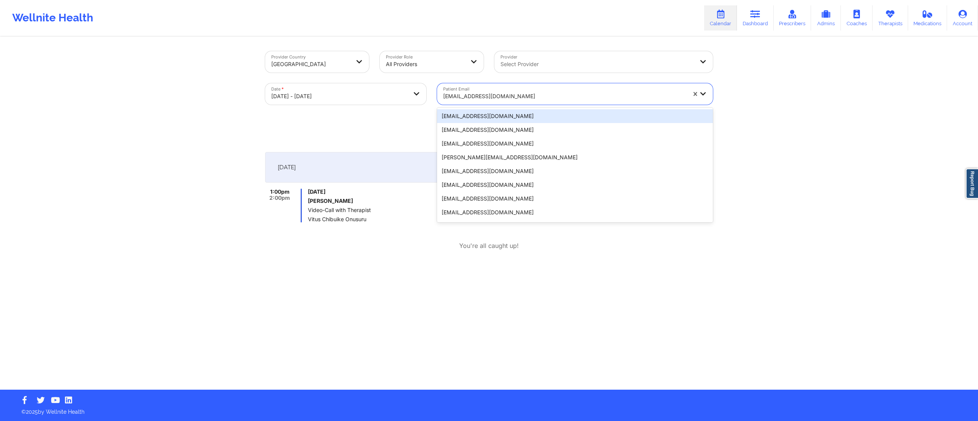
click at [495, 101] on div "wilemenia54@live.com" at bounding box center [564, 96] width 243 height 17
paste input "brendabolofsky@gmail.com"
type input "brendabolofsky@gmail.com"
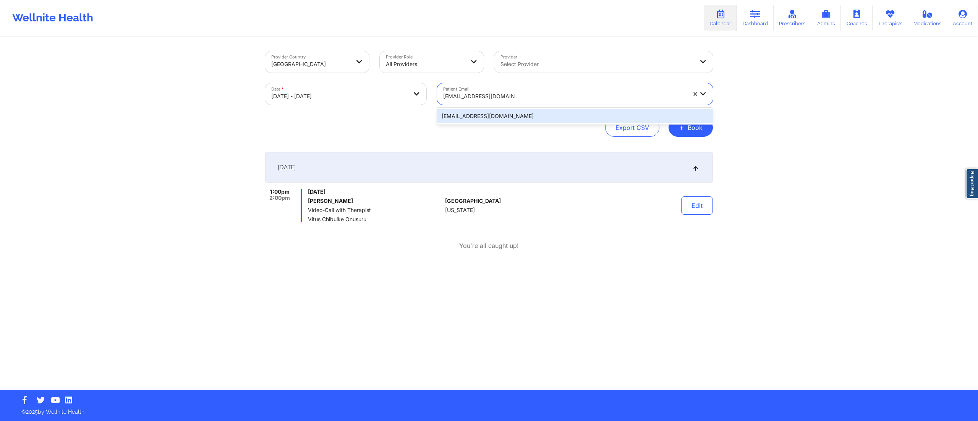
click at [487, 110] on div "brendabolofsky@gmail.com" at bounding box center [575, 116] width 276 height 14
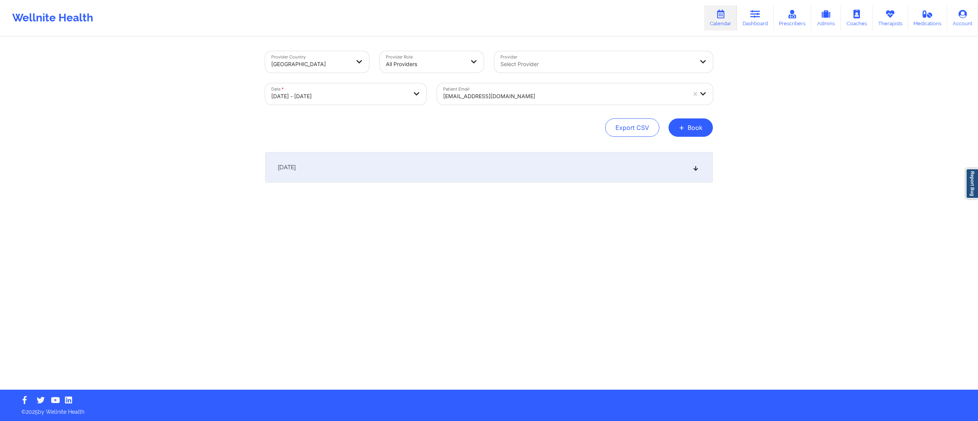
drag, startPoint x: 426, startPoint y: 166, endPoint x: 431, endPoint y: 171, distance: 6.5
click at [426, 167] on div "October 13, 2025" at bounding box center [489, 167] width 448 height 31
click at [477, 94] on div at bounding box center [564, 96] width 243 height 9
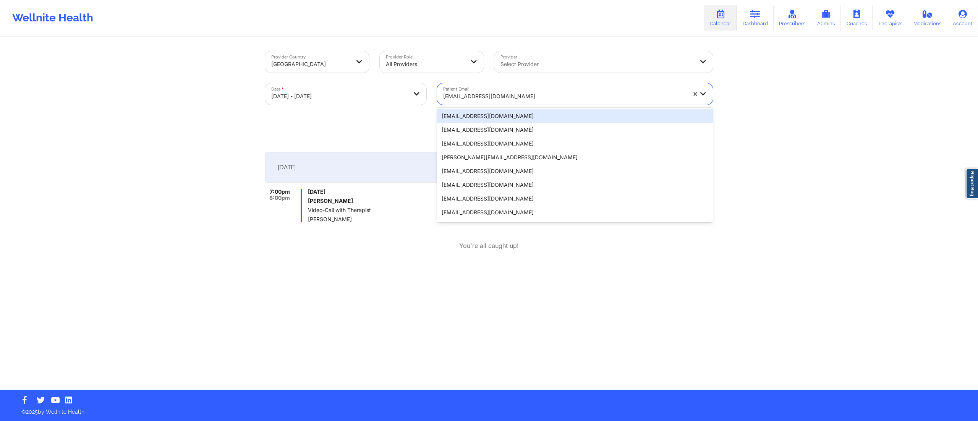
paste input "jwilliams@iamboundless.org"
type input "jwilliams@iamboundless.org"
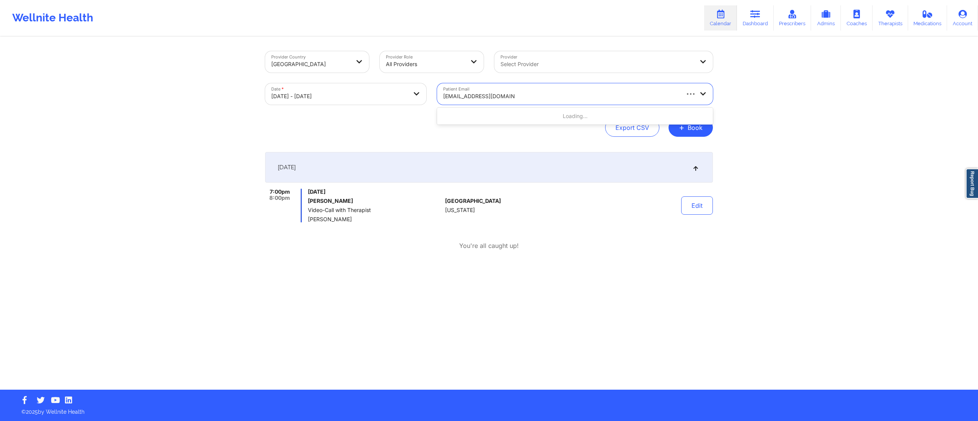
click at [473, 115] on div "Loading..." at bounding box center [575, 116] width 276 height 14
click at [471, 112] on div "jwilliams@iamboundless.org" at bounding box center [575, 116] width 276 height 14
click at [439, 168] on div "[DATE]" at bounding box center [489, 167] width 448 height 31
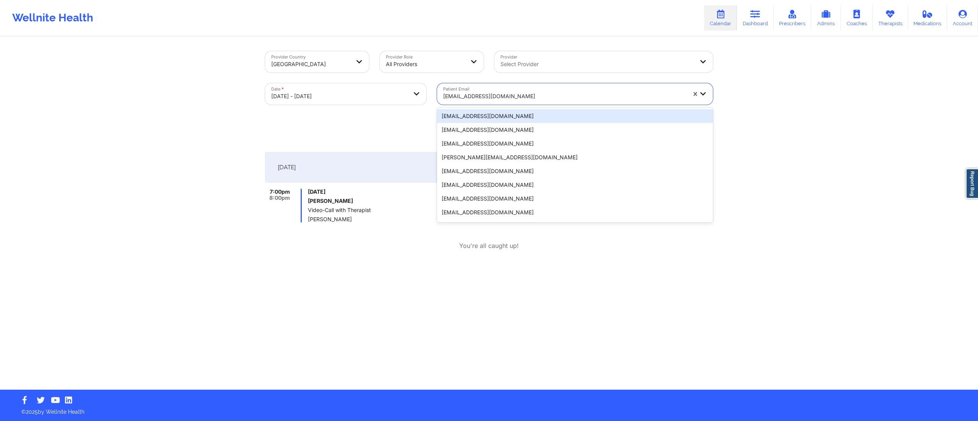
click at [494, 97] on div at bounding box center [564, 96] width 243 height 9
paste input "dl420082@gmail.com"
type input "dl420082@gmail.com"
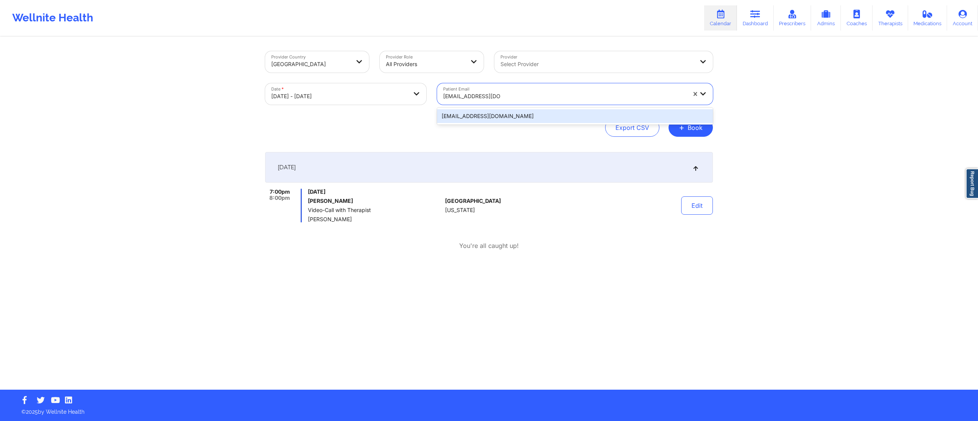
drag, startPoint x: 482, startPoint y: 112, endPoint x: 483, endPoint y: 117, distance: 4.7
click at [482, 117] on div "dl420082@gmail.com" at bounding box center [575, 116] width 276 height 14
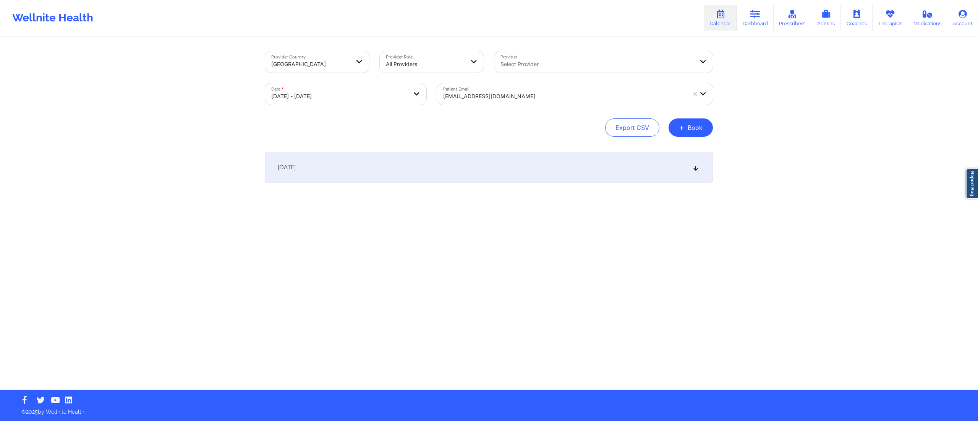
click at [443, 164] on div "October 13, 2025" at bounding box center [489, 167] width 448 height 31
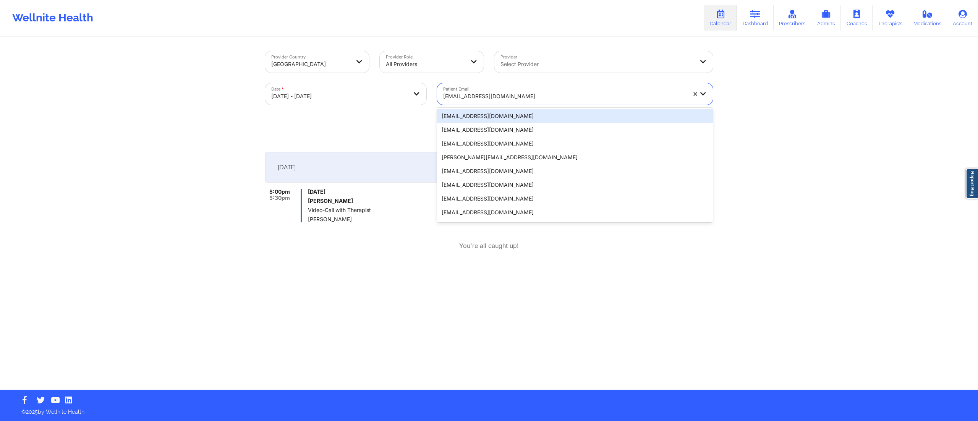
click at [485, 89] on div "dl420082@gmail.com" at bounding box center [564, 96] width 243 height 17
paste input "lillyanteby@gmail.com"
type input "lillyanteby@gmail.com"
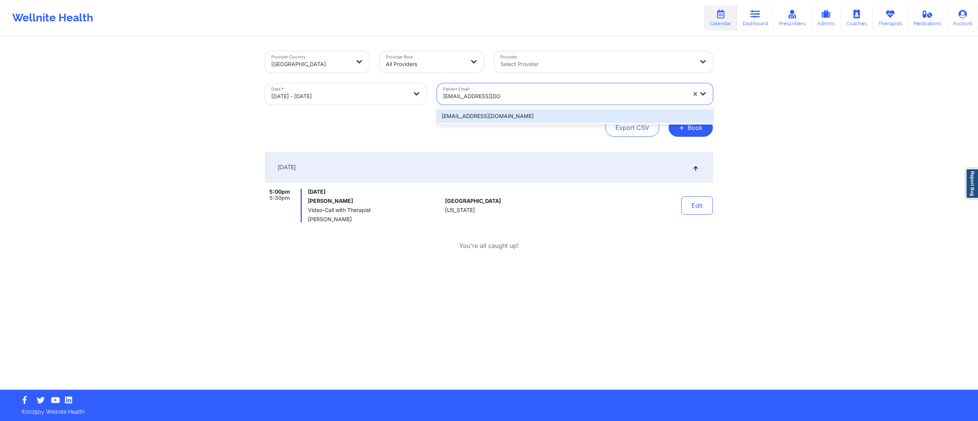
click at [490, 117] on div "lillyanteby@gmail.com" at bounding box center [575, 116] width 276 height 14
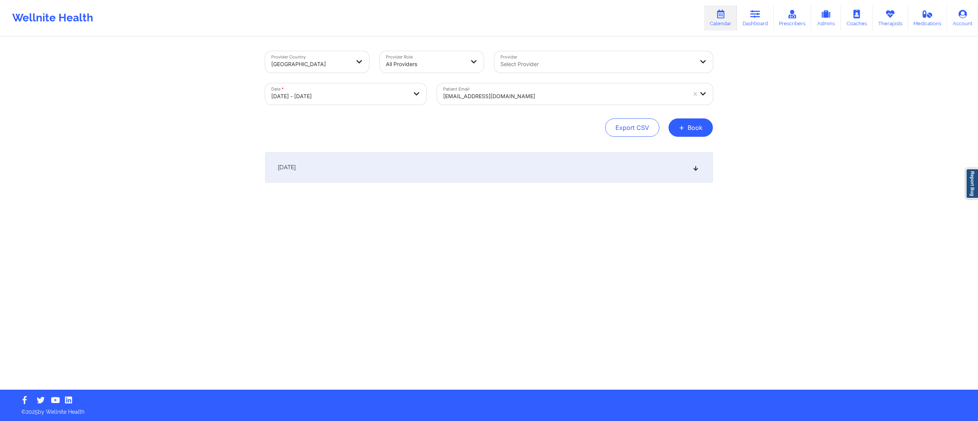
click at [367, 171] on div "October 13, 2025" at bounding box center [489, 167] width 448 height 31
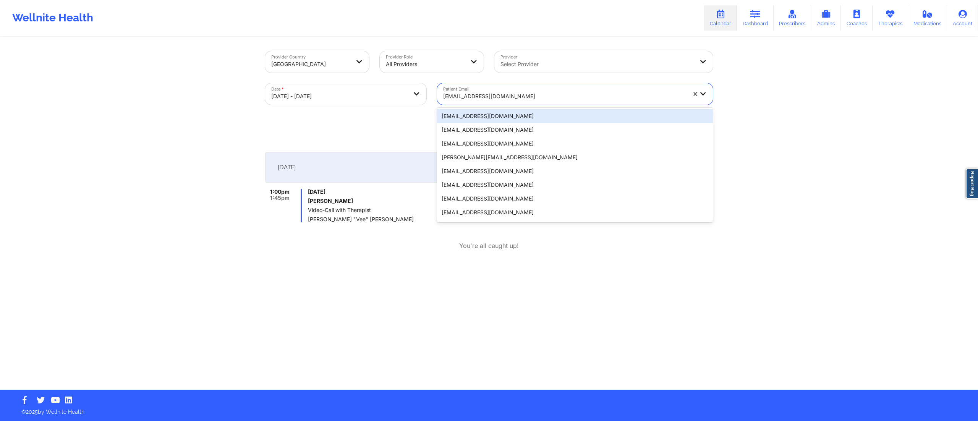
click at [469, 93] on div at bounding box center [564, 96] width 243 height 9
paste input "zrac04@yahoo.com"
type input "zrac04@yahoo.com"
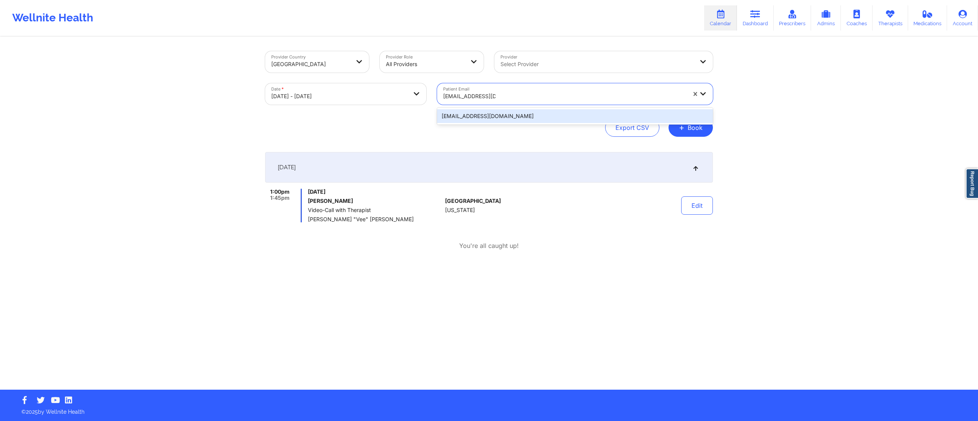
click at [481, 114] on div "zrac04@yahoo.com" at bounding box center [575, 116] width 276 height 14
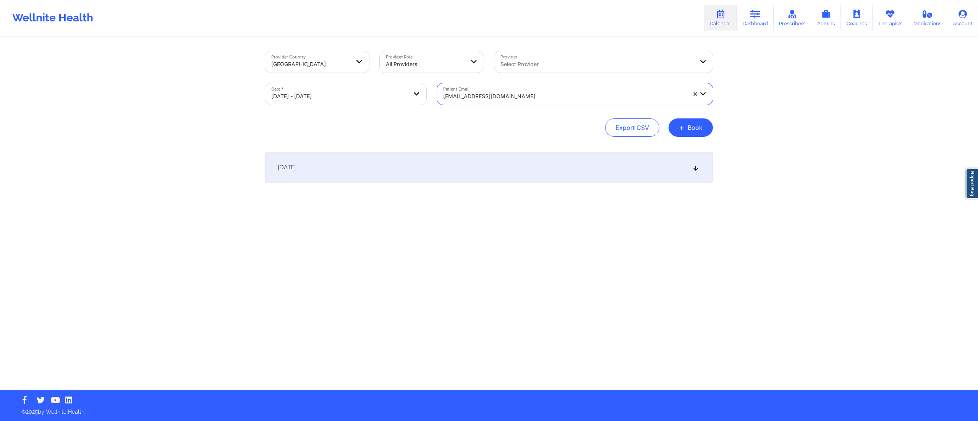
click at [413, 152] on div "October 13, 2025" at bounding box center [489, 167] width 448 height 31
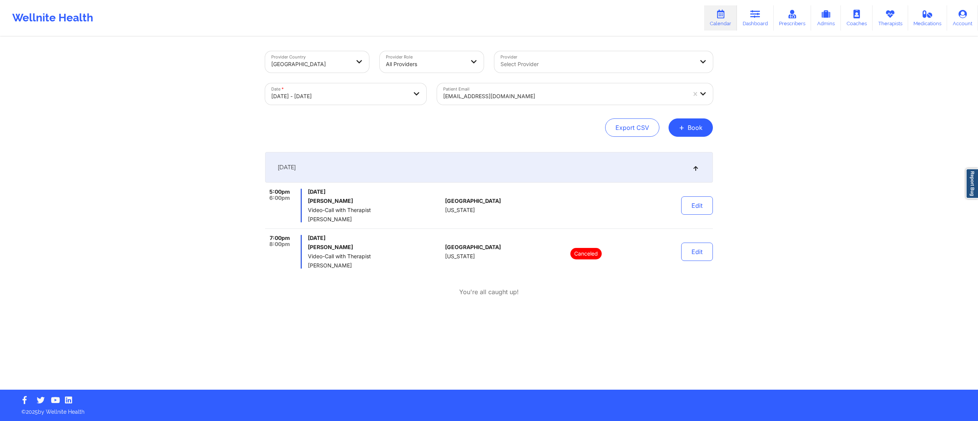
click at [480, 102] on div "zrac04@yahoo.com" at bounding box center [564, 96] width 243 height 17
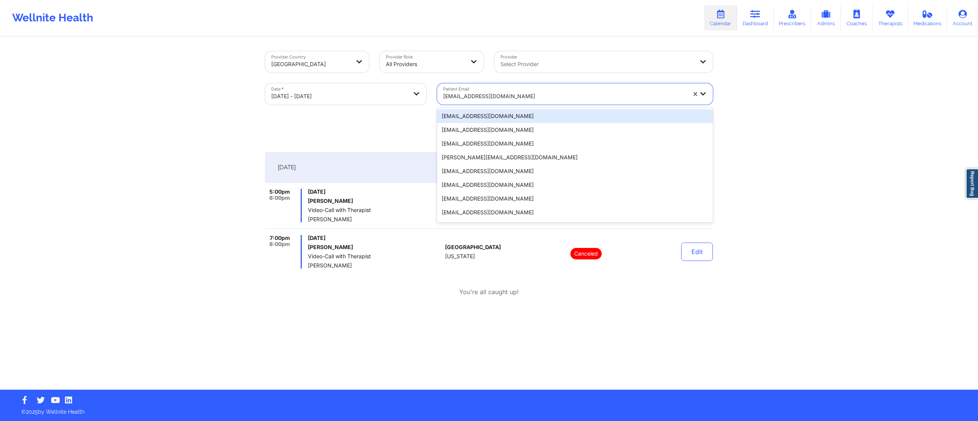
paste input "illeen.diplan@gmail.com"
type input "illeen.diplan@gmail.com"
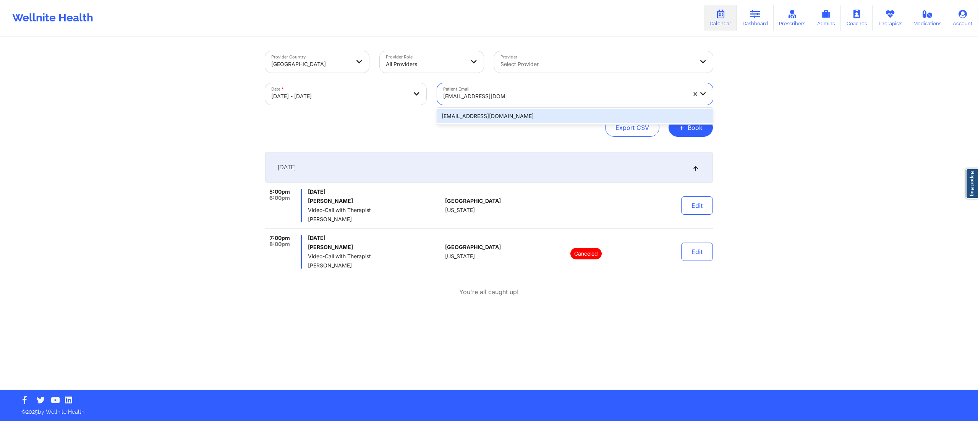
click at [472, 113] on div "illeen.diplan@gmail.com" at bounding box center [575, 116] width 276 height 14
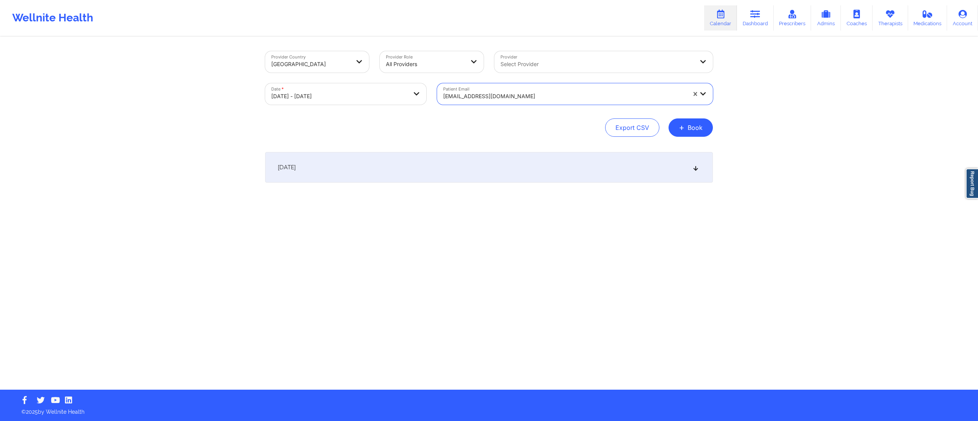
click at [413, 176] on div "October 13, 2025" at bounding box center [489, 167] width 448 height 31
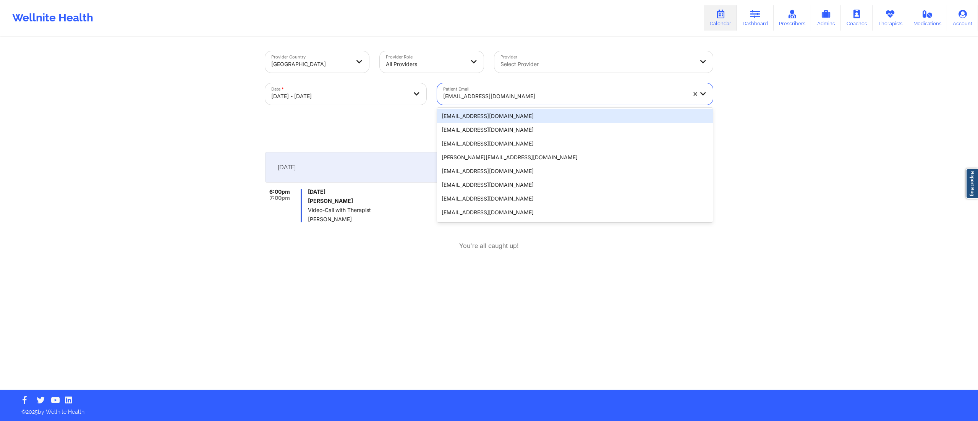
click at [485, 103] on div "illeen.diplan@gmail.com" at bounding box center [564, 96] width 243 height 17
paste input "22ejg22@gmail.com"
type input "22ejg22@gmail.com"
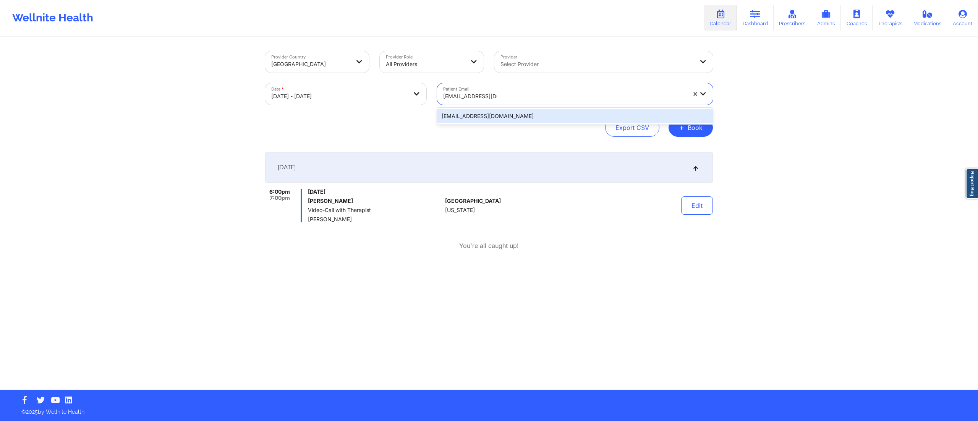
click at [480, 114] on div "22ejg22@gmail.com" at bounding box center [575, 116] width 276 height 14
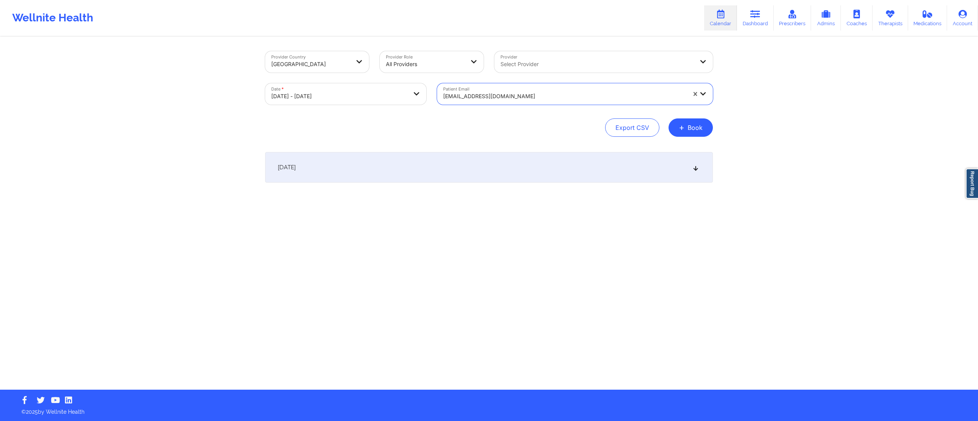
click at [364, 174] on div "October 13, 2025" at bounding box center [489, 167] width 448 height 31
click at [356, 168] on div "October 13, 2025" at bounding box center [489, 167] width 448 height 31
click at [356, 167] on div "October 13, 2025" at bounding box center [489, 167] width 448 height 31
click at [500, 94] on div at bounding box center [564, 96] width 243 height 9
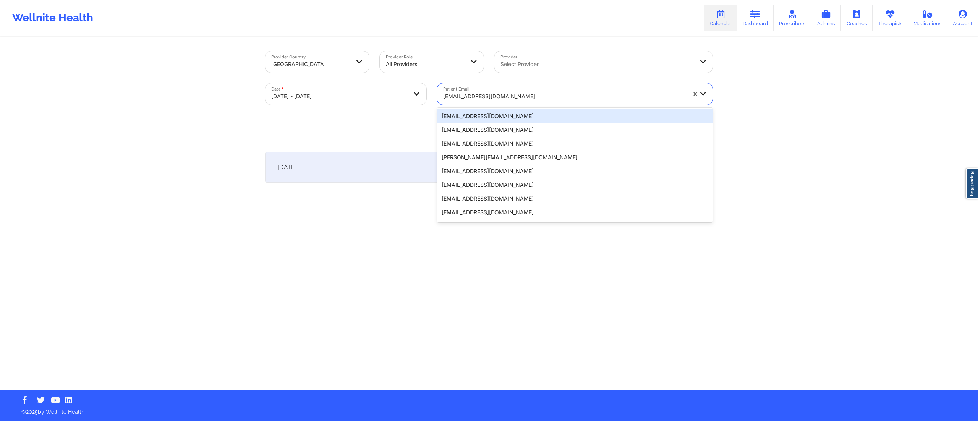
paste input "vinndawgg@gmail.com"
type input "vinndawgg@gmail.com"
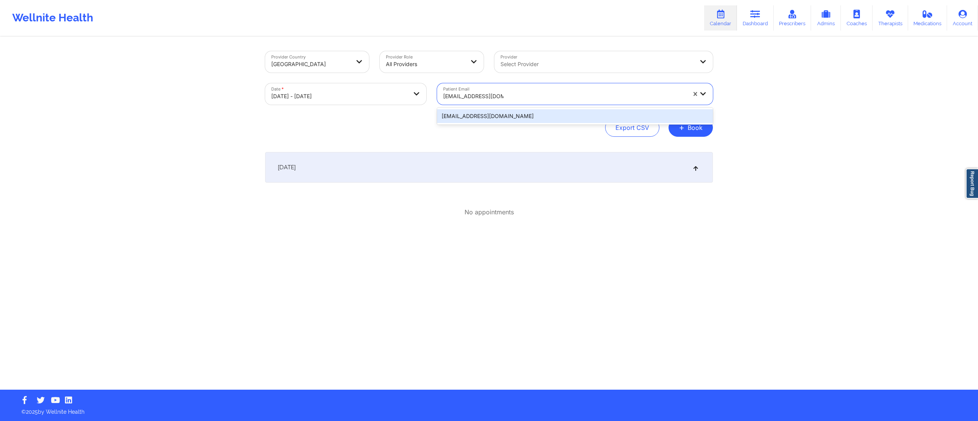
drag, startPoint x: 490, startPoint y: 116, endPoint x: 484, endPoint y: 128, distance: 14.0
click at [491, 116] on div "vinndawgg@gmail.com" at bounding box center [575, 116] width 276 height 14
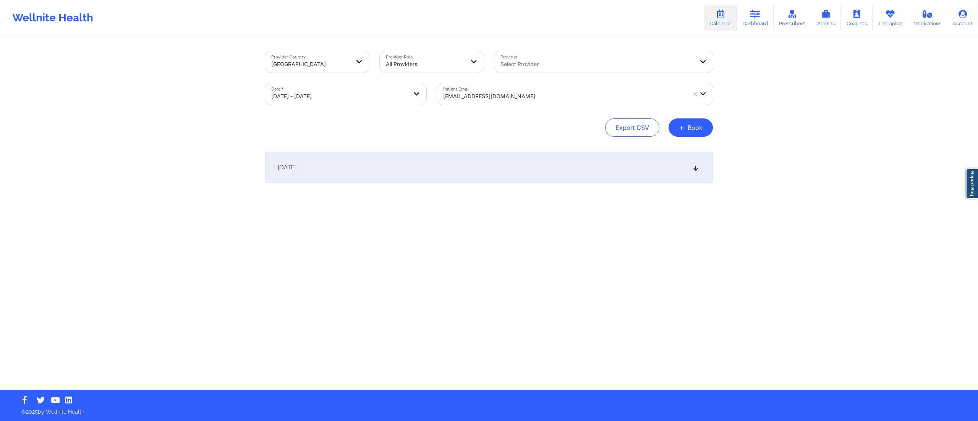
click at [420, 183] on div "October 13, 2025 No appointments" at bounding box center [489, 182] width 448 height 61
click at [434, 169] on div "October 13, 2025" at bounding box center [489, 167] width 448 height 31
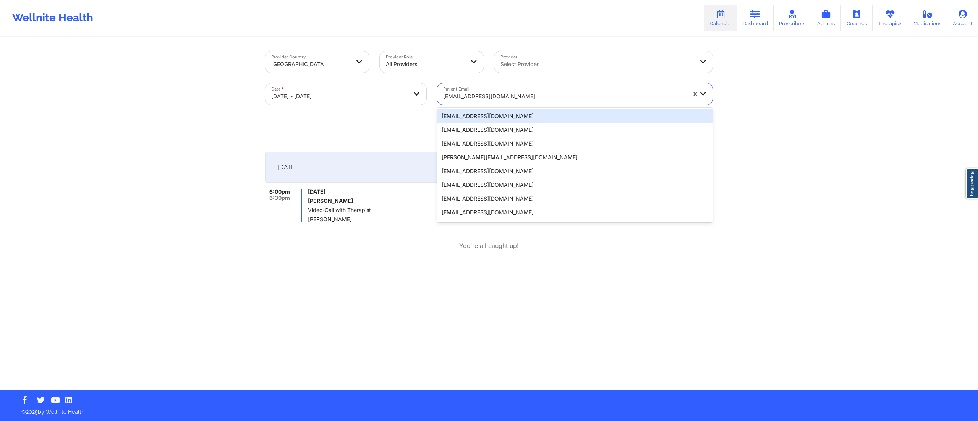
drag, startPoint x: 471, startPoint y: 99, endPoint x: 475, endPoint y: 91, distance: 8.5
click at [474, 92] on div at bounding box center [564, 96] width 243 height 9
paste input "davidd0716@gmail.com"
type input "davidd0716@gmail.com"
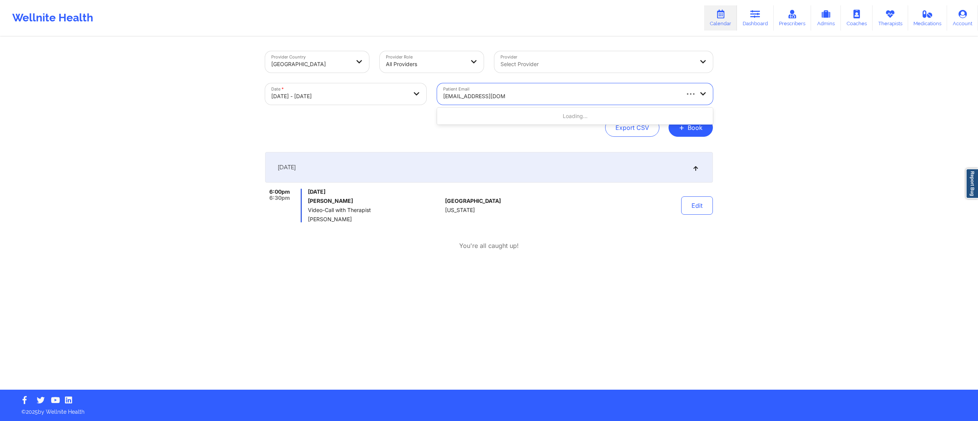
click at [460, 113] on div "Loading..." at bounding box center [575, 116] width 276 height 14
click at [458, 112] on div "davidd0716@gmail.com" at bounding box center [575, 116] width 276 height 14
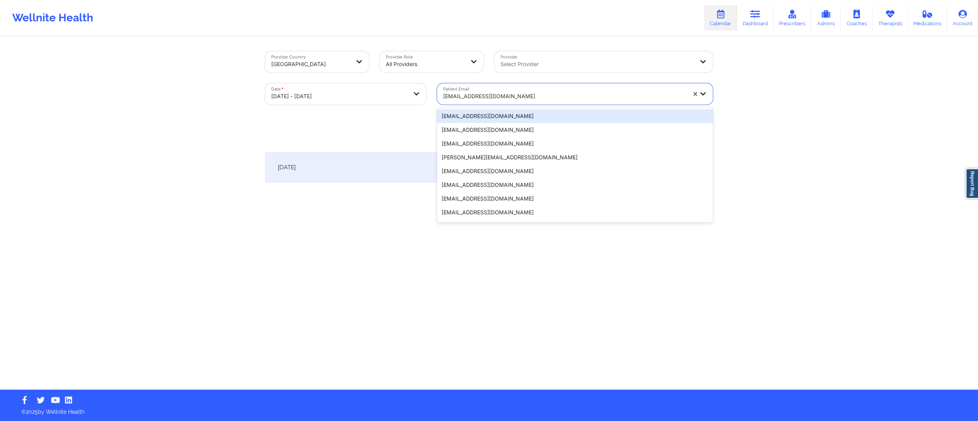
drag, startPoint x: 480, startPoint y: 104, endPoint x: 479, endPoint y: 96, distance: 7.7
click at [477, 102] on div "davidd0716@gmail.com" at bounding box center [564, 96] width 243 height 17
paste input "keiryr@outlook.com"
type input "keiryr@outlook.com"
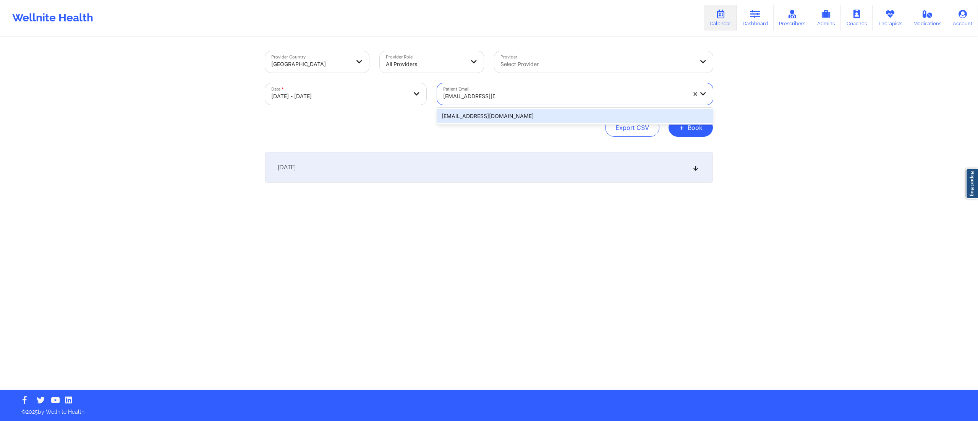
click at [491, 117] on div "keiryr@outlook.com" at bounding box center [575, 116] width 276 height 14
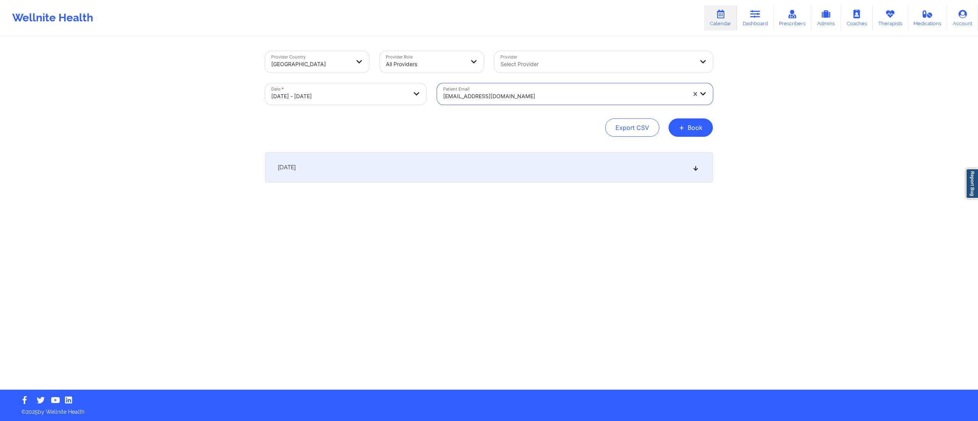
click at [463, 163] on div "October 13, 2025" at bounding box center [489, 167] width 448 height 31
click at [460, 95] on div at bounding box center [564, 96] width 243 height 9
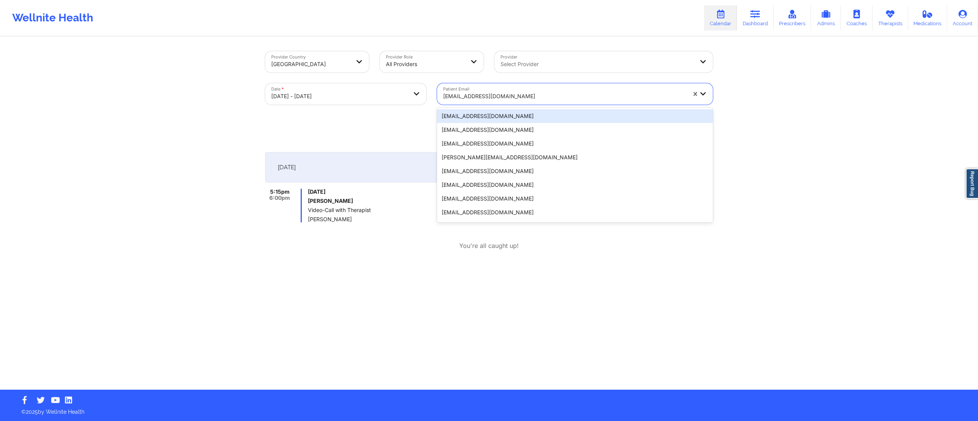
paste input "dominique_bonaparte@yahoo.com"
type input "dominique_bonaparte@yahoo.com"
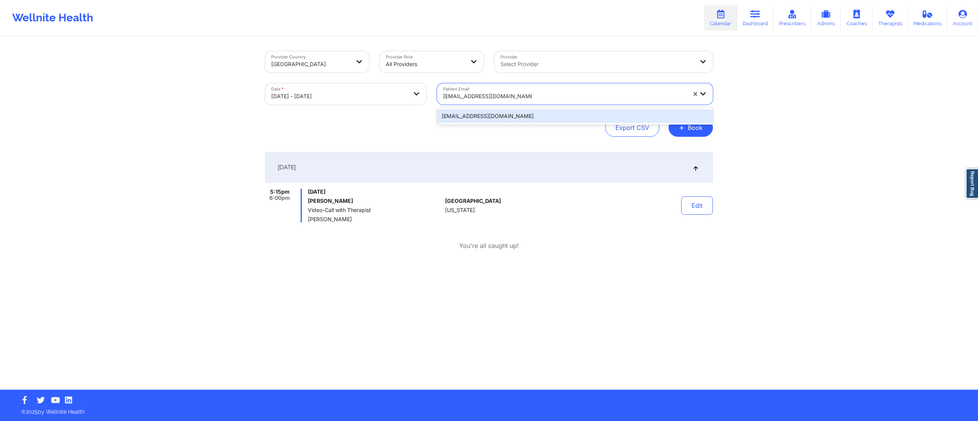
click at [471, 115] on div "dominique_bonaparte@yahoo.com" at bounding box center [575, 116] width 276 height 14
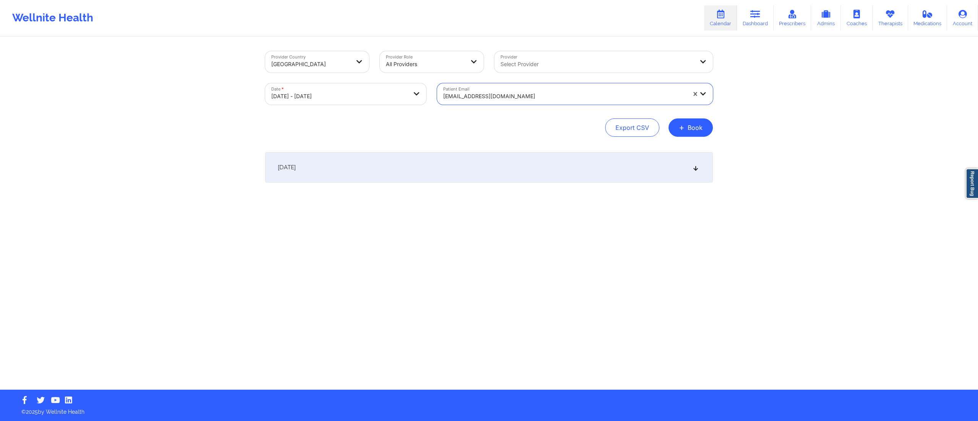
click at [402, 169] on div "[DATE]" at bounding box center [489, 167] width 448 height 31
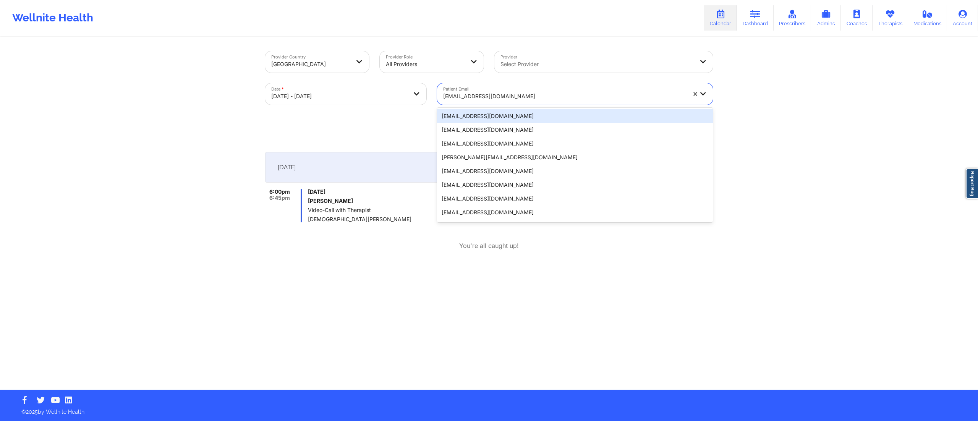
click at [493, 100] on div at bounding box center [564, 96] width 243 height 9
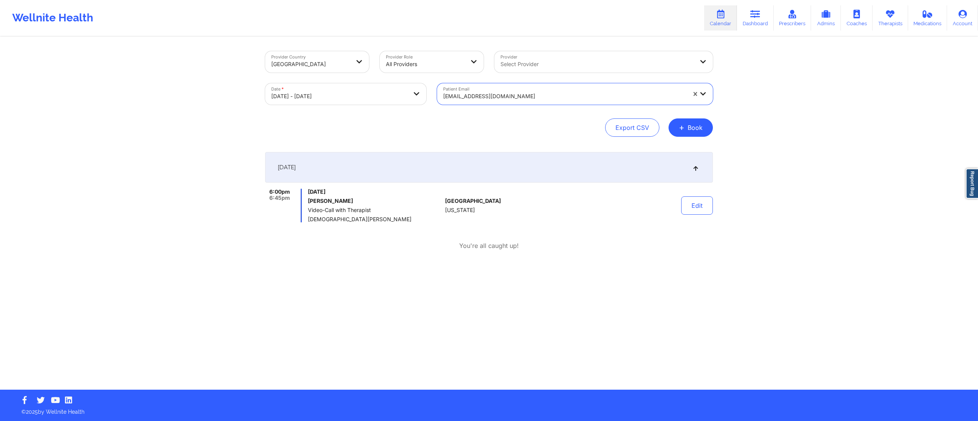
drag, startPoint x: 536, startPoint y: 95, endPoint x: 405, endPoint y: 91, distance: 131.5
click at [405, 91] on div "Provider Country United States Provider Role All Providers Provider Select Prov…" at bounding box center [489, 78] width 458 height 64
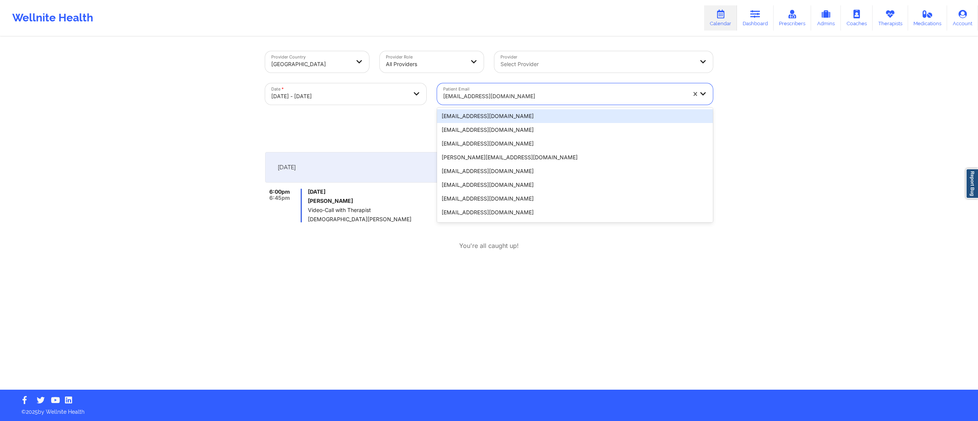
click at [505, 97] on div at bounding box center [564, 96] width 243 height 9
paste input "alexis91802@gmail.com"
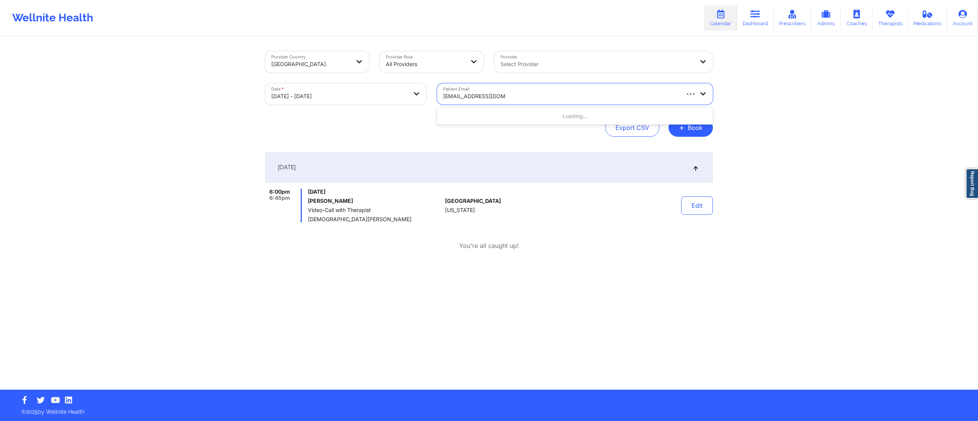
click at [494, 112] on div "Loading..." at bounding box center [575, 116] width 276 height 14
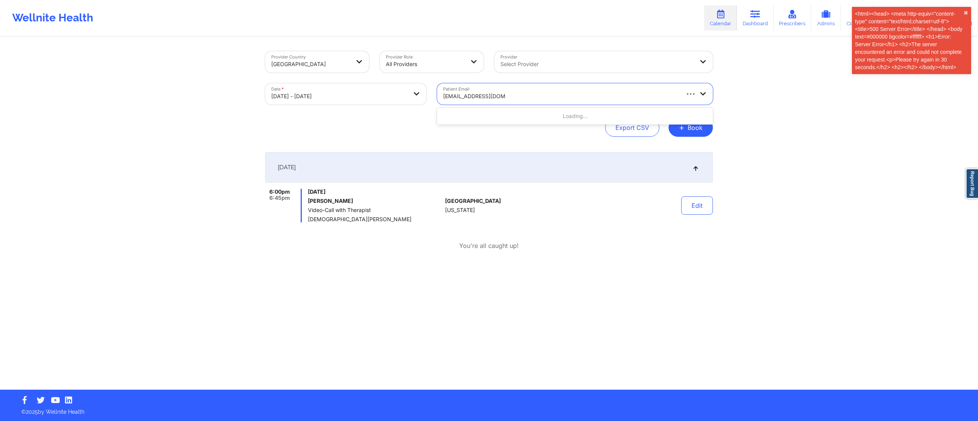
type input "alexis91802@gmail.com"
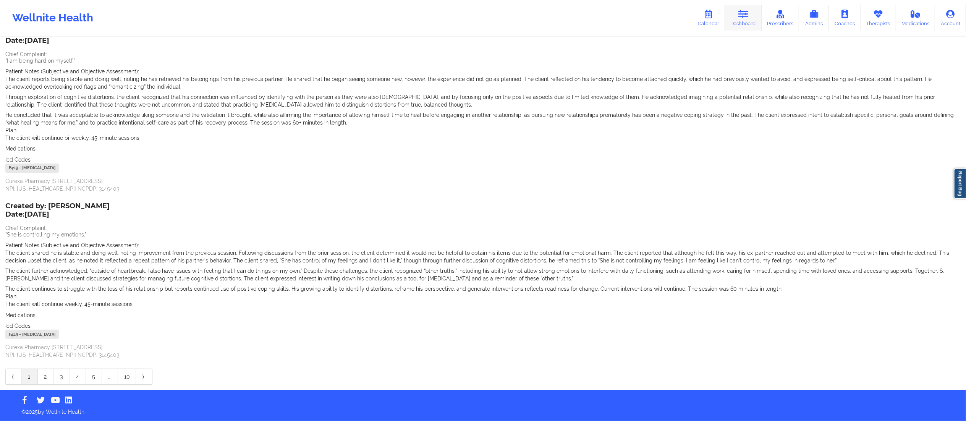
click at [742, 16] on icon at bounding box center [743, 14] width 10 height 8
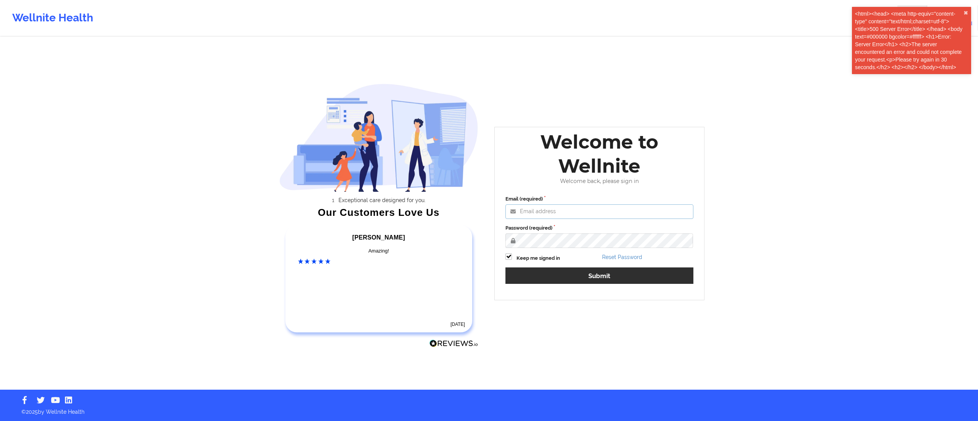
type input "[DATE][EMAIL_ADDRESS][DOMAIN_NAME]"
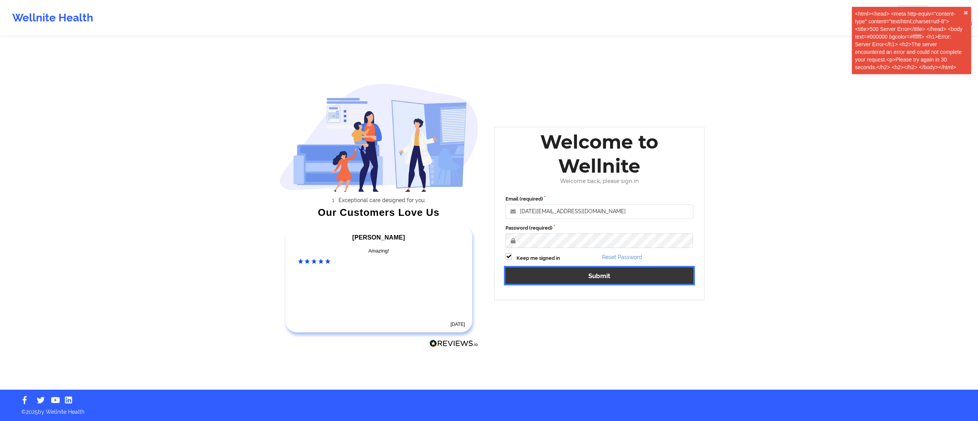
click at [535, 277] on button "Submit" at bounding box center [599, 275] width 188 height 16
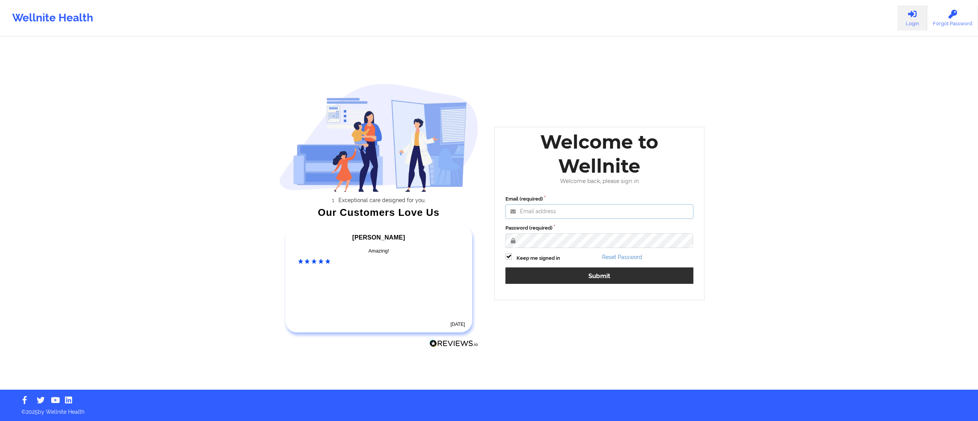
type input "[DATE][EMAIL_ADDRESS][DOMAIN_NAME]"
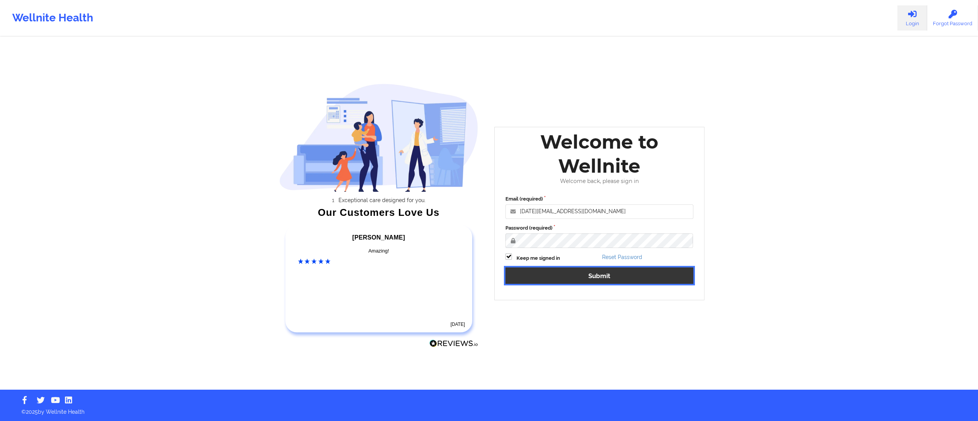
click at [553, 276] on button "Submit" at bounding box center [599, 275] width 188 height 16
click at [565, 278] on button "Submit" at bounding box center [599, 275] width 188 height 16
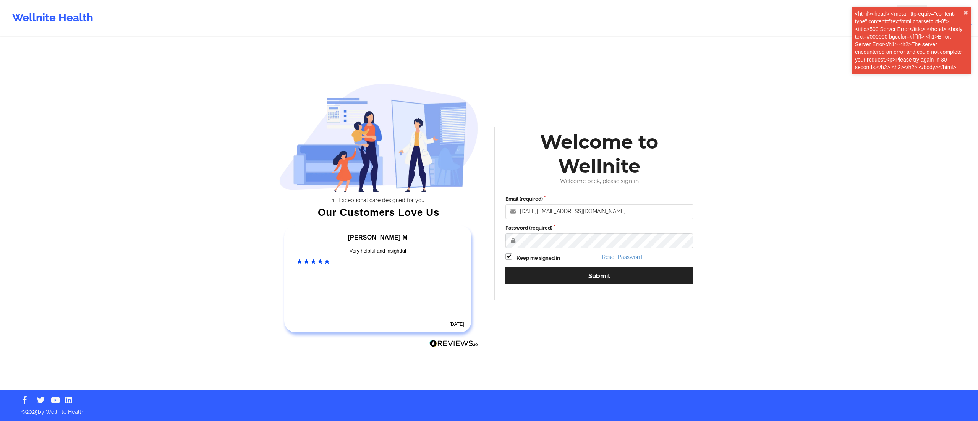
click at [773, 280] on div "Wellnite Health Login Forgot Password Exceptional care designed for you. Our Cu…" at bounding box center [489, 195] width 978 height 390
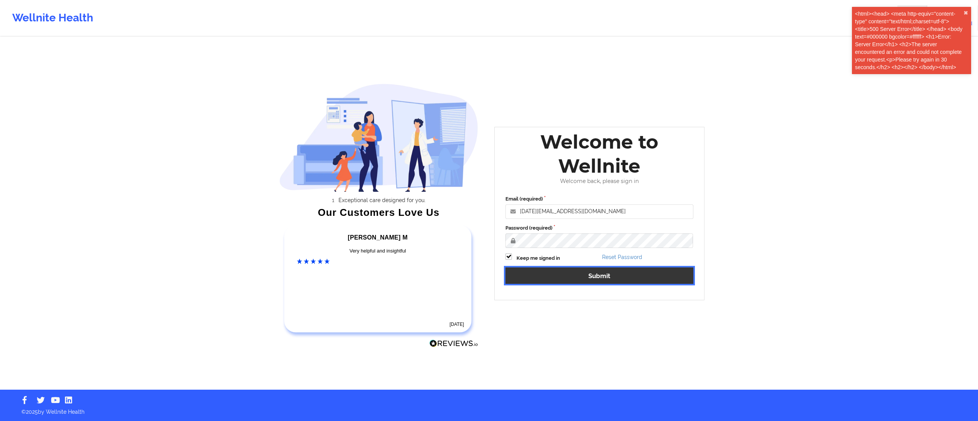
click at [563, 279] on button "Submit" at bounding box center [599, 275] width 188 height 16
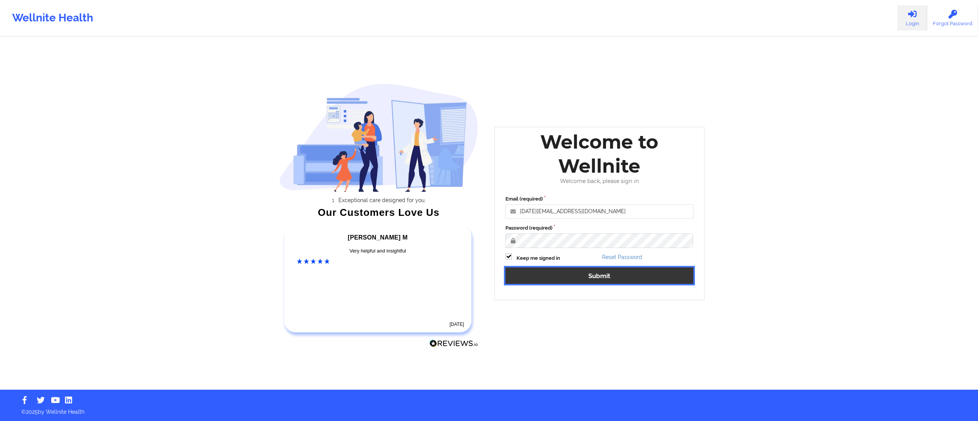
click at [557, 275] on button "Submit" at bounding box center [599, 275] width 188 height 16
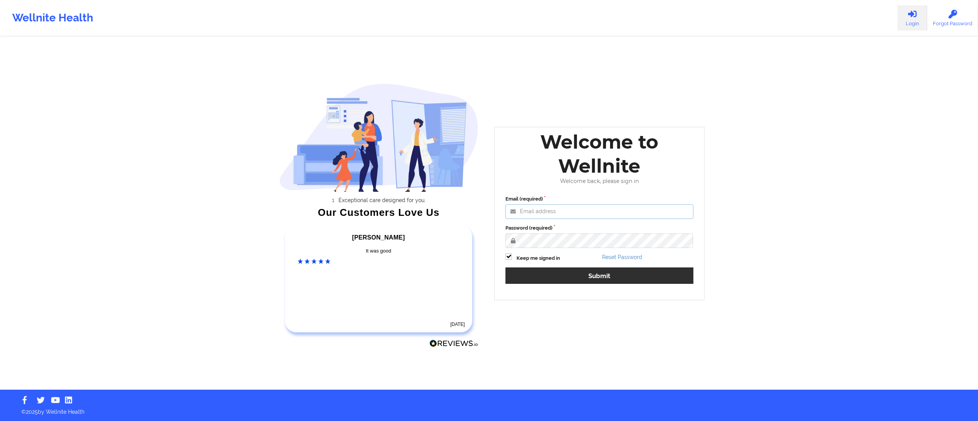
type input "[DATE][EMAIL_ADDRESS][DOMAIN_NAME]"
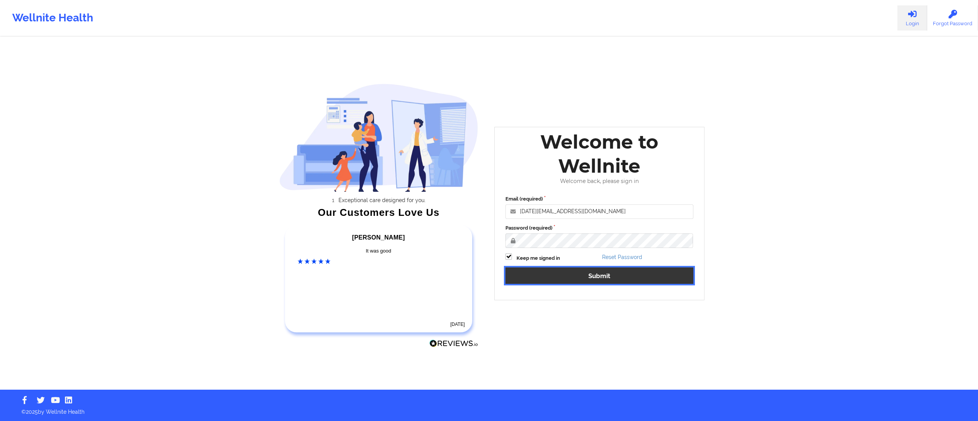
click at [538, 277] on button "Submit" at bounding box center [599, 275] width 188 height 16
click at [545, 281] on button "Submit" at bounding box center [599, 275] width 188 height 16
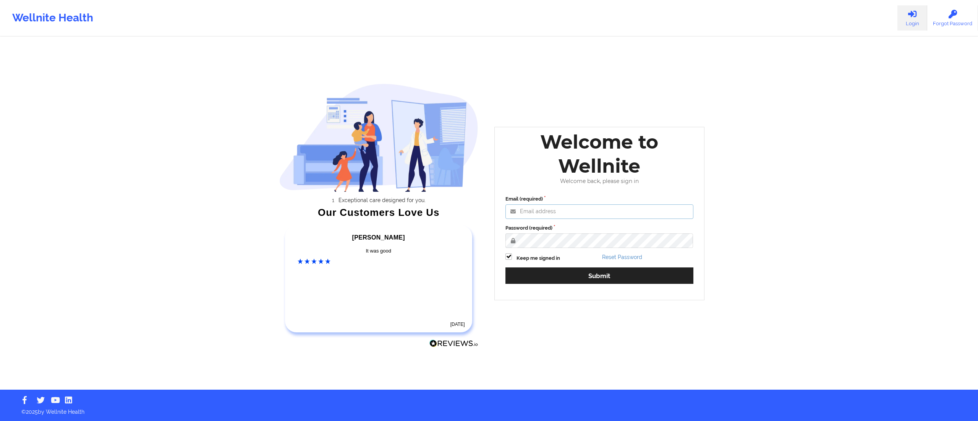
type input "[DATE][EMAIL_ADDRESS][DOMAIN_NAME]"
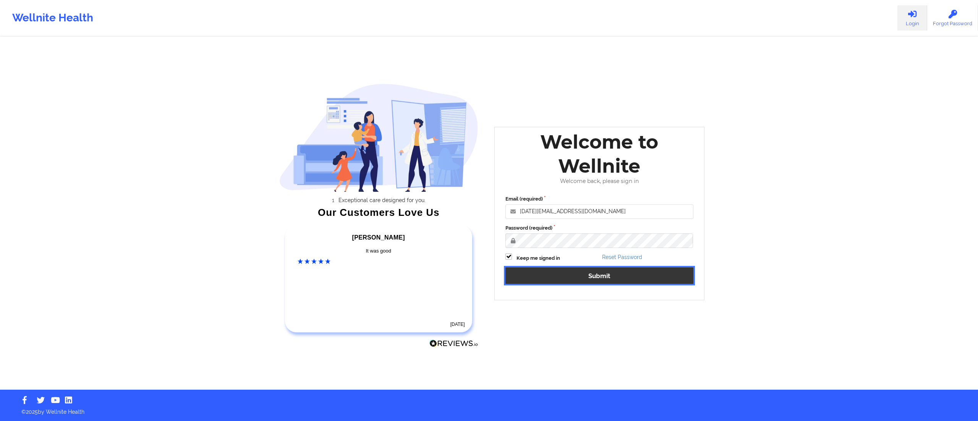
click at [562, 281] on button "Submit" at bounding box center [599, 275] width 188 height 16
click at [537, 276] on button "Submit" at bounding box center [599, 275] width 188 height 16
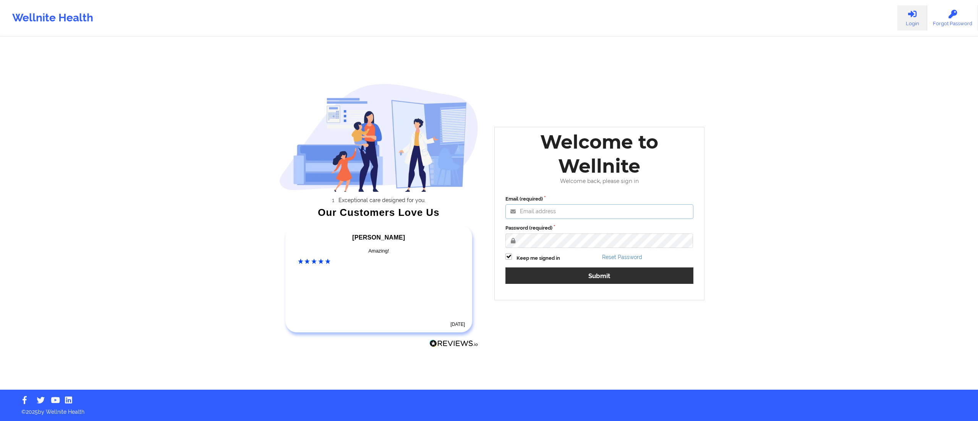
type input "[DATE][EMAIL_ADDRESS][DOMAIN_NAME]"
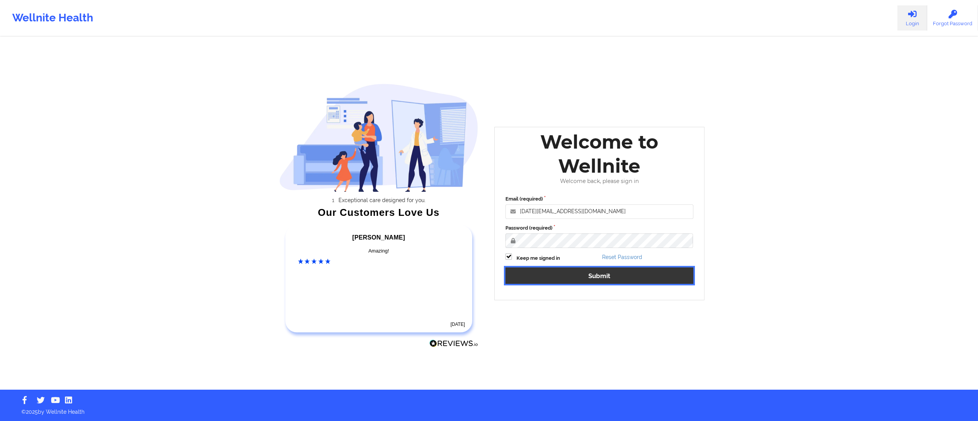
click at [568, 282] on button "Submit" at bounding box center [599, 275] width 188 height 16
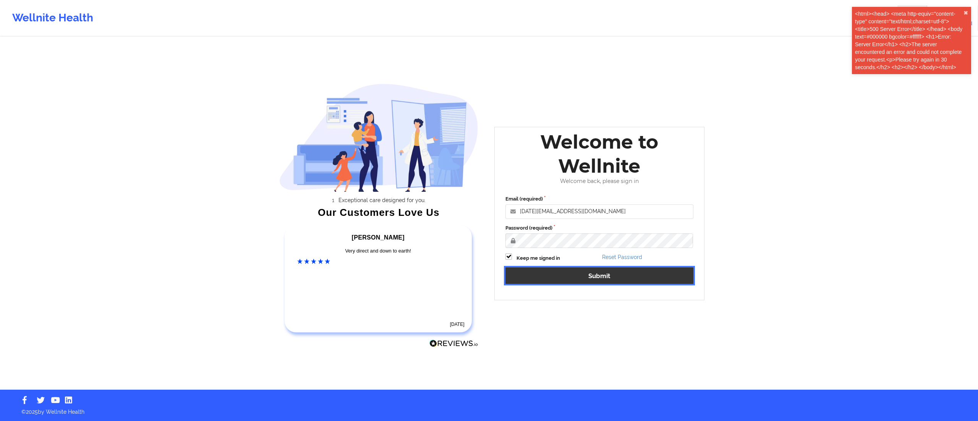
click at [550, 278] on button "Submit" at bounding box center [599, 275] width 188 height 16
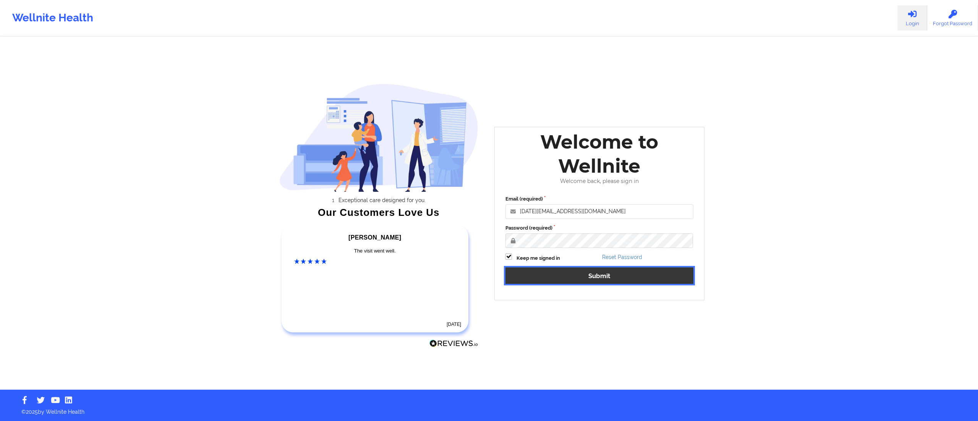
click at [574, 270] on button "Submit" at bounding box center [599, 275] width 188 height 16
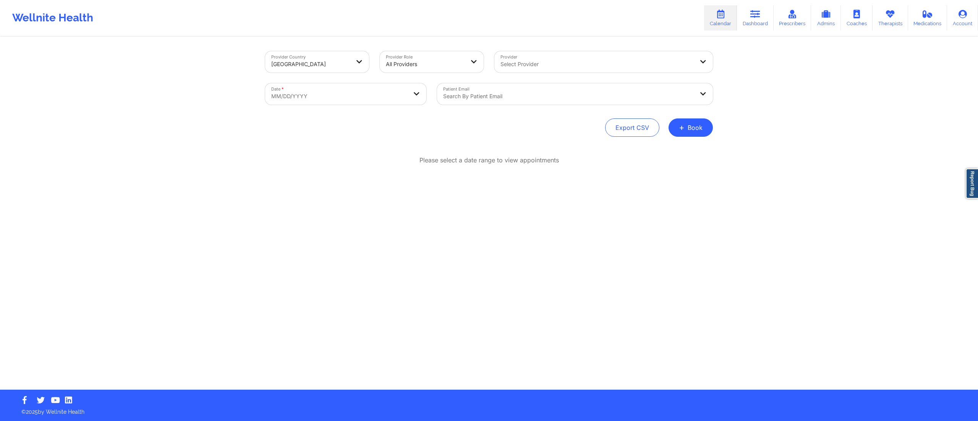
click at [476, 96] on div at bounding box center [568, 96] width 251 height 9
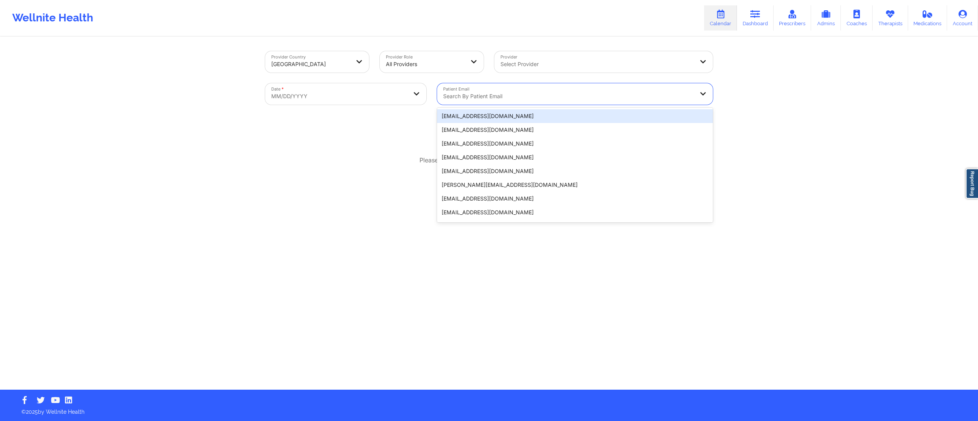
paste input "alexis91802@gmail.com"
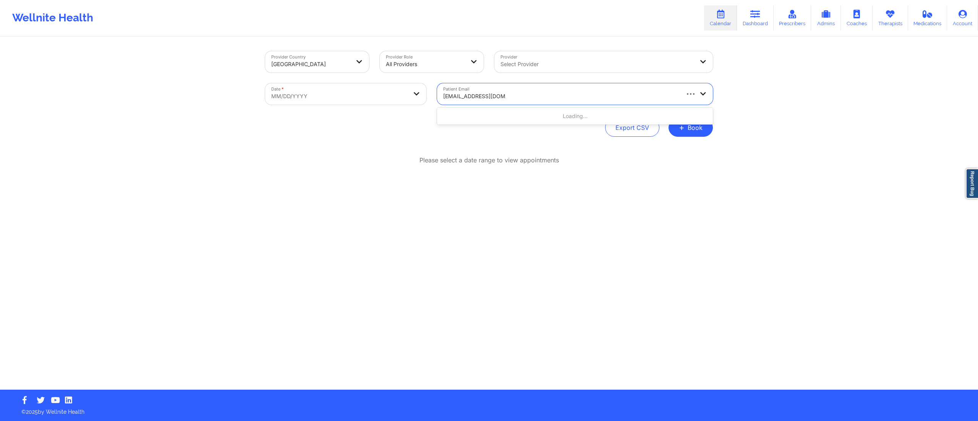
type input "alexis91802@gmail.com"
click at [353, 102] on body "Wellnite Health Calendar Dashboard Prescribers Admins Coaches Therapists Medica…" at bounding box center [489, 210] width 978 height 421
select select "2025-8"
select select "2025-9"
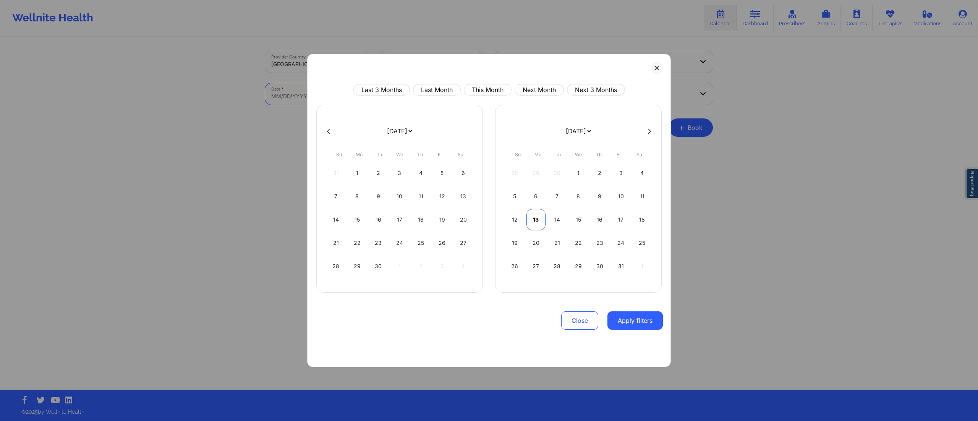
click at [536, 223] on div "13" at bounding box center [535, 219] width 19 height 21
select select "2025-9"
select select "2025-10"
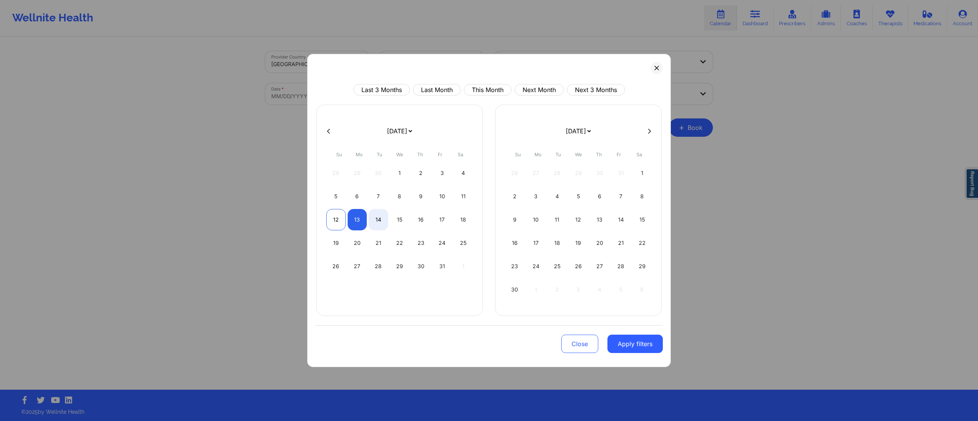
select select "2025-9"
select select "2025-10"
select select "2025-9"
select select "2025-10"
drag, startPoint x: 356, startPoint y: 221, endPoint x: 362, endPoint y: 228, distance: 9.5
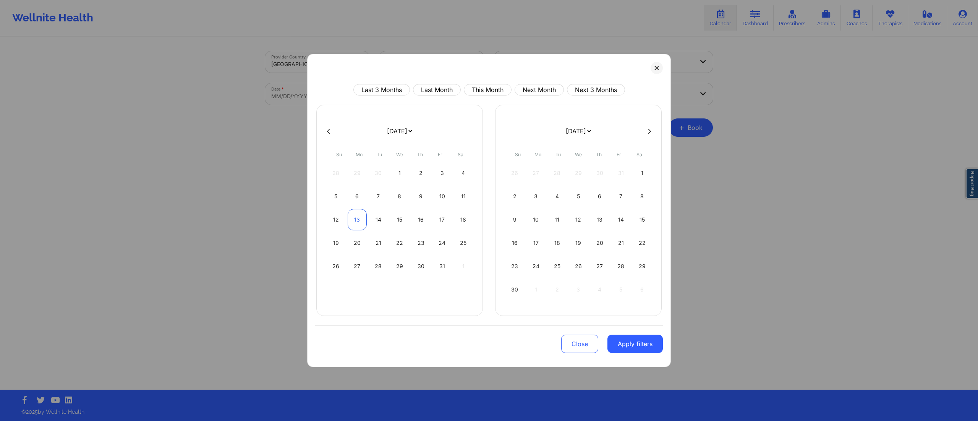
click at [356, 223] on div "13" at bounding box center [357, 219] width 19 height 21
select select "2025-9"
select select "2025-10"
click at [610, 338] on button "Apply filters" at bounding box center [634, 344] width 55 height 18
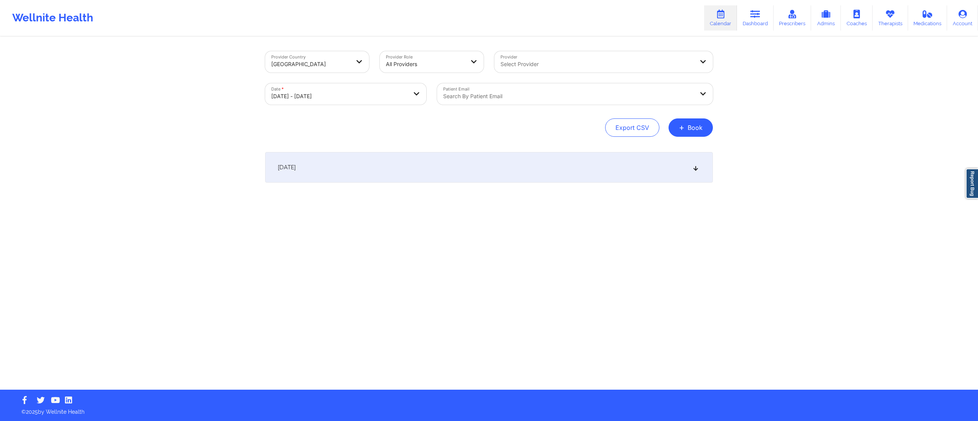
click at [347, 157] on div "October 13, 2025" at bounding box center [489, 167] width 448 height 31
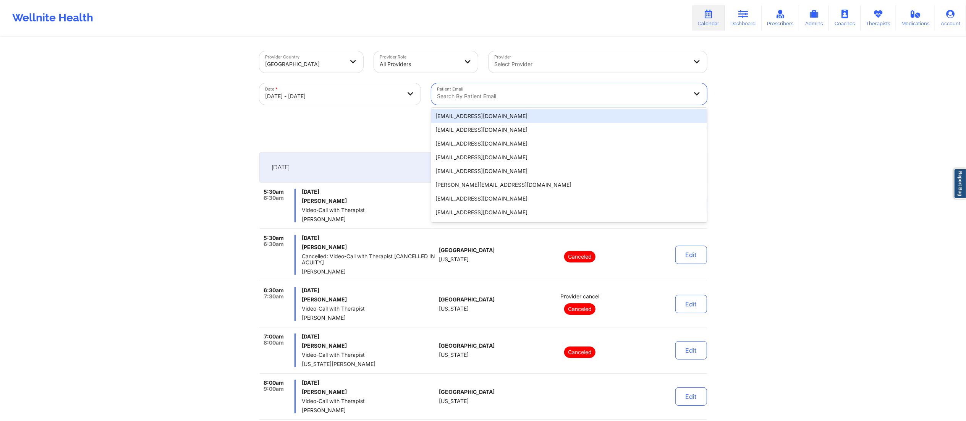
click at [477, 93] on div at bounding box center [562, 96] width 251 height 9
paste input "alexis91802@gmail.com"
type input "alexis91802@gmail.com"
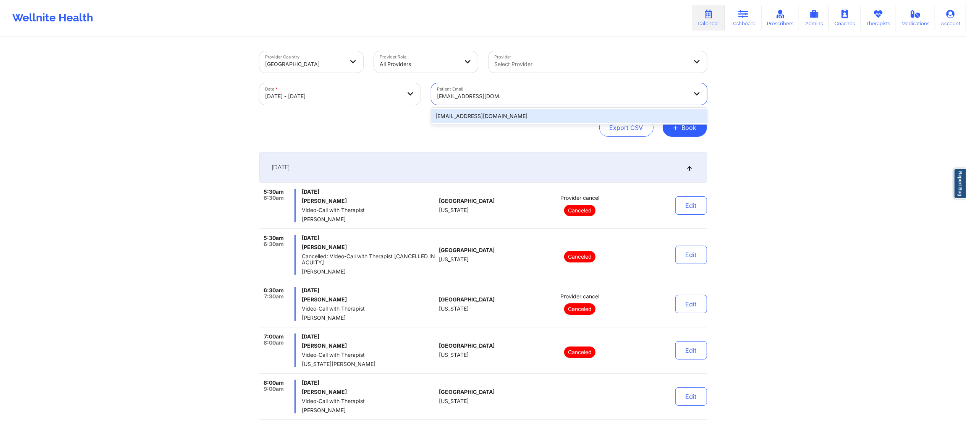
click at [500, 120] on div "alexis91802@gmail.com" at bounding box center [569, 116] width 276 height 14
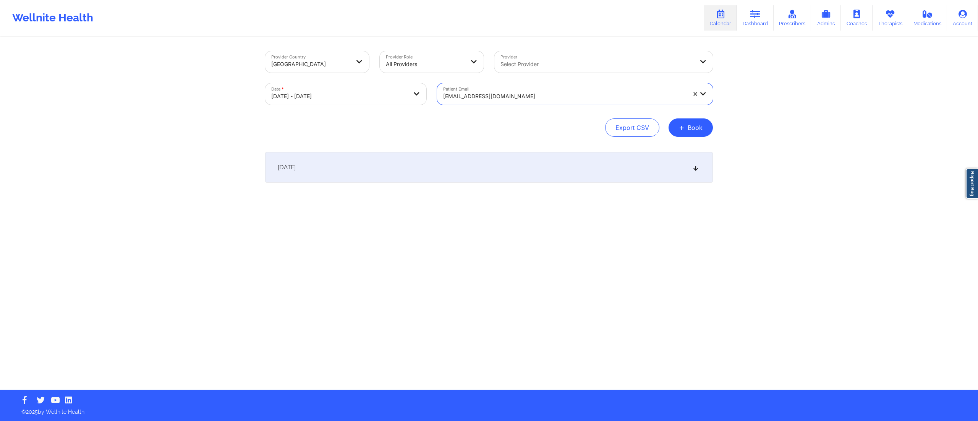
click at [479, 166] on div "October 13, 2025" at bounding box center [489, 167] width 448 height 31
click at [519, 88] on div "alexis91802@gmail.com" at bounding box center [564, 96] width 243 height 17
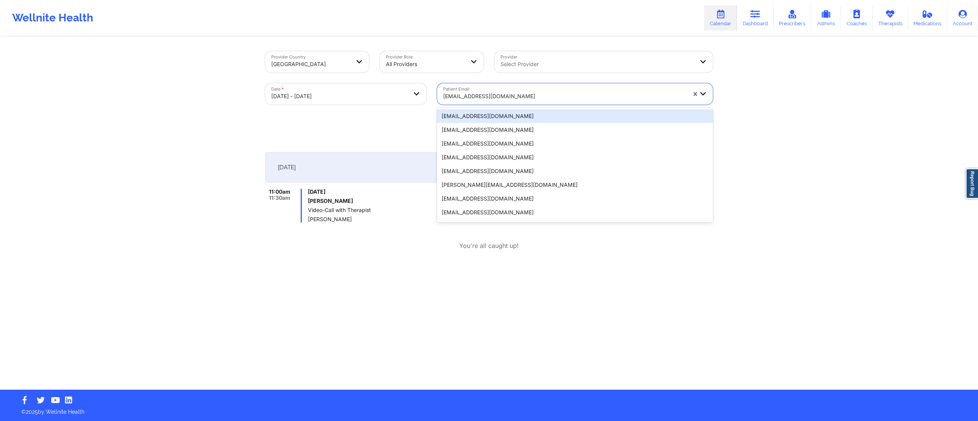
paste input "swkloria@gmail.com"
type input "swkloria@gmail.com"
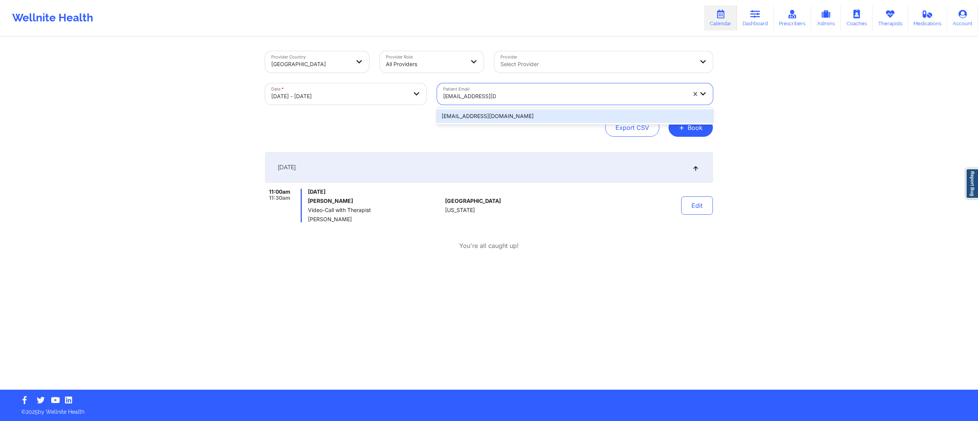
click at [496, 115] on div "swkloria@gmail.com" at bounding box center [575, 116] width 276 height 14
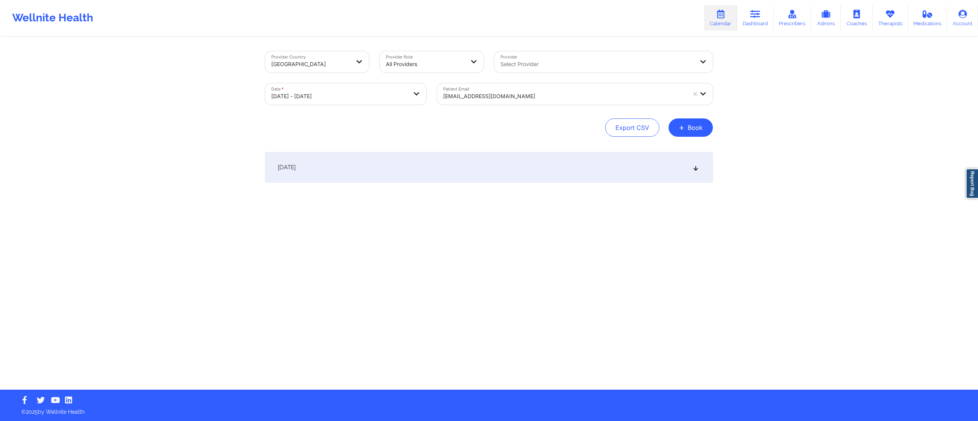
click at [485, 164] on div "October 13, 2025" at bounding box center [489, 167] width 448 height 31
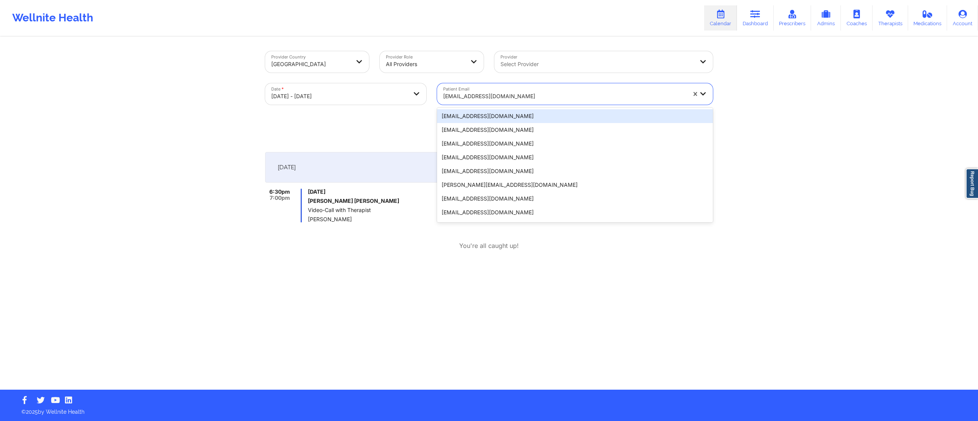
click at [482, 99] on div at bounding box center [564, 96] width 243 height 9
paste input "lillia.tramel@yahoo.com"
type input "lillia.tramel@yahoo.com"
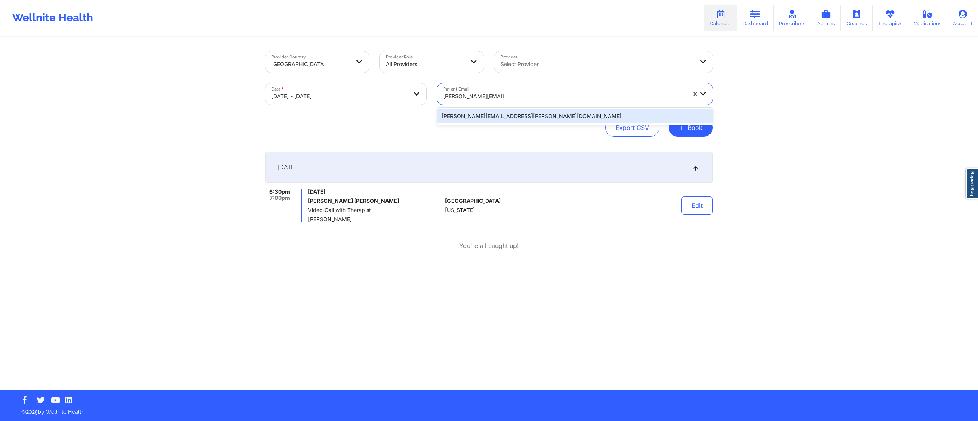
click at [495, 116] on div "lillia.tramel@yahoo.com" at bounding box center [575, 116] width 276 height 14
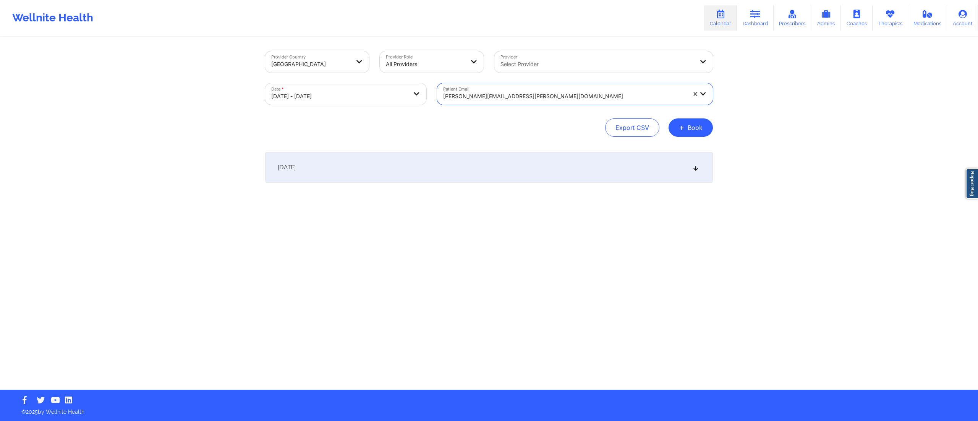
click at [442, 170] on div "October 13, 2025" at bounding box center [489, 167] width 448 height 31
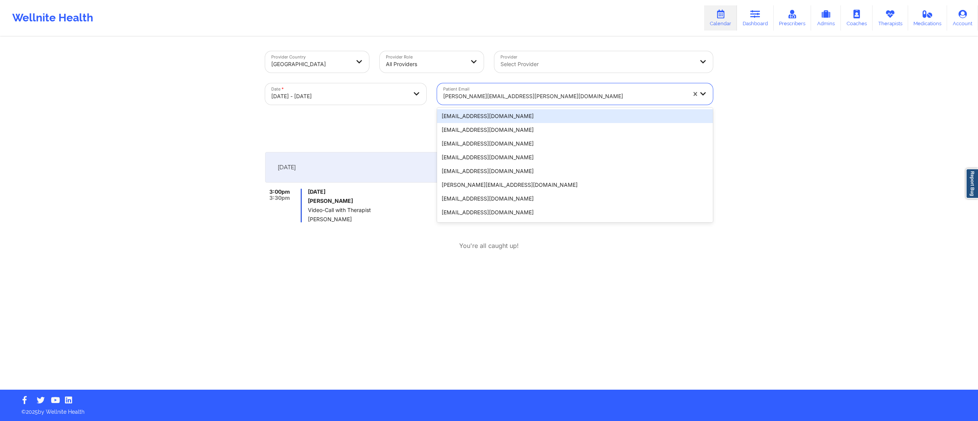
click at [485, 91] on div "lillia.tramel@yahoo.com" at bounding box center [564, 96] width 243 height 17
paste input "crystalynwatts@gmail.com"
type input "crystalynwatts@gmail.com"
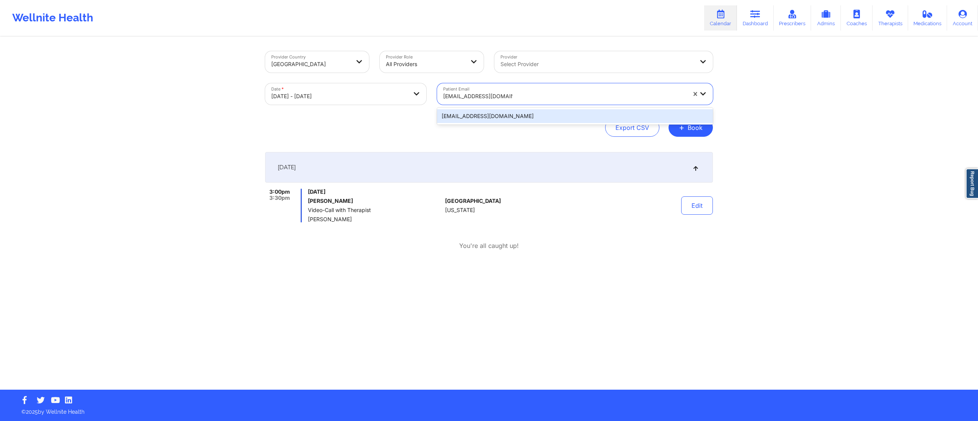
click at [481, 116] on div "crystalynwatts@gmail.com" at bounding box center [575, 116] width 276 height 14
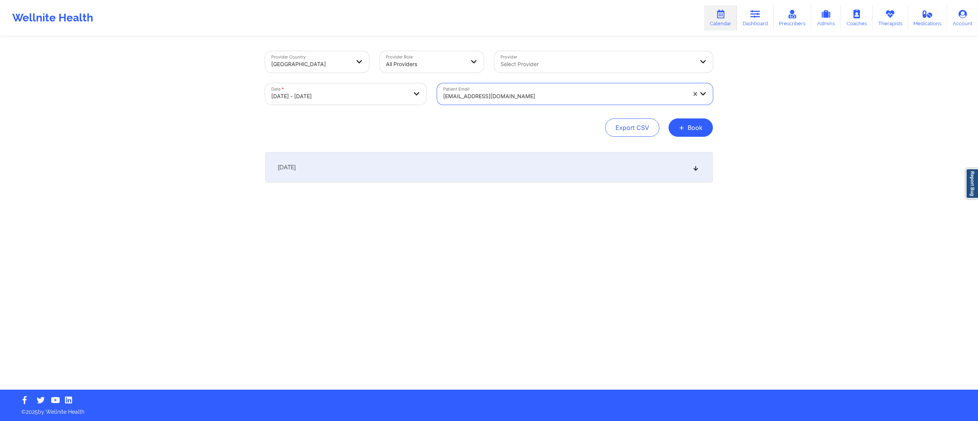
click at [425, 168] on div "October 13, 2025" at bounding box center [489, 167] width 448 height 31
click at [474, 92] on div at bounding box center [564, 96] width 243 height 9
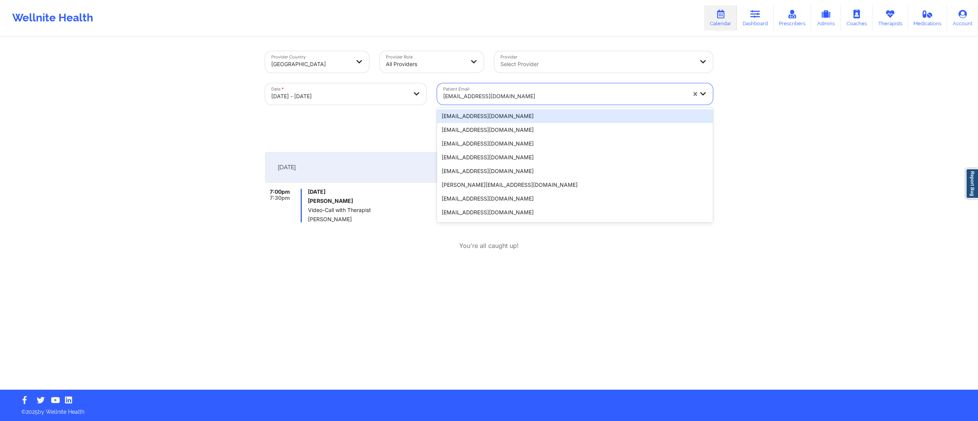
paste input "jguinan101@yahoo.com"
type input "jguinan101@yahoo.com"
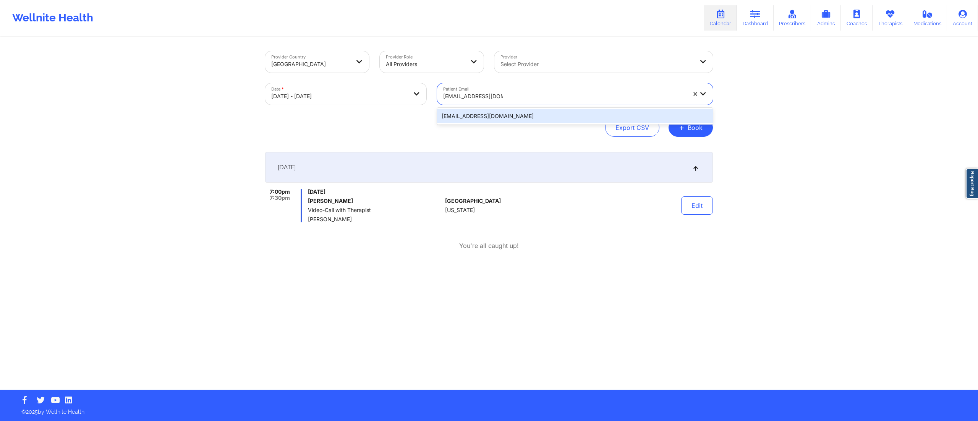
click at [482, 118] on div "jguinan101@yahoo.com" at bounding box center [575, 116] width 276 height 14
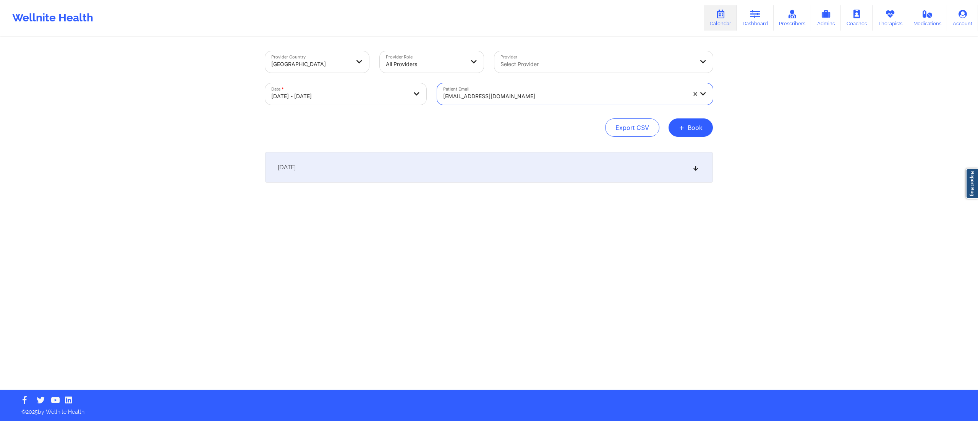
click at [465, 172] on div "October 13, 2025" at bounding box center [489, 167] width 448 height 31
drag, startPoint x: 354, startPoint y: 202, endPoint x: 343, endPoint y: 200, distance: 11.3
click at [324, 204] on div "Monday, October 13, 2025 Joe A Guinan Video-Call with Therapist Jennifer Bloom" at bounding box center [375, 206] width 134 height 34
copy h6 "Guinan"
drag, startPoint x: 307, startPoint y: 201, endPoint x: 360, endPoint y: 197, distance: 52.5
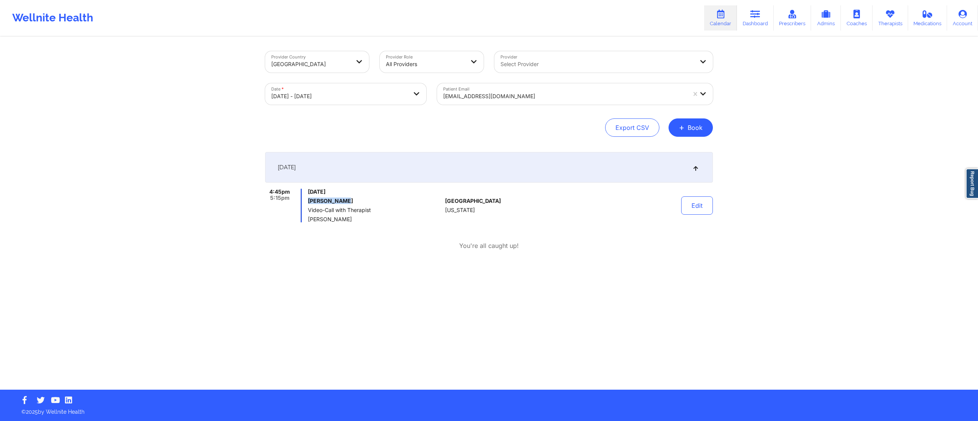
click at [360, 197] on div "Monday, October 13, 2025 Joe A Guinan Video-Call with Therapist Jennifer Bloom" at bounding box center [375, 206] width 134 height 34
copy h6 "Joe A Guinan"
click at [498, 94] on div at bounding box center [564, 96] width 243 height 9
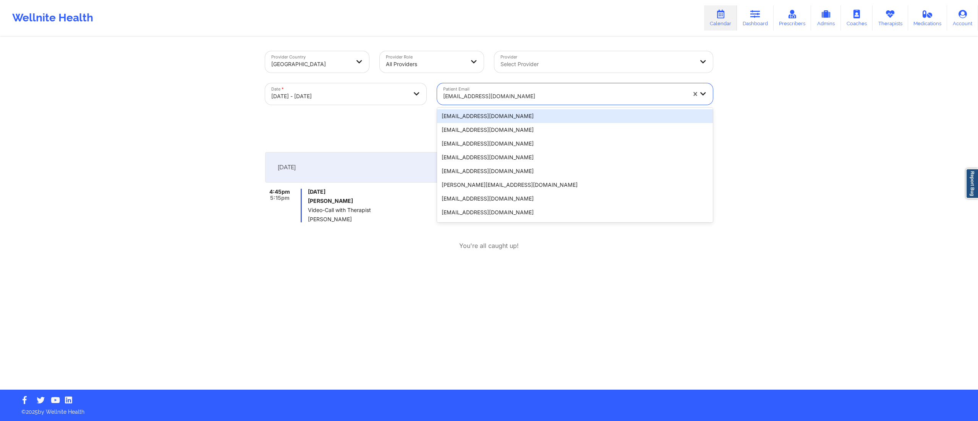
paste input "samantha.ugrah@gmail.com"
type input "samantha.ugrah@gmail.com"
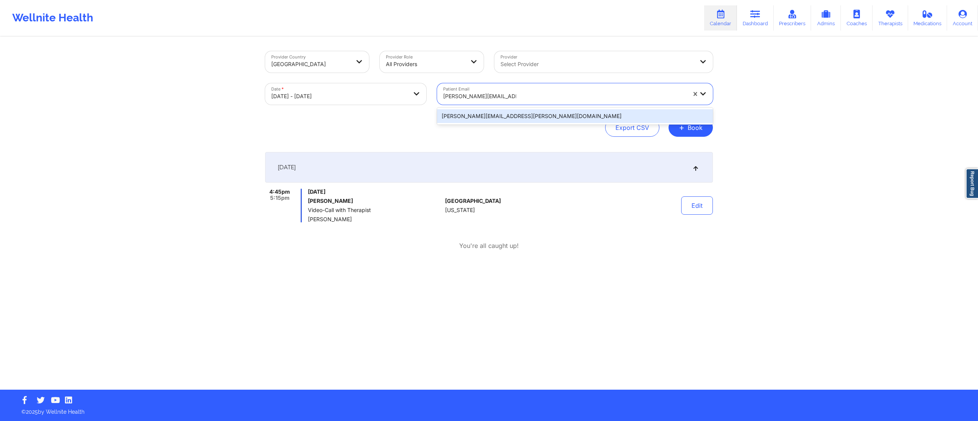
click at [493, 112] on div "samantha.ugrah@gmail.com" at bounding box center [575, 116] width 276 height 14
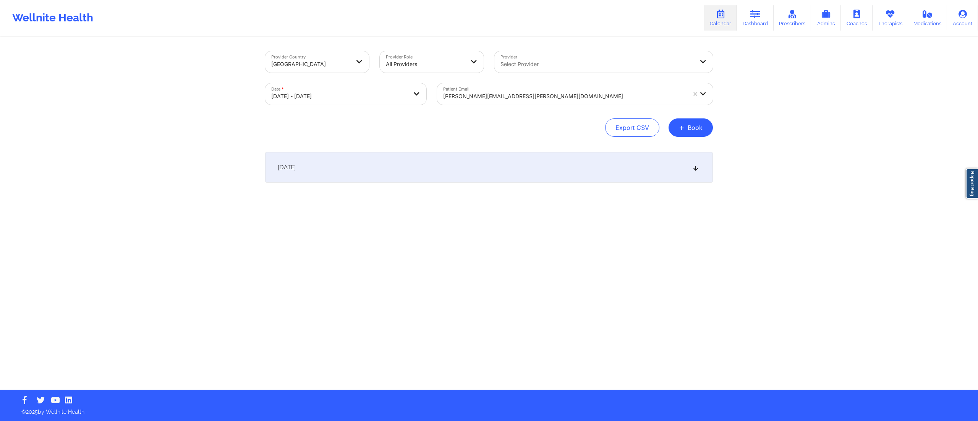
drag, startPoint x: 463, startPoint y: 182, endPoint x: 460, endPoint y: 179, distance: 4.1
click at [462, 183] on div "October 13, 2025 No appointments" at bounding box center [489, 182] width 448 height 61
click at [451, 171] on div "October 13, 2025" at bounding box center [489, 167] width 448 height 31
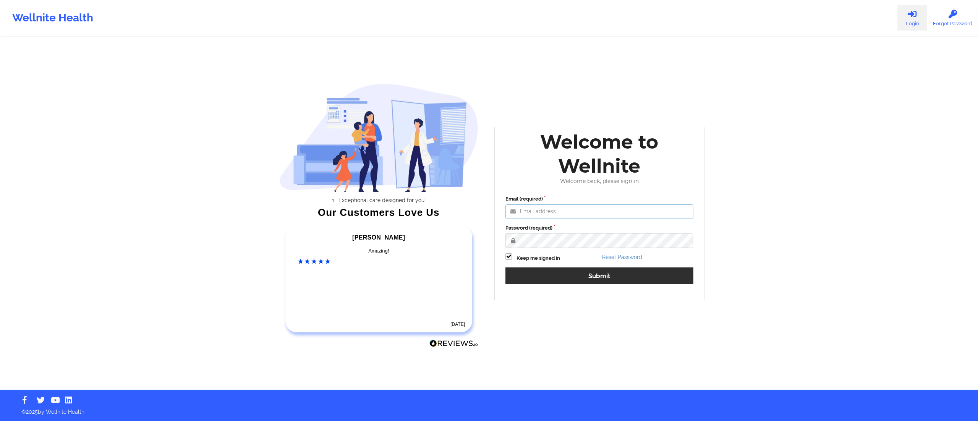
type input "[DATE][EMAIL_ADDRESS][DOMAIN_NAME]"
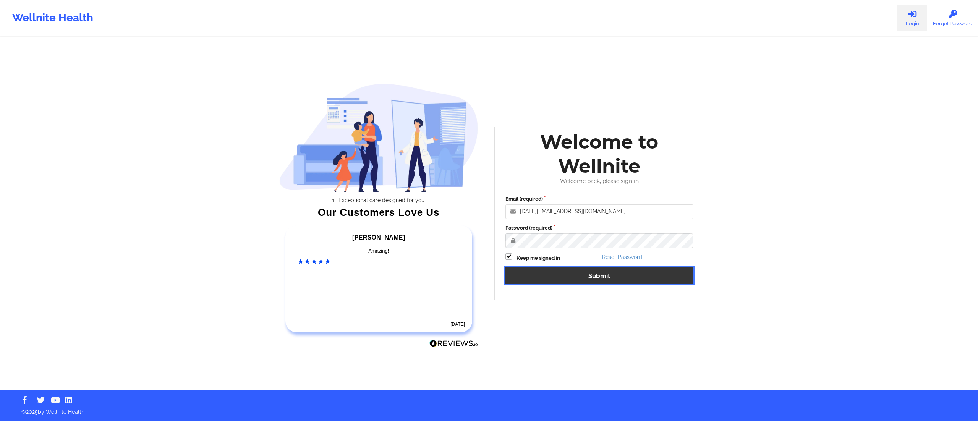
click at [562, 277] on button "Submit" at bounding box center [599, 275] width 188 height 16
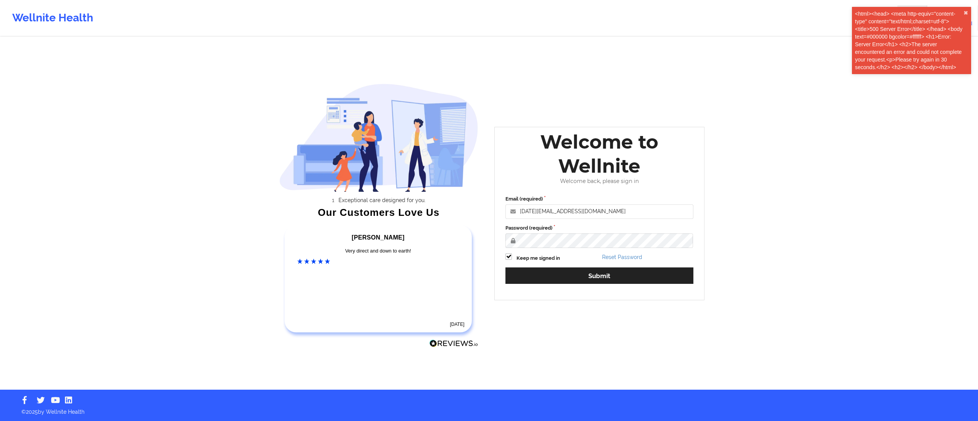
click at [874, 176] on div "Wellnite Health Login Forgot Password Exceptional care designed for you. Our Cu…" at bounding box center [489, 195] width 978 height 390
click at [964, 10] on button "✖︎" at bounding box center [965, 13] width 5 height 6
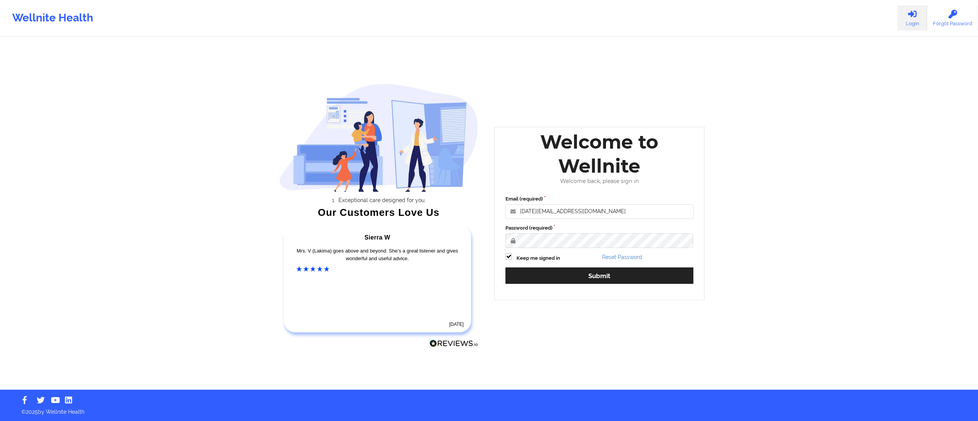
click at [951, 209] on div "Wellnite Health Login Forgot Password Exceptional care designed for you. Our Cu…" at bounding box center [489, 195] width 978 height 390
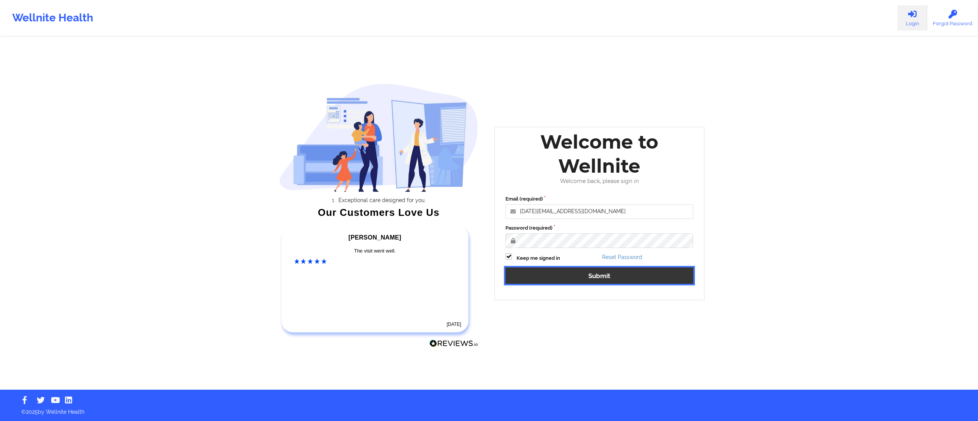
click at [552, 280] on button "Submit" at bounding box center [599, 275] width 188 height 16
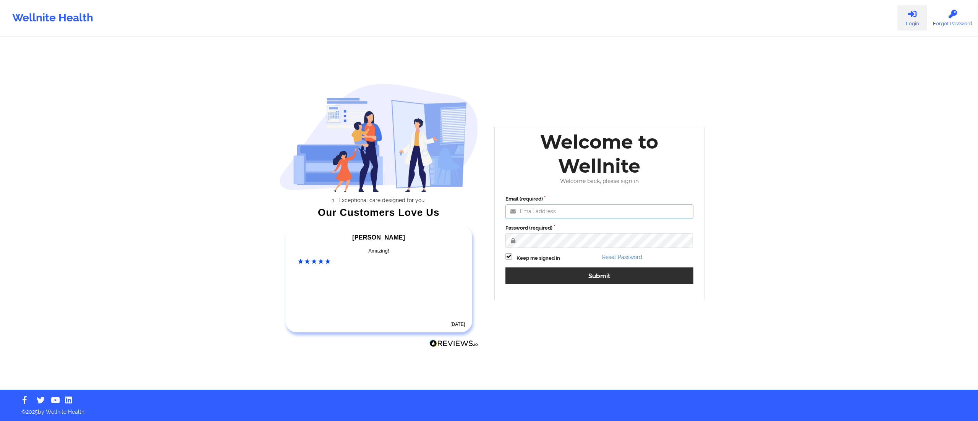
type input "[DATE][EMAIL_ADDRESS][DOMAIN_NAME]"
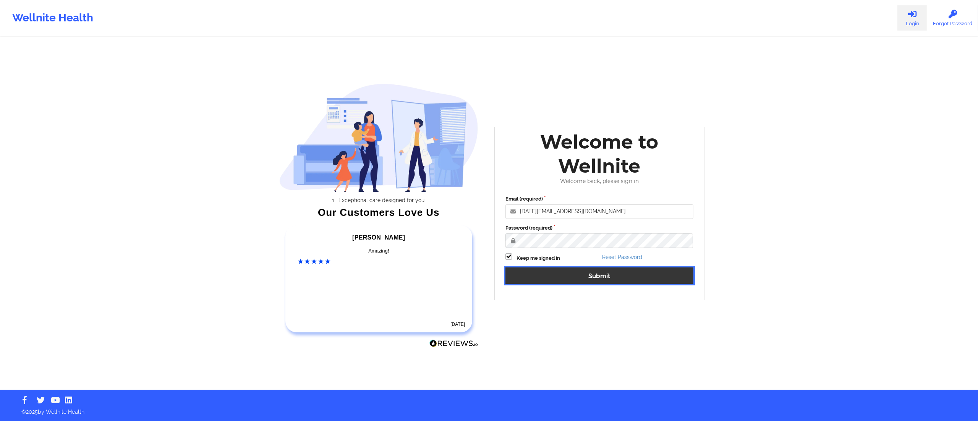
click at [592, 269] on button "Submit" at bounding box center [599, 275] width 188 height 16
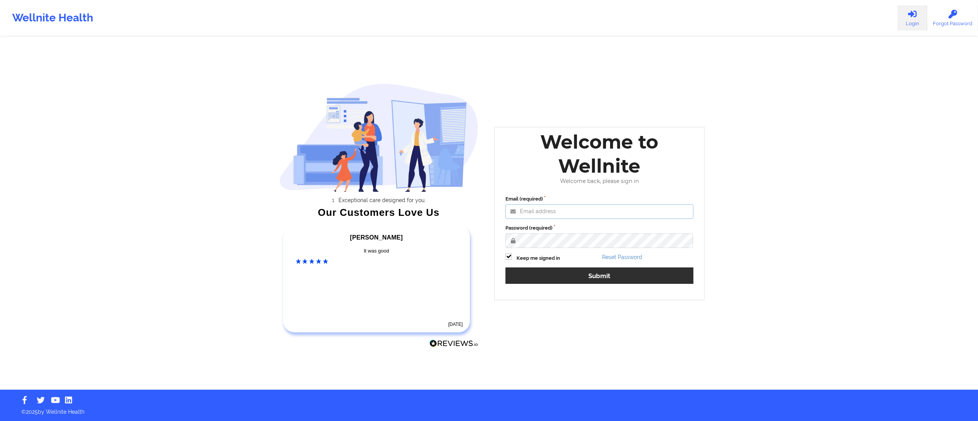
type input "[DATE][EMAIL_ADDRESS][DOMAIN_NAME]"
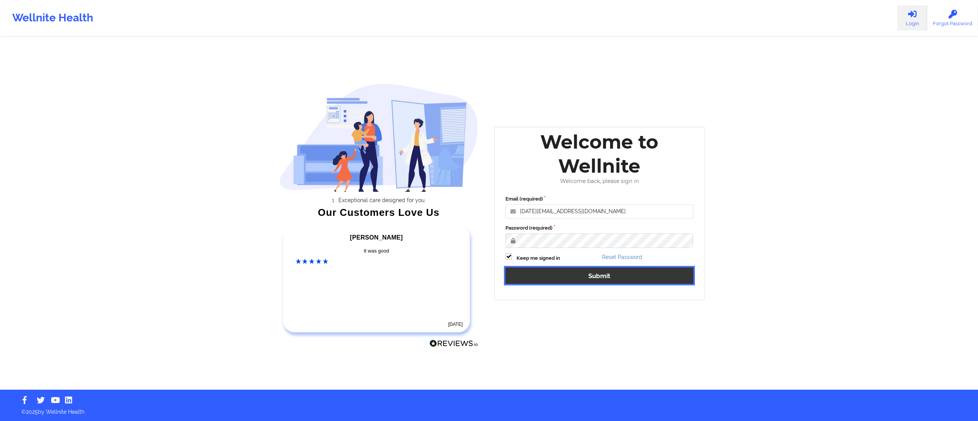
click at [575, 281] on button "Submit" at bounding box center [599, 275] width 188 height 16
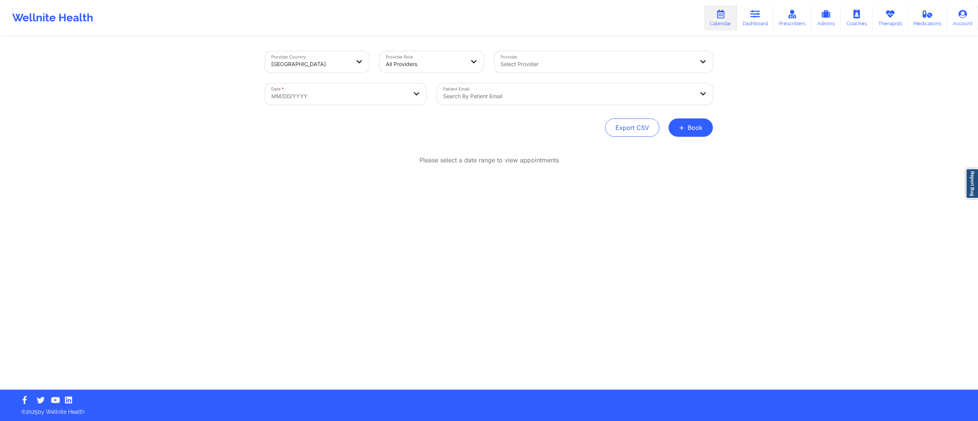
click at [317, 92] on body "Wellnite Health Calendar Dashboard Prescribers Admins Coaches Therapists Medica…" at bounding box center [489, 210] width 978 height 421
select select "2025-8"
select select "2025-9"
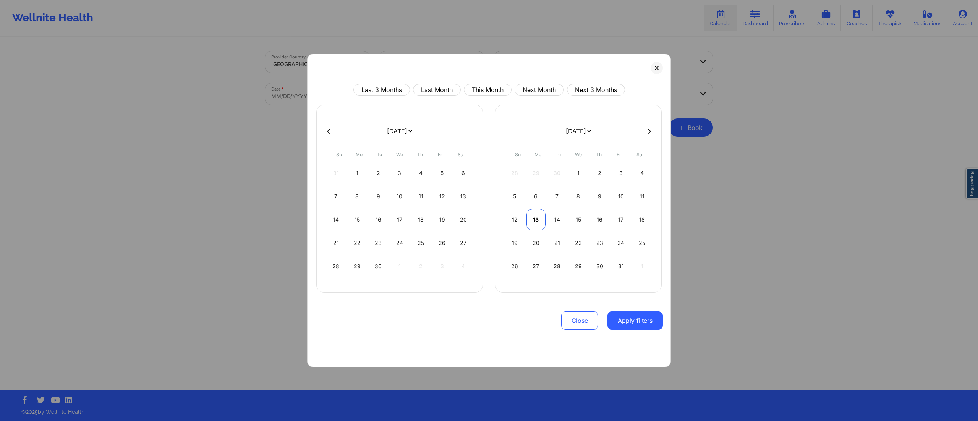
click at [538, 218] on div "13" at bounding box center [535, 219] width 19 height 21
select select "2025-9"
select select "2025-10"
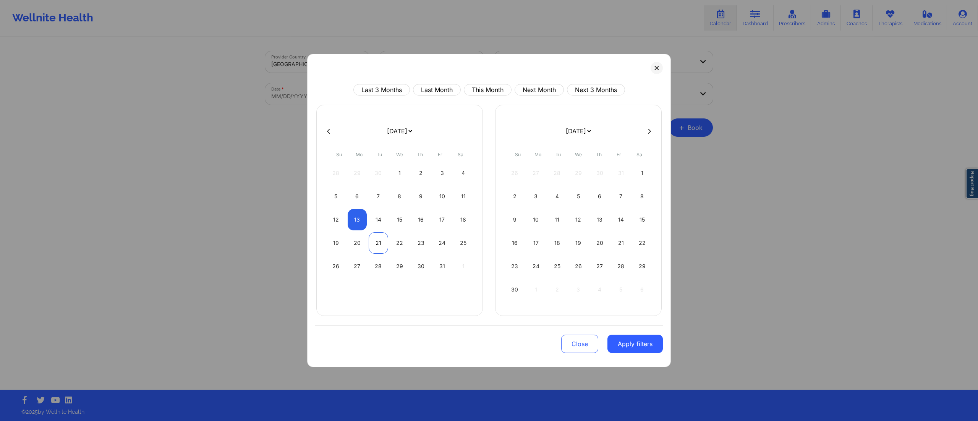
select select "2025-9"
select select "2025-10"
select select "2025-9"
select select "2025-10"
click at [359, 220] on div "13" at bounding box center [357, 219] width 19 height 21
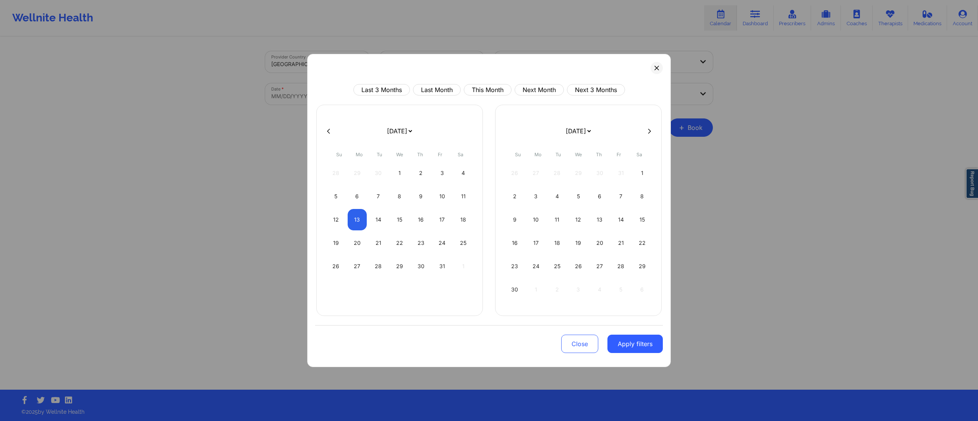
select select "2025-9"
select select "2025-10"
click at [630, 346] on button "Apply filters" at bounding box center [634, 344] width 55 height 18
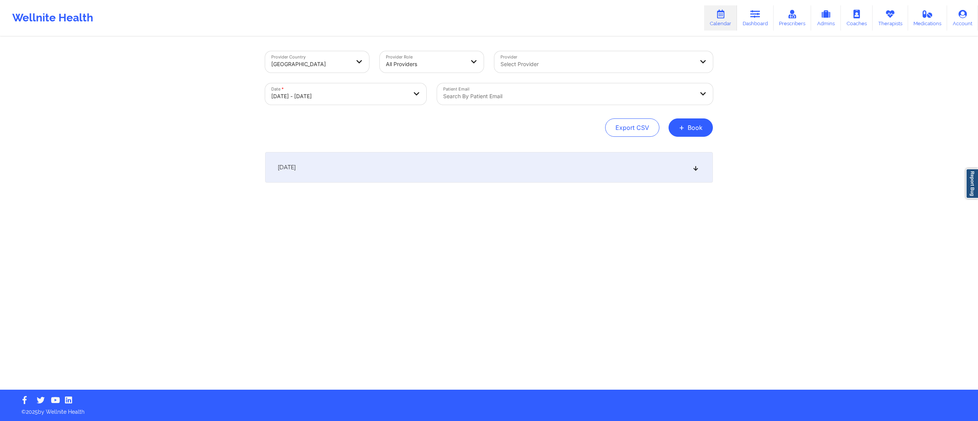
click at [488, 85] on div "Search by patient email" at bounding box center [565, 93] width 257 height 21
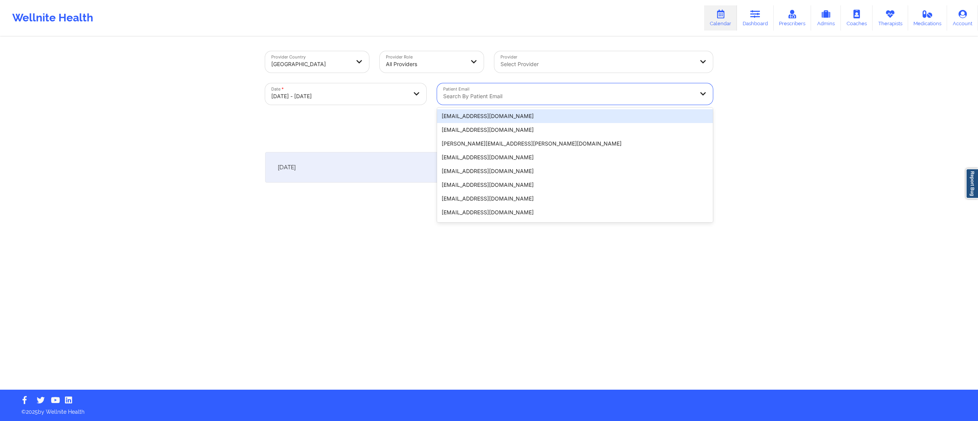
paste input "seemasonnylal07@gmail.com"
type input "seemasonnylal07@gmail.com"
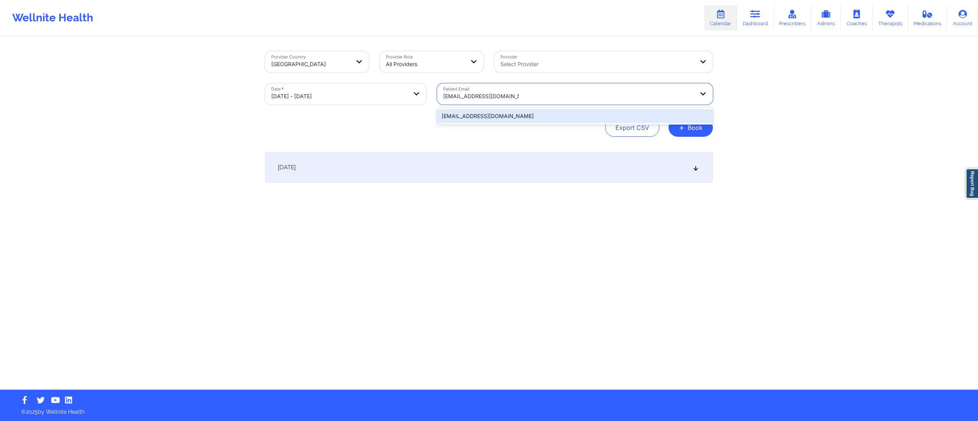
drag, startPoint x: 476, startPoint y: 113, endPoint x: 475, endPoint y: 117, distance: 4.3
click at [475, 117] on div "seemasonnylal07@gmail.com" at bounding box center [575, 116] width 276 height 14
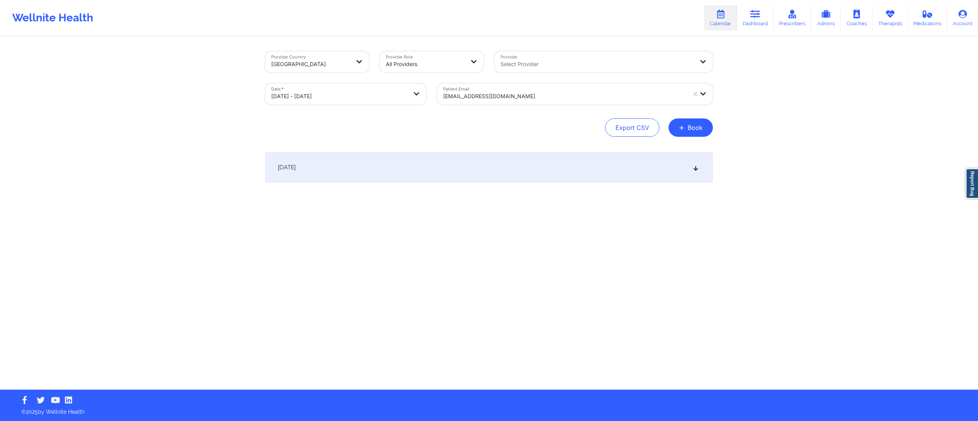
drag, startPoint x: 425, startPoint y: 175, endPoint x: 426, endPoint y: 171, distance: 4.7
click at [425, 176] on div "October 13, 2025" at bounding box center [489, 167] width 448 height 31
click at [494, 95] on div at bounding box center [564, 96] width 243 height 9
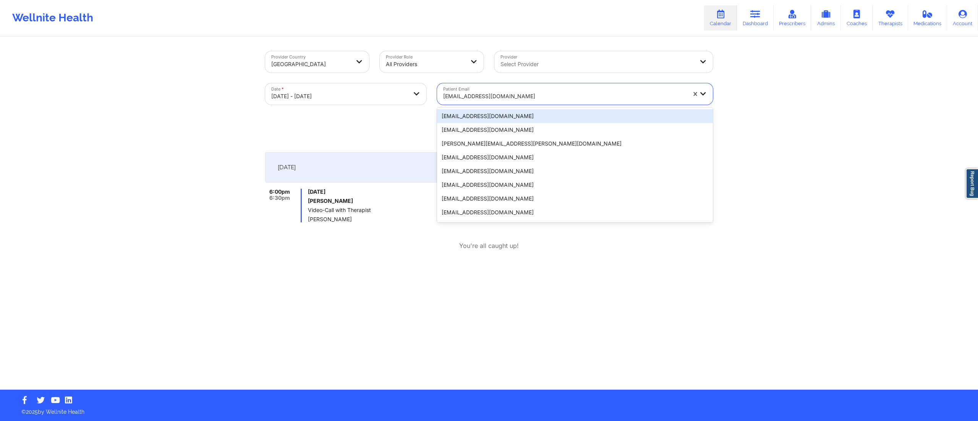
paste input "amschutz@gmail.com"
type input "amschutz@gmail.com"
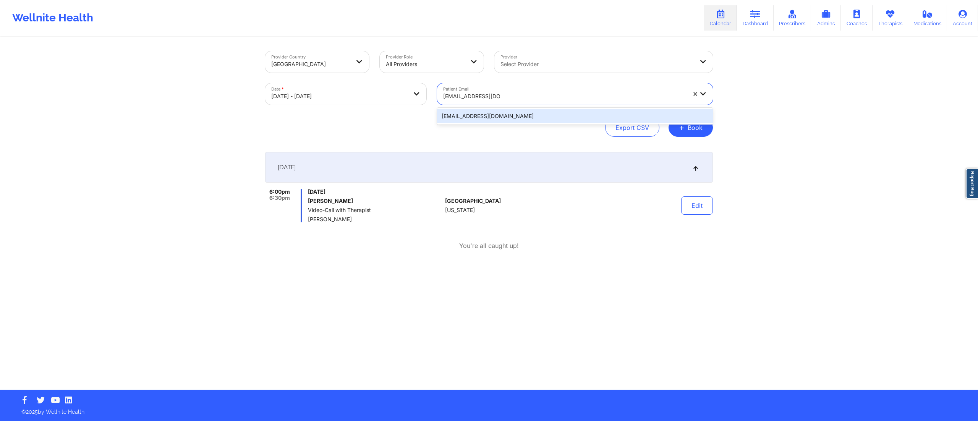
click at [481, 116] on div "amschutz@gmail.com" at bounding box center [575, 116] width 276 height 14
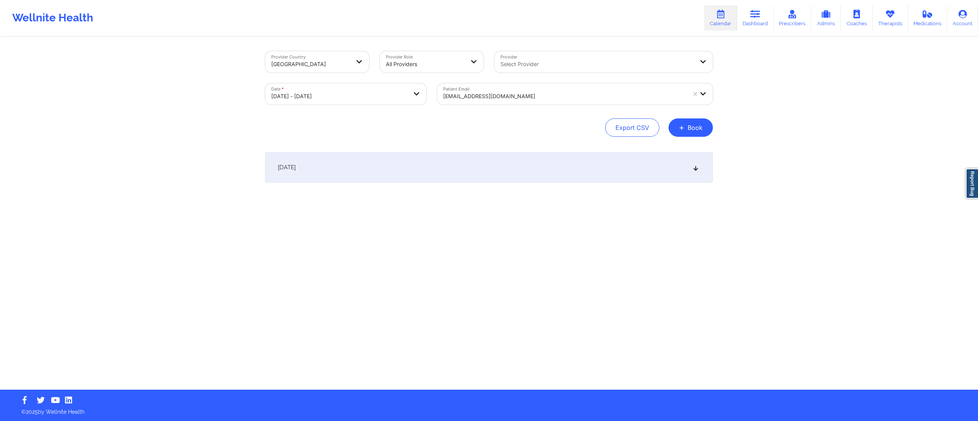
click at [399, 169] on div "October 13, 2025" at bounding box center [489, 167] width 448 height 31
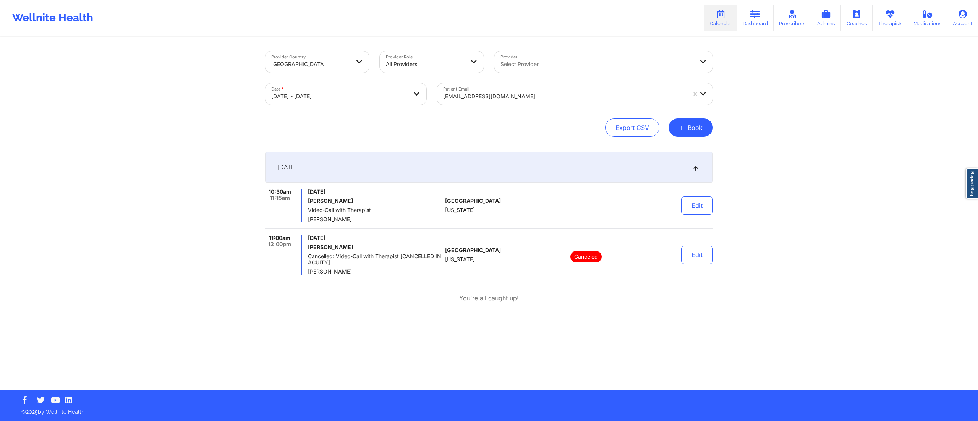
click at [516, 92] on div at bounding box center [564, 96] width 243 height 9
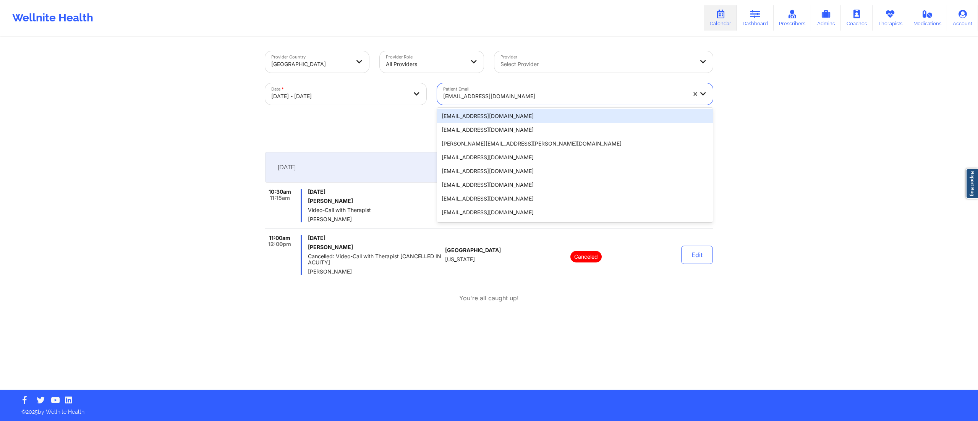
paste input "elinkablama@gmail.com"
type input "elinkablama@gmail.com"
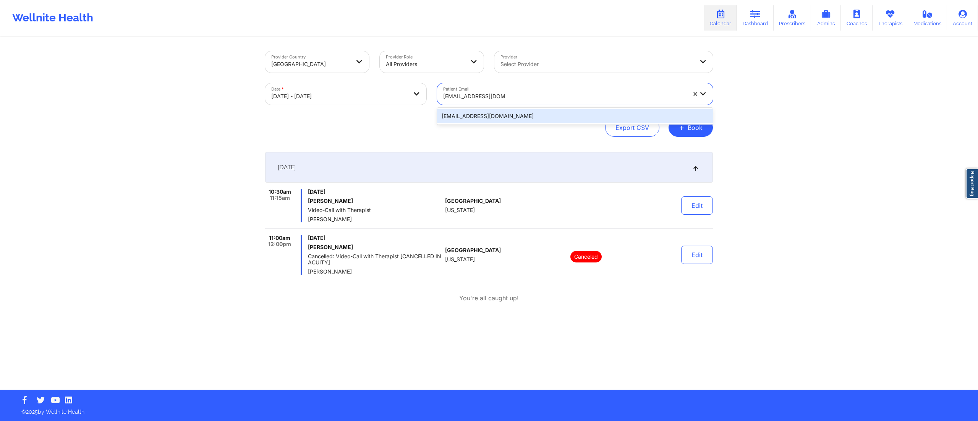
click at [489, 117] on div "elinkablama@gmail.com" at bounding box center [575, 116] width 276 height 14
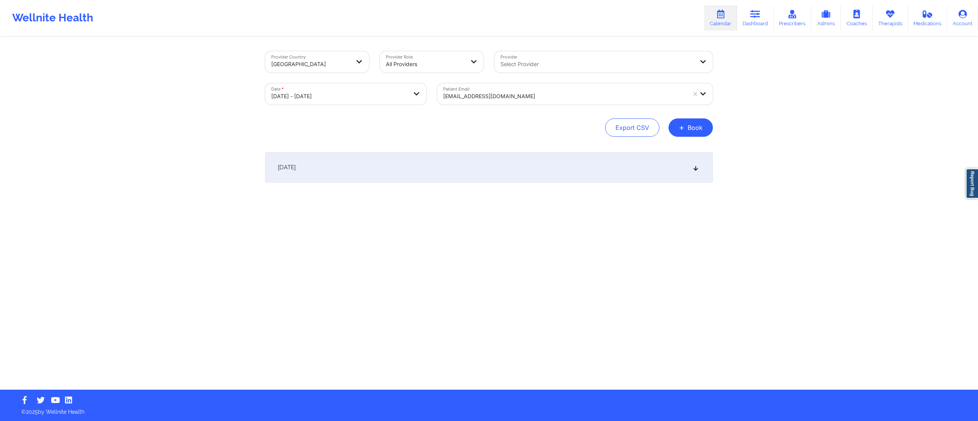
click at [422, 175] on div "October 13, 2025" at bounding box center [489, 167] width 448 height 31
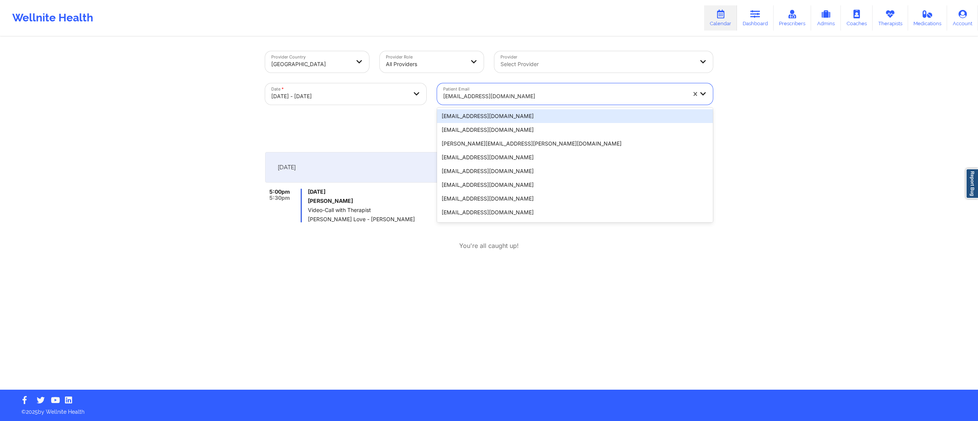
click at [482, 89] on div "elinkablama@gmail.com" at bounding box center [564, 96] width 243 height 17
paste input "kyndramarshall@gmail.com"
type input "kyndramarshall@gmail.com"
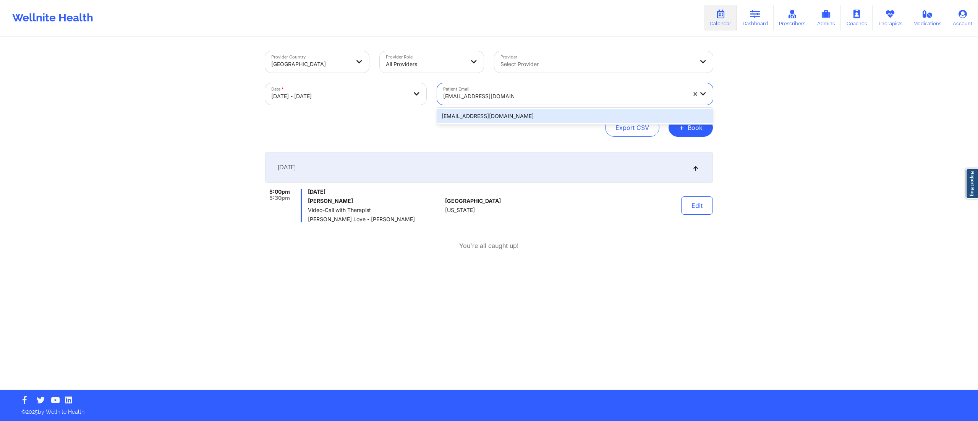
click at [467, 116] on div "kyndramarshall@gmail.com" at bounding box center [575, 116] width 276 height 14
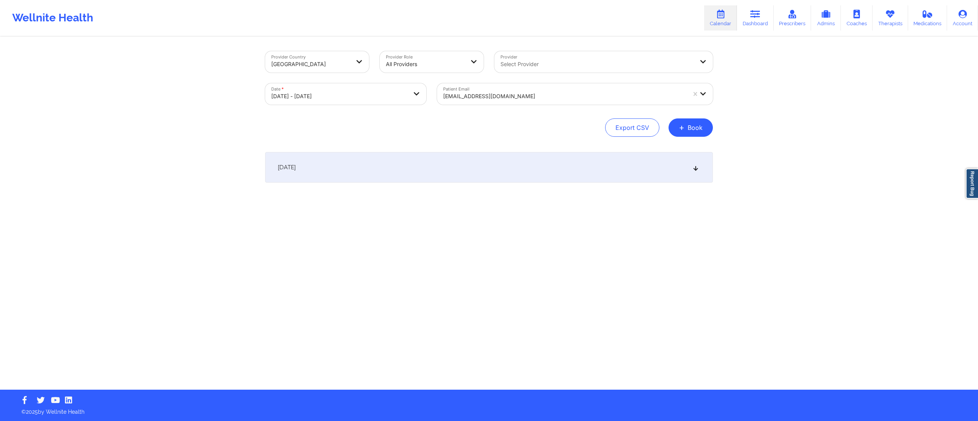
click at [352, 171] on div "October 13, 2025" at bounding box center [489, 167] width 448 height 31
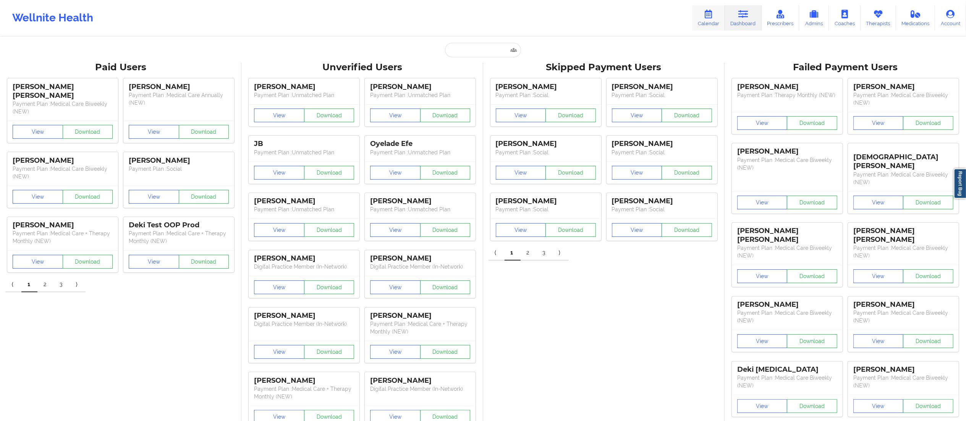
click at [702, 19] on link "Calendar" at bounding box center [708, 17] width 33 height 25
click at [710, 26] on link "Calendar" at bounding box center [708, 17] width 33 height 25
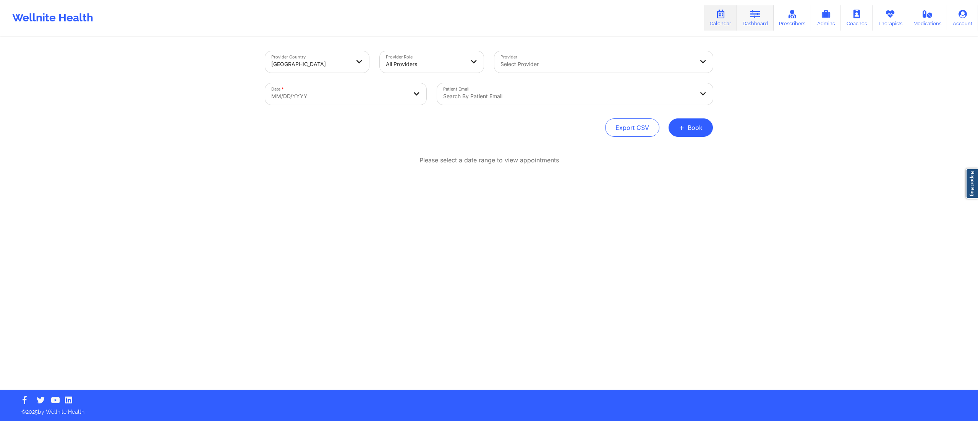
click at [765, 18] on link "Dashboard" at bounding box center [755, 17] width 37 height 25
